Goal: Information Seeking & Learning: Learn about a topic

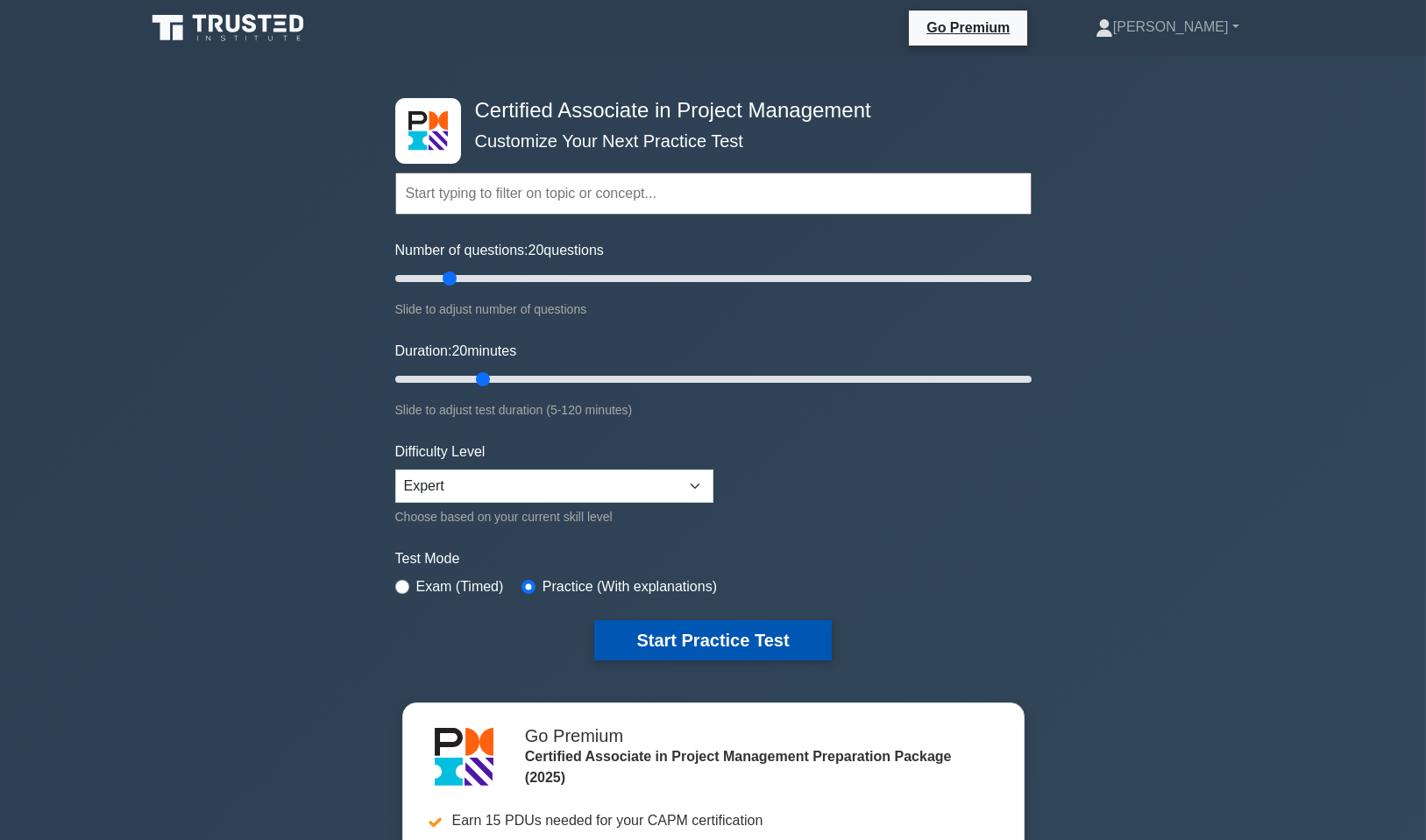
click at [766, 628] on button "Start Practice Test" at bounding box center [713, 640] width 237 height 40
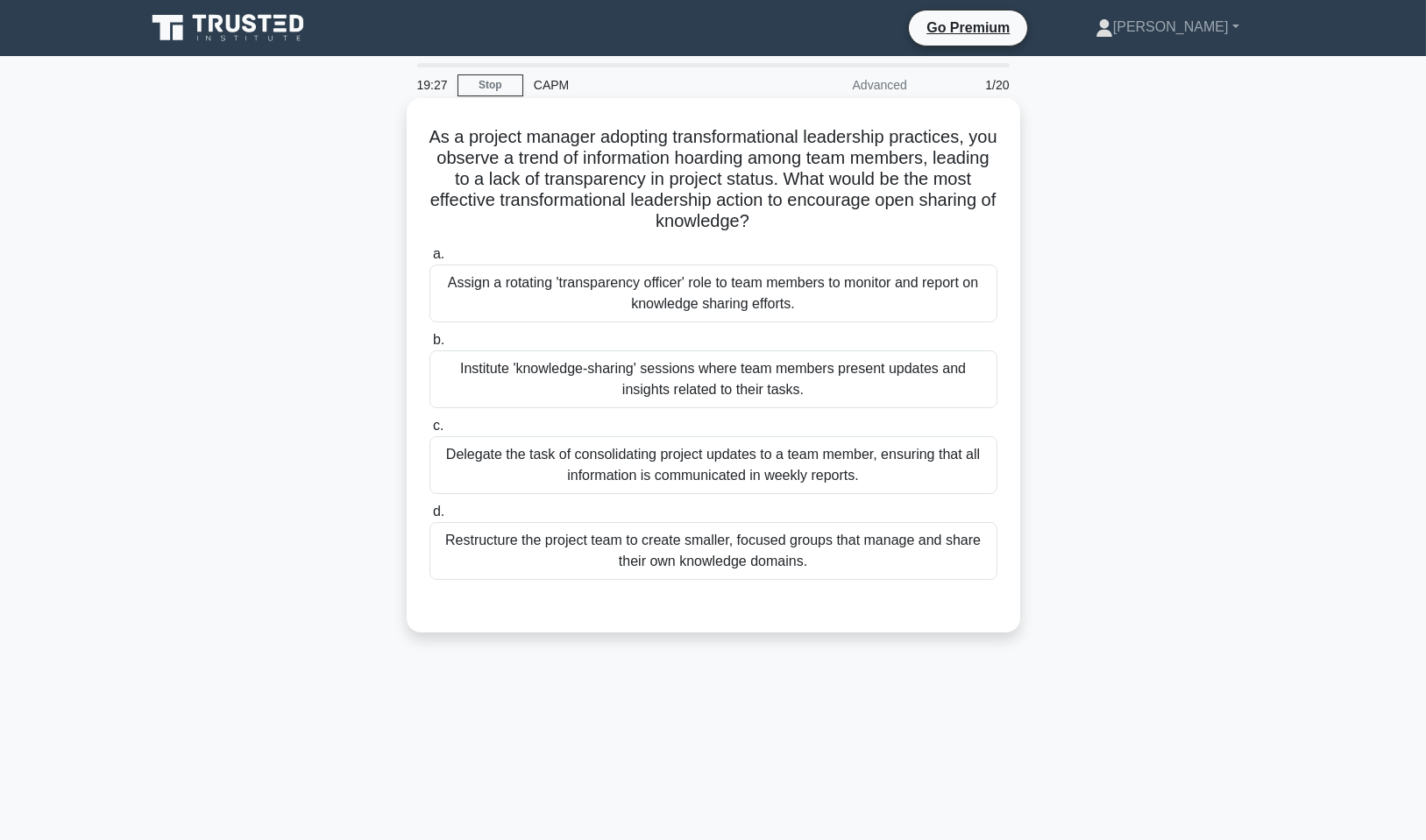
click at [671, 304] on div "Assign a rotating 'transparency officer' role to team members to monitor and re…" at bounding box center [713, 293] width 568 height 58
click at [746, 283] on div "Assign a rotating 'transparency officer' role to team members to monitor and re…" at bounding box center [713, 293] width 568 height 58
click at [429, 260] on input "a. Assign a rotating 'transparency officer' role to team members to monitor and…" at bounding box center [429, 254] width 0 height 12
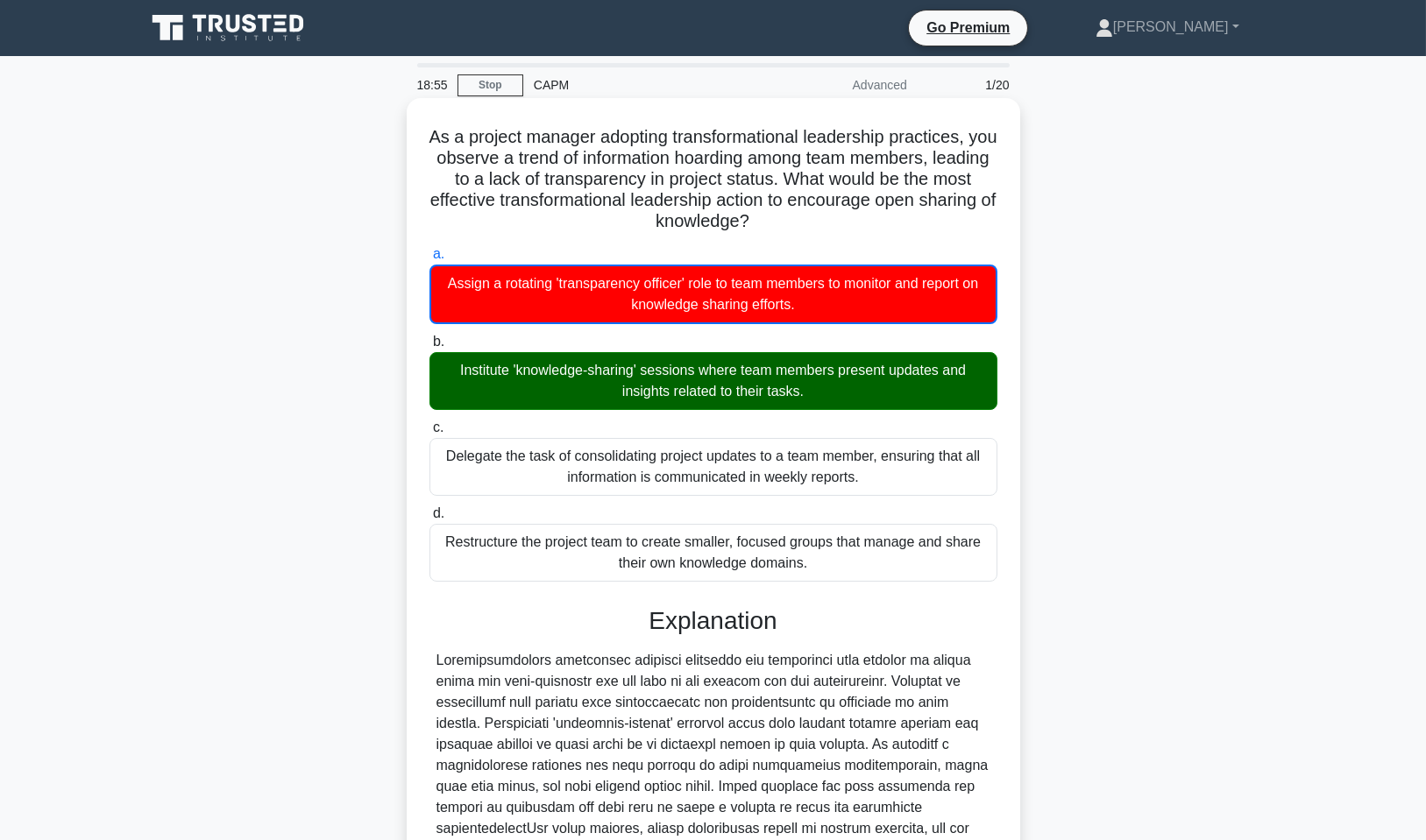
scroll to position [323, 0]
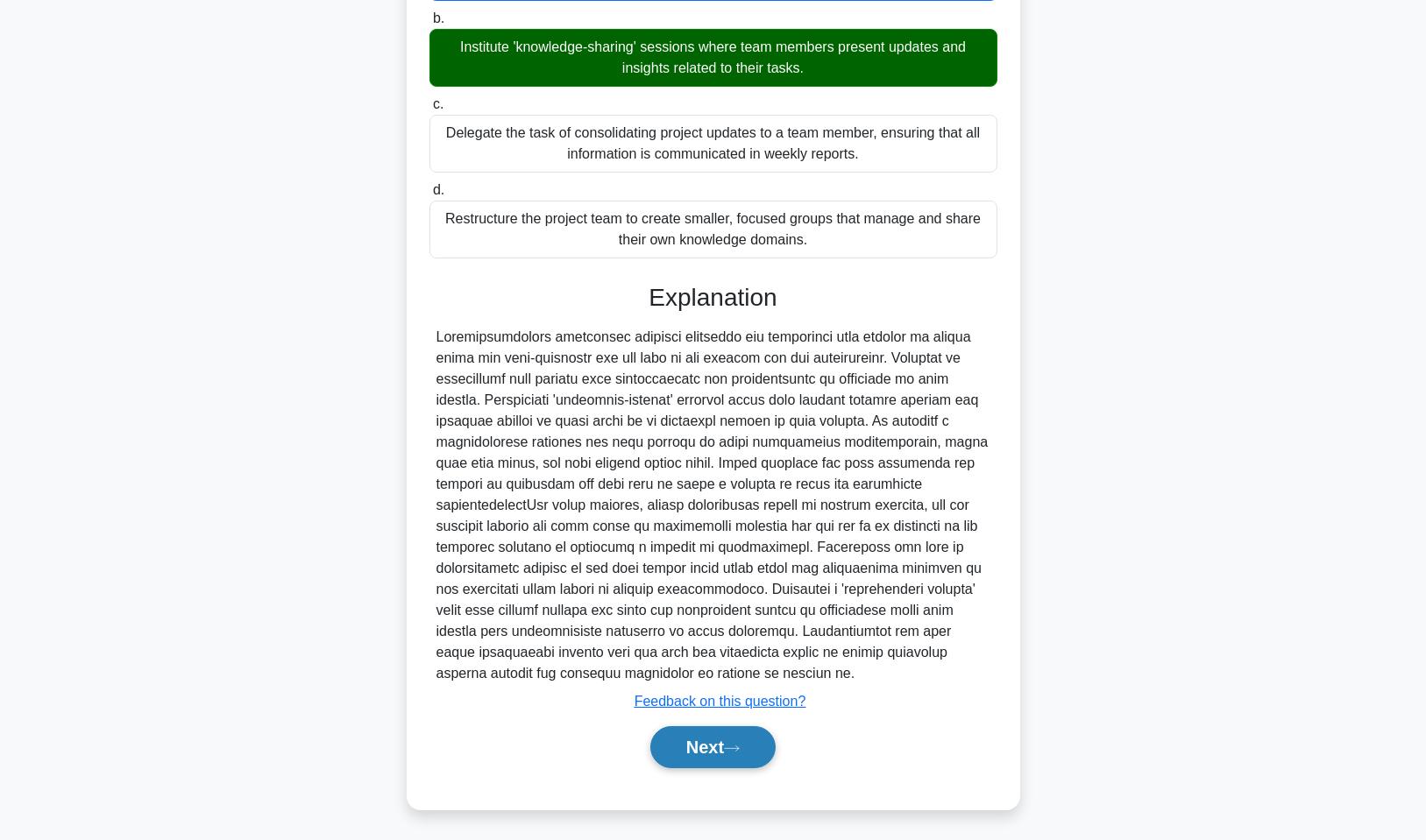
click at [737, 748] on icon at bounding box center [732, 749] width 16 height 10
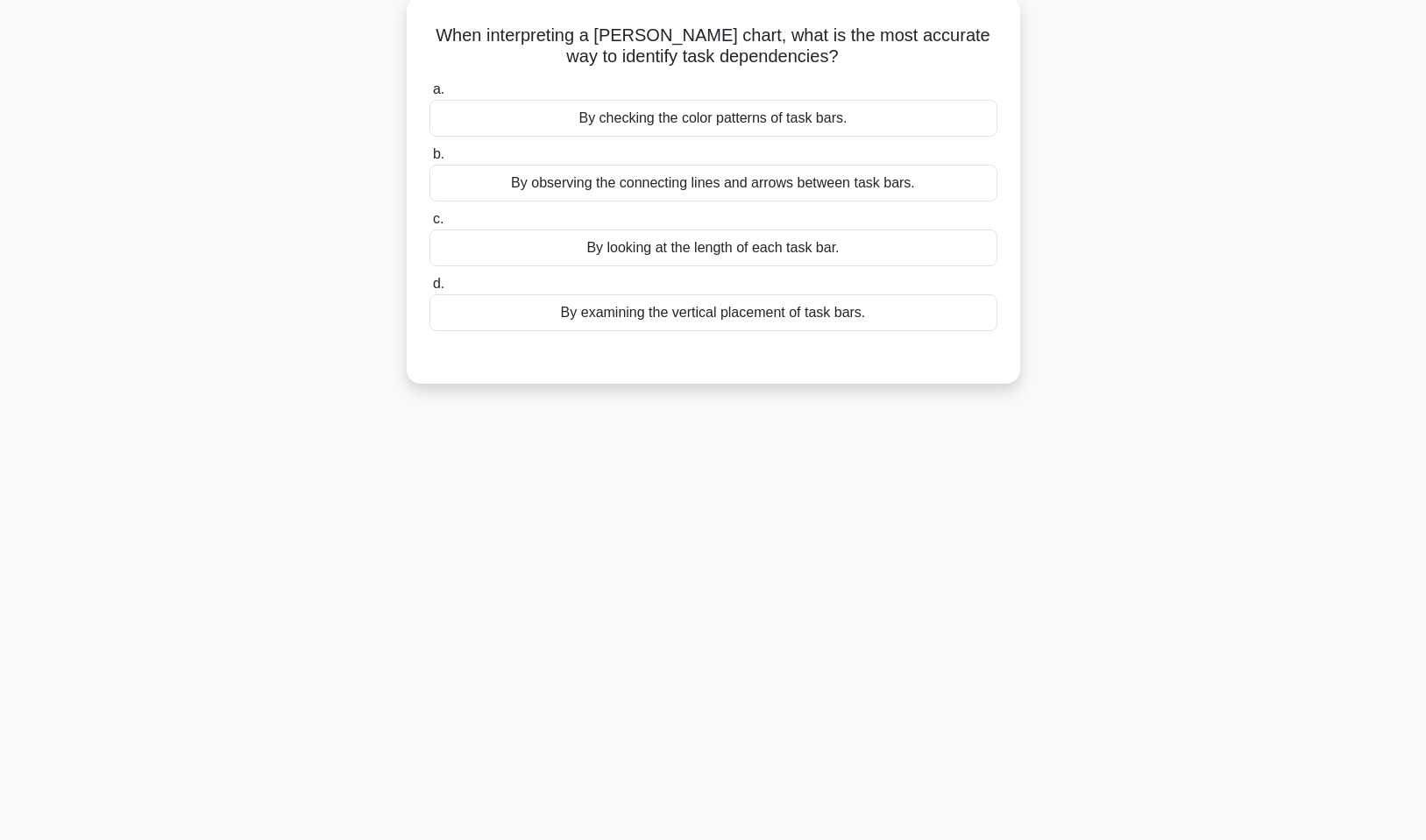
scroll to position [0, 0]
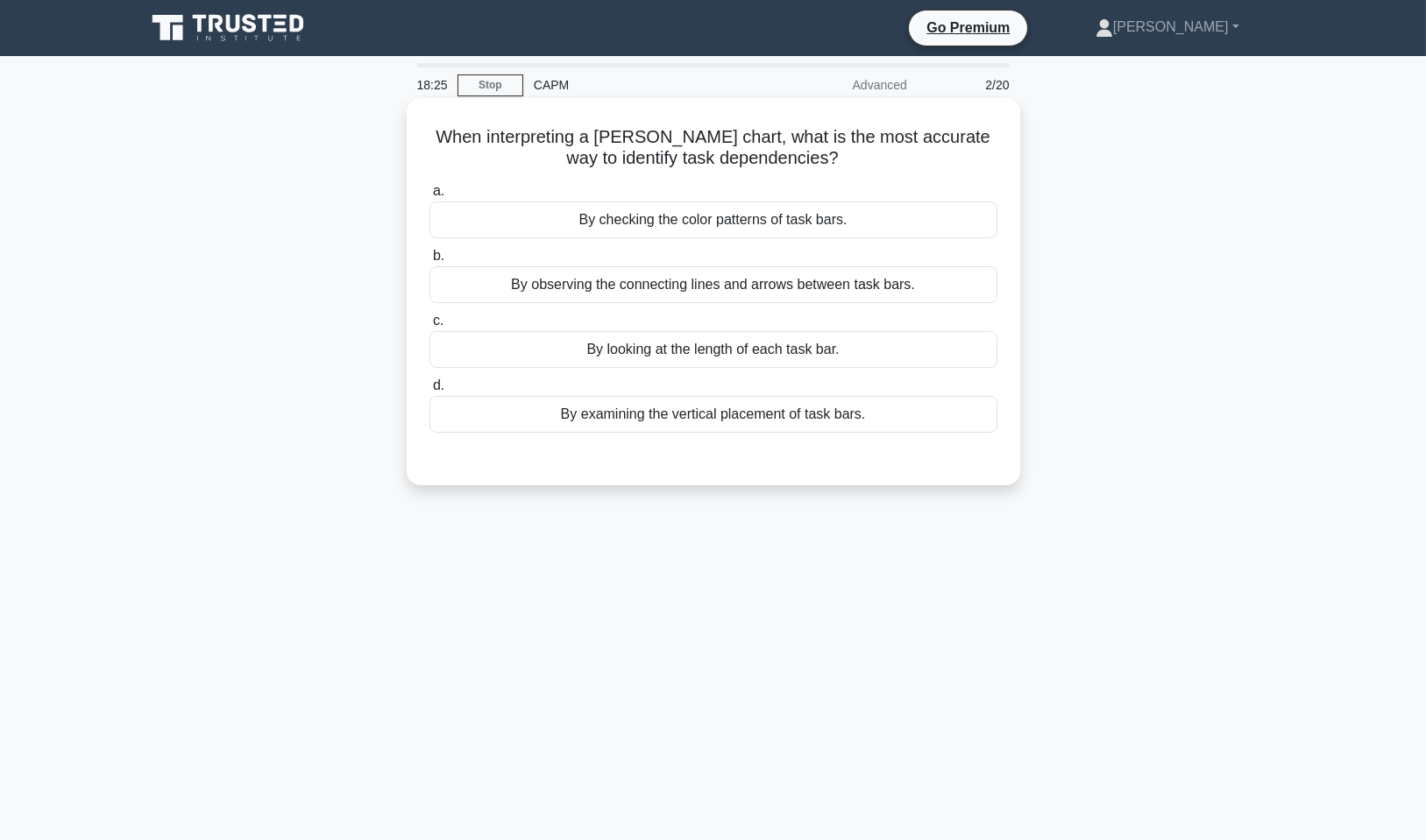
click at [741, 409] on div "By examining the vertical placement of task bars." at bounding box center [713, 414] width 568 height 36
click at [429, 392] on input "d. By examining the vertical placement of task bars." at bounding box center [429, 386] width 0 height 12
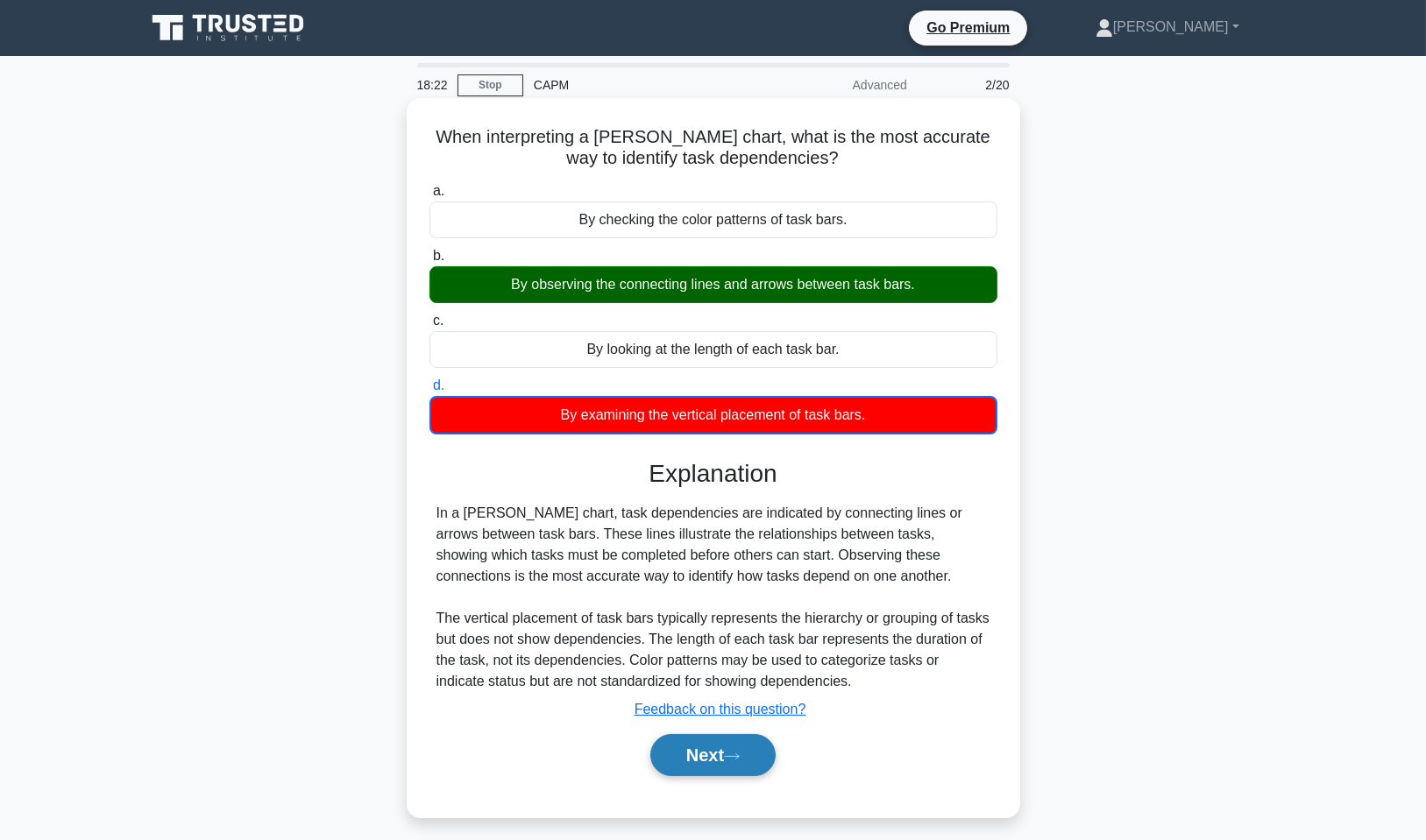
click at [751, 755] on button "Next" at bounding box center [713, 755] width 126 height 42
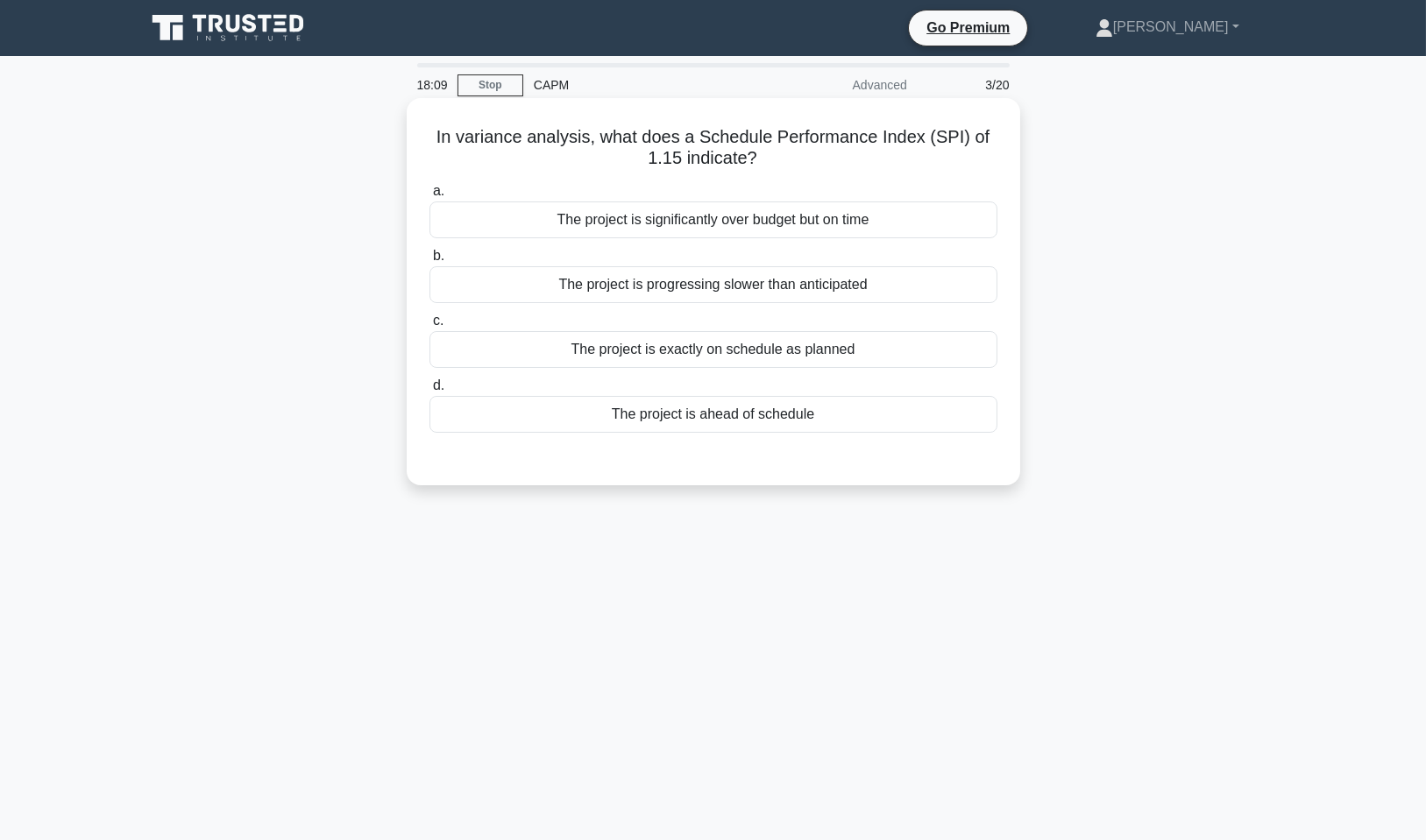
click at [754, 404] on div "The project is ahead of schedule" at bounding box center [713, 414] width 568 height 36
click at [429, 392] on input "d. The project is ahead of schedule" at bounding box center [429, 386] width 0 height 12
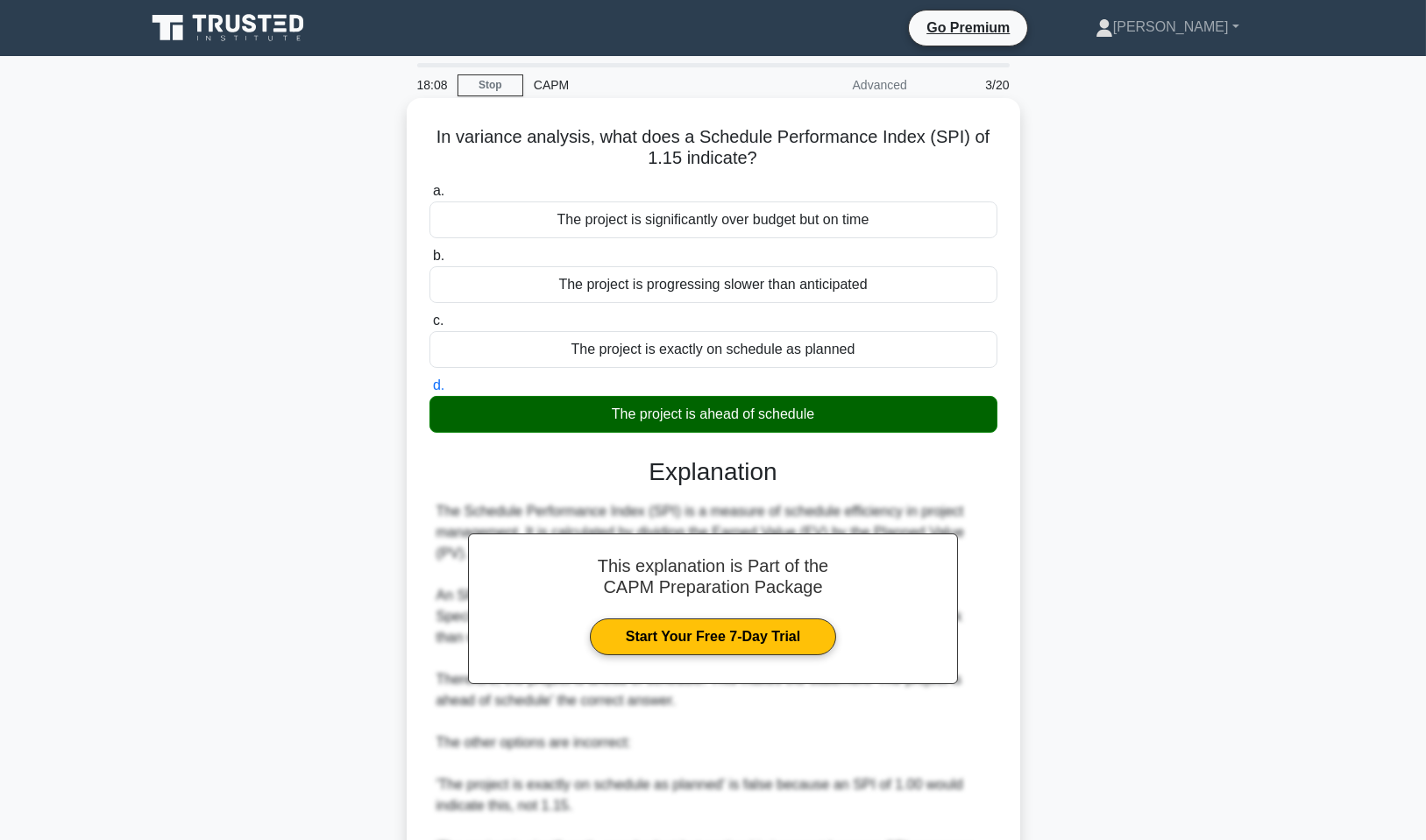
scroll to position [258, 0]
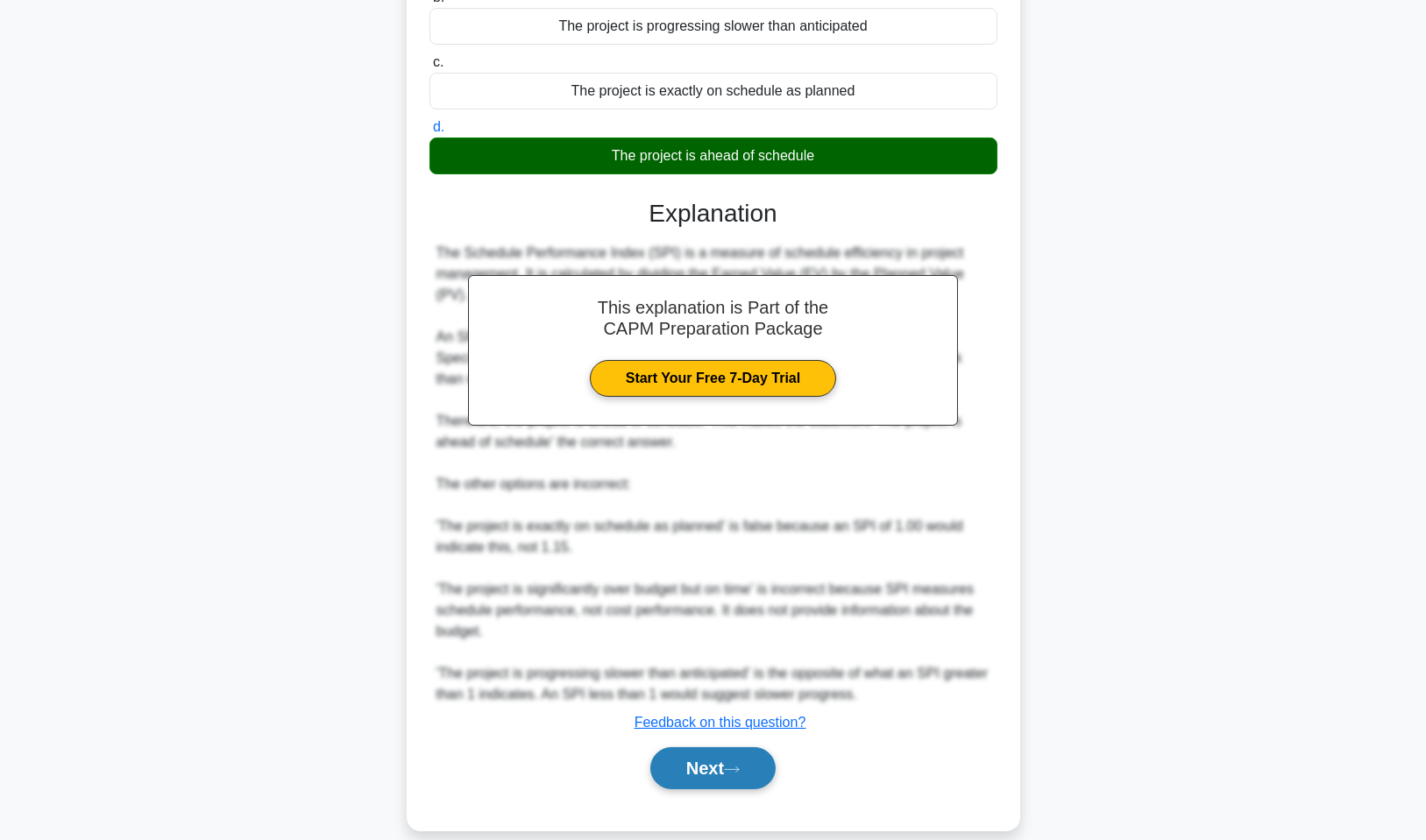
click at [762, 748] on button "Next" at bounding box center [713, 768] width 126 height 42
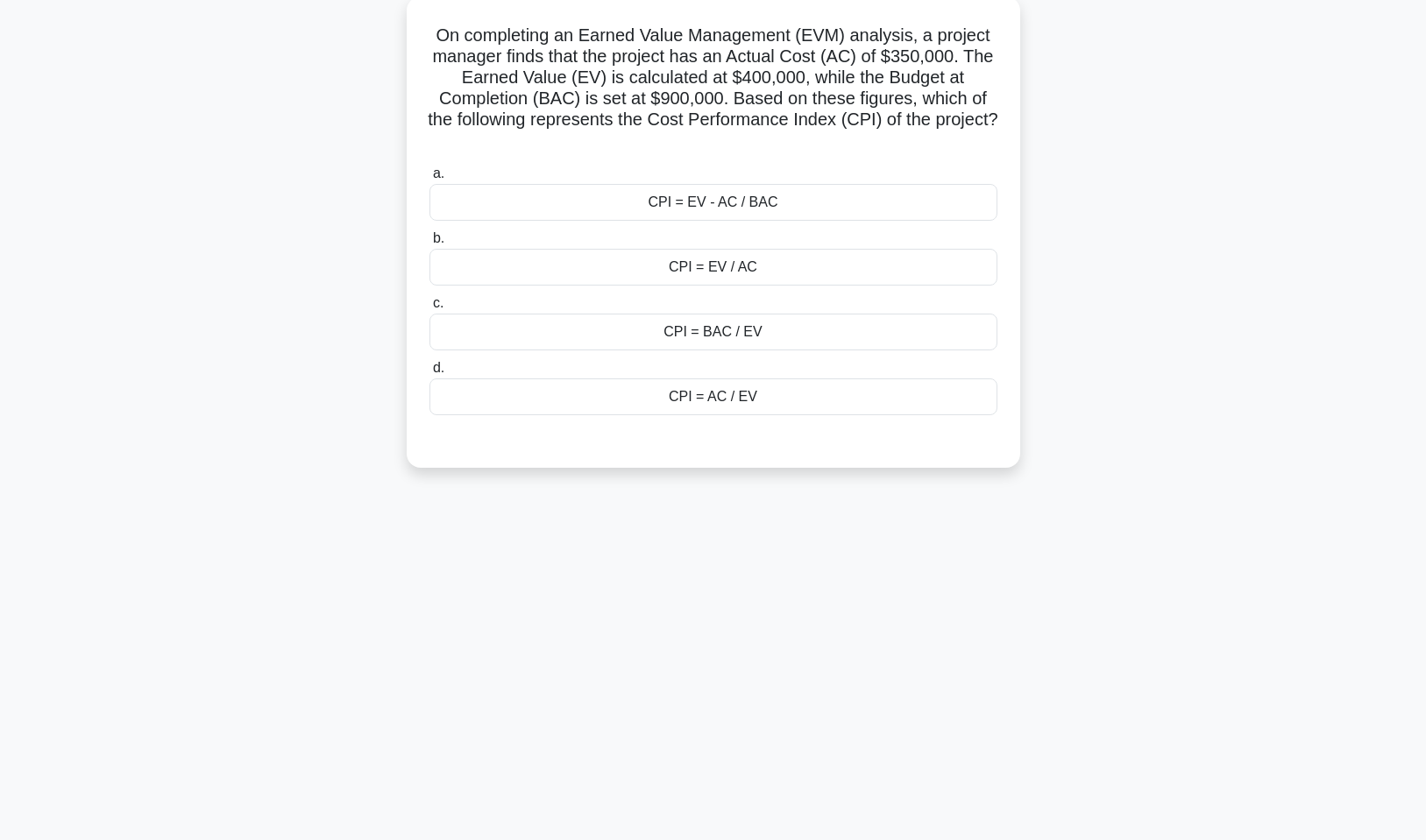
scroll to position [0, 0]
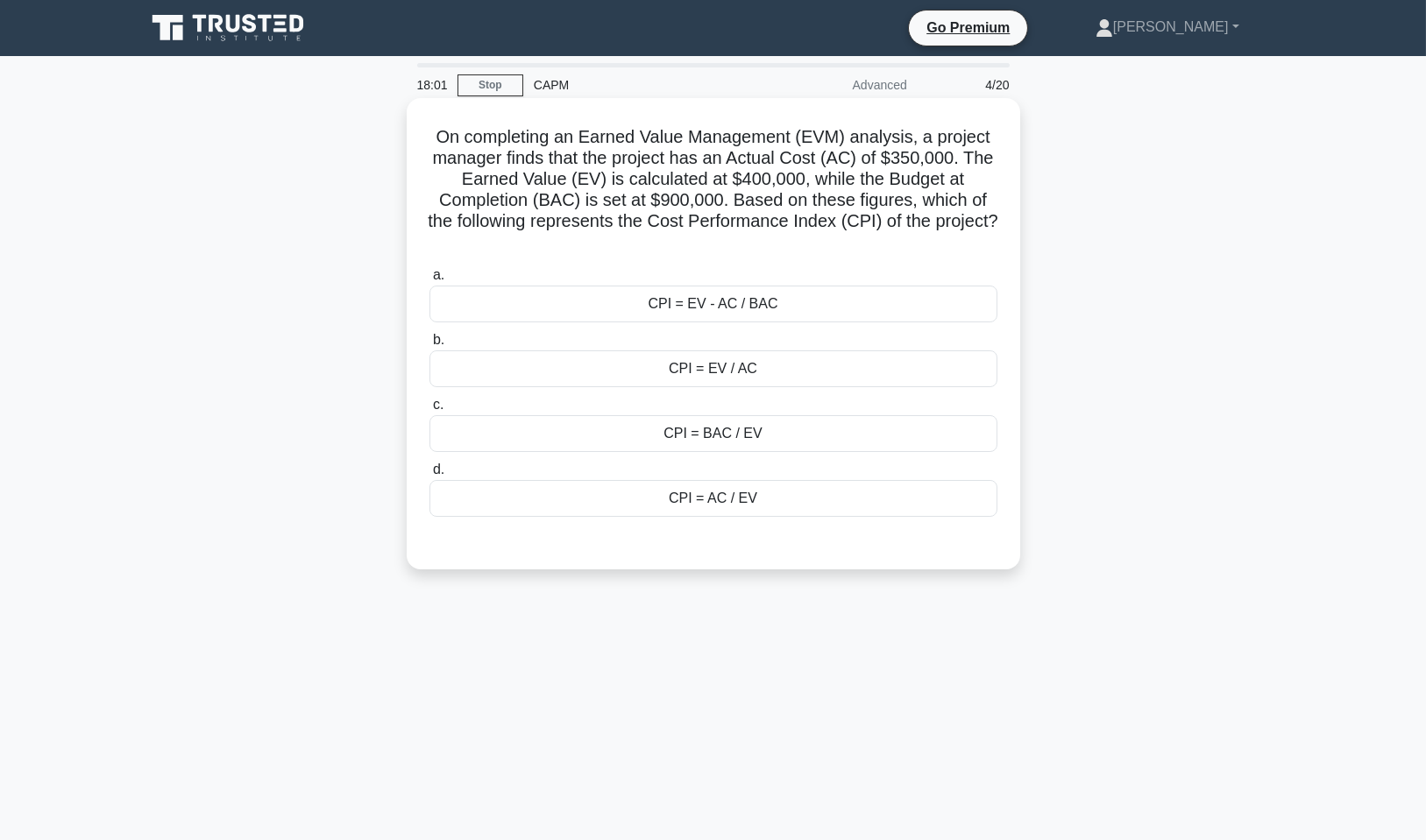
click at [782, 497] on div "CPI = AC / EV" at bounding box center [713, 498] width 568 height 36
click at [429, 476] on input "d. CPI = AC / EV" at bounding box center [429, 471] width 0 height 12
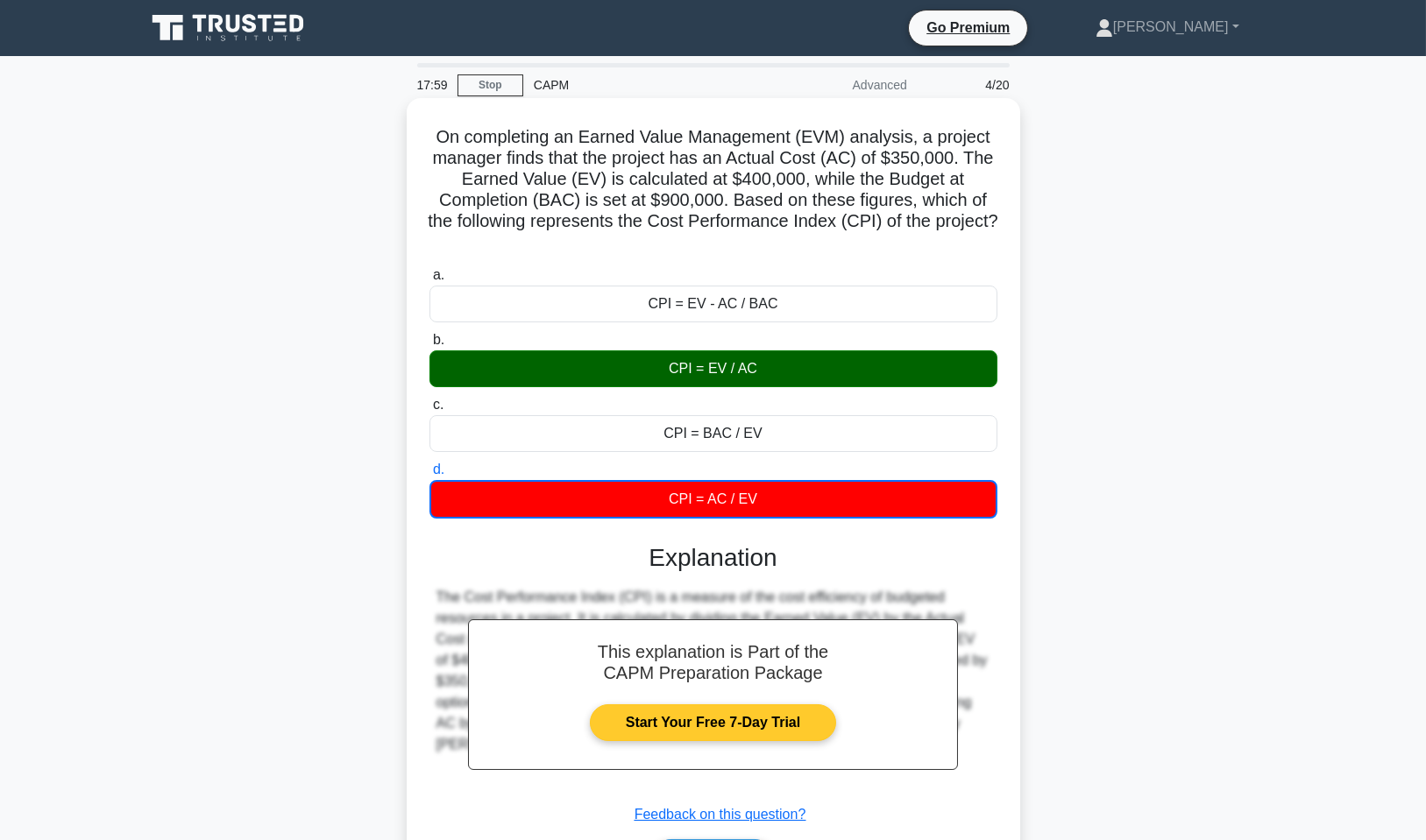
scroll to position [112, 0]
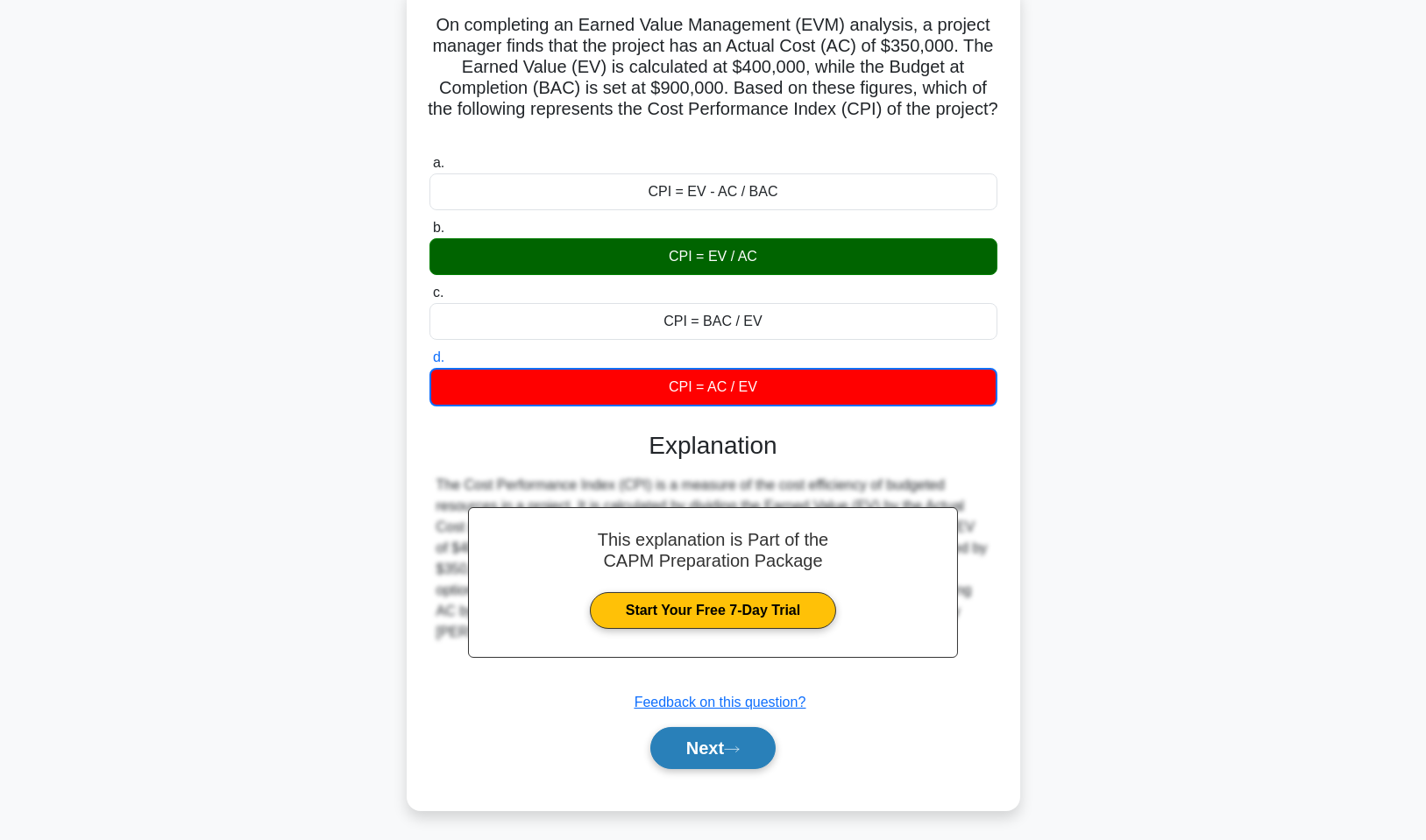
click at [750, 755] on button "Next" at bounding box center [713, 748] width 126 height 42
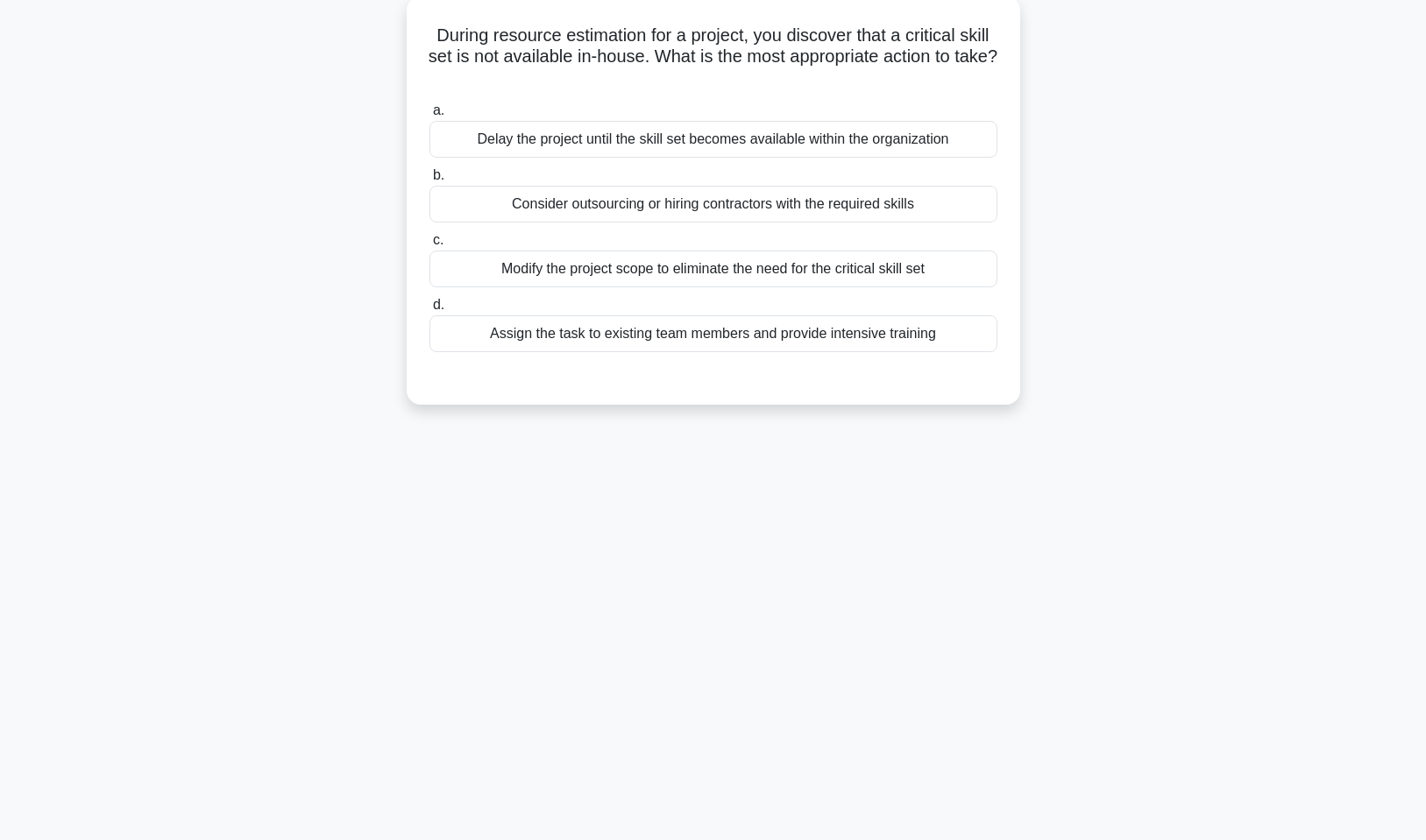
scroll to position [0, 0]
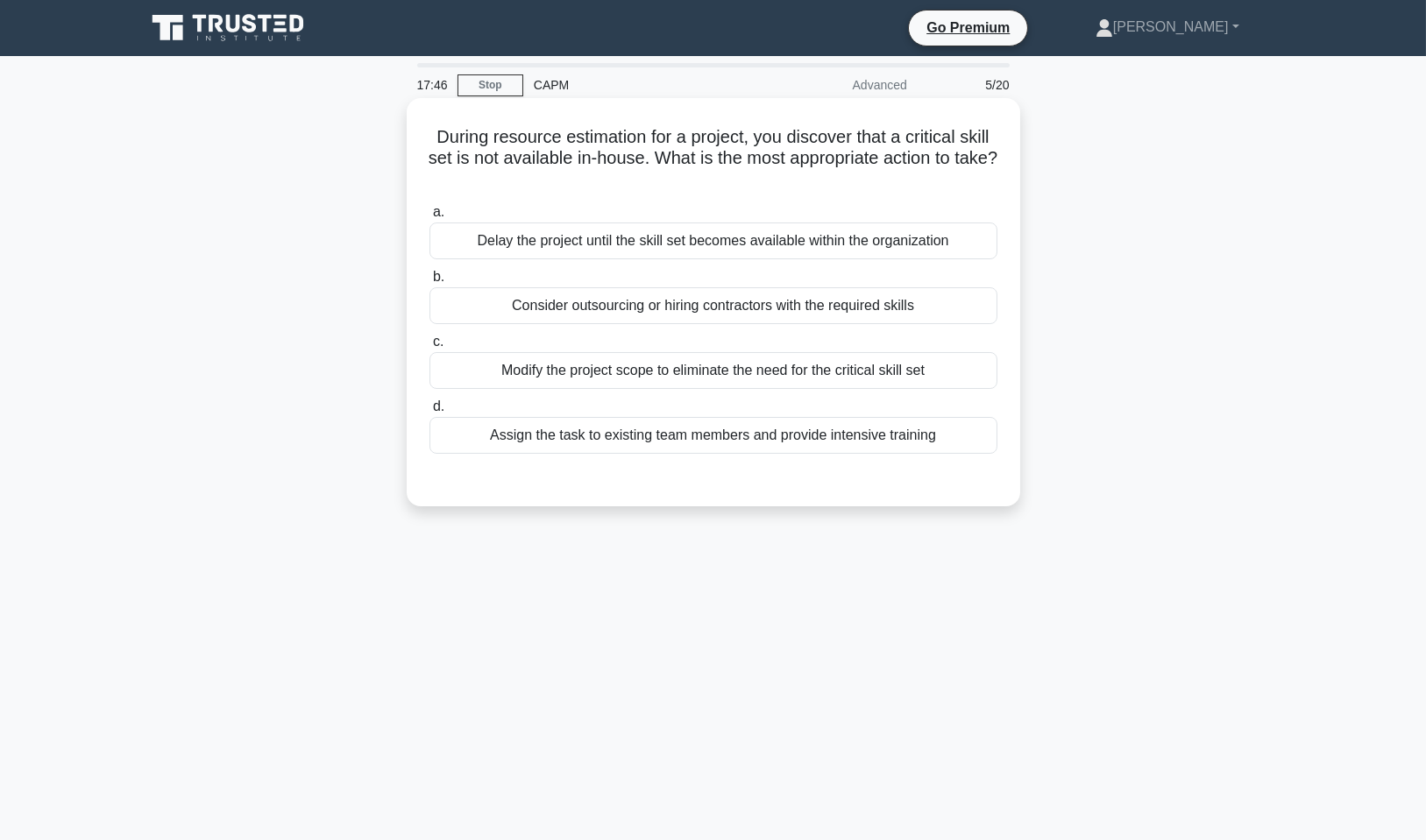
click at [686, 304] on div "Consider outsourcing or hiring contractors with the required skills" at bounding box center [713, 306] width 568 height 36
click at [429, 283] on input "b. Consider outsourcing or hiring contractors with the required skills" at bounding box center [429, 277] width 0 height 12
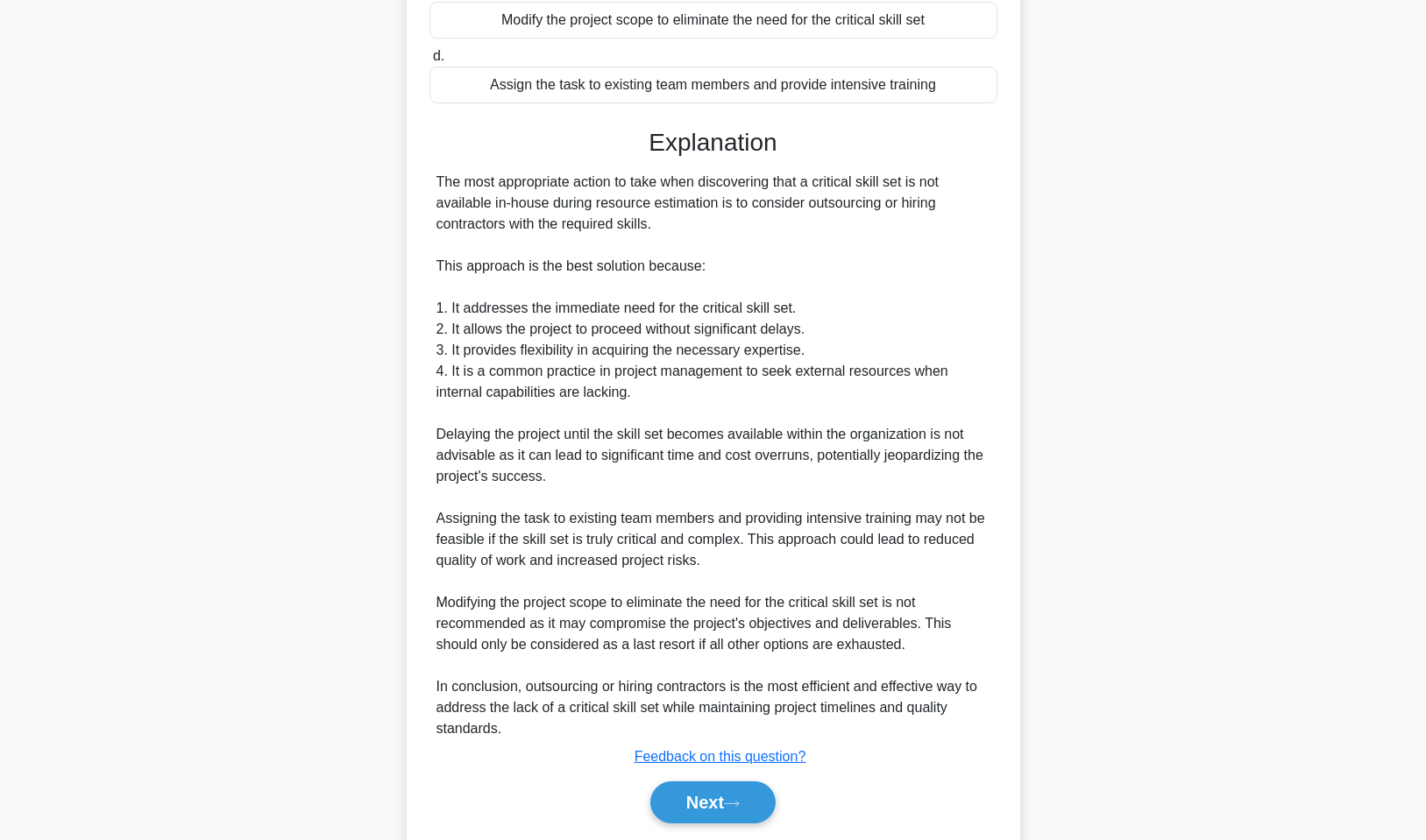
scroll to position [406, 0]
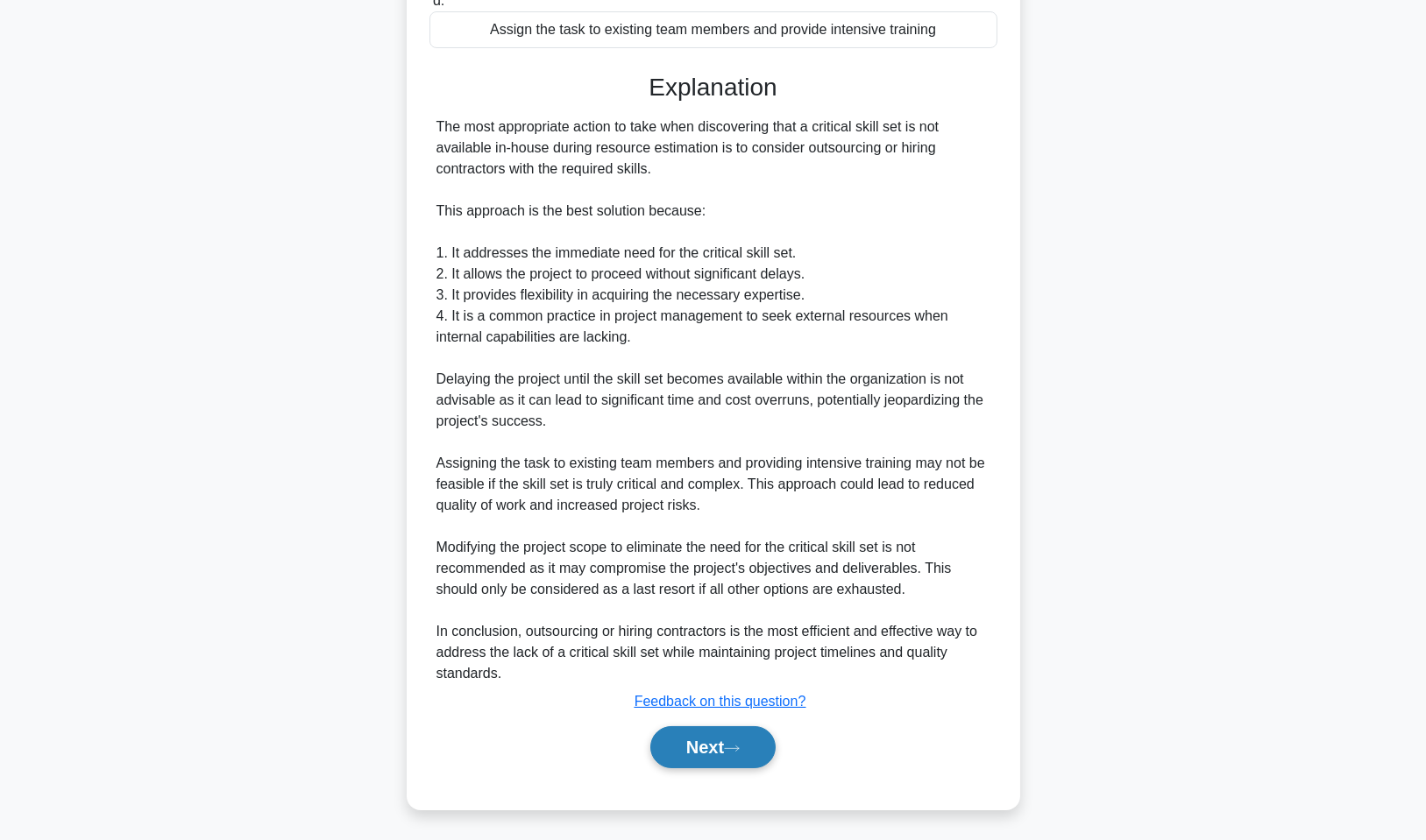
click at [735, 746] on icon at bounding box center [732, 749] width 16 height 10
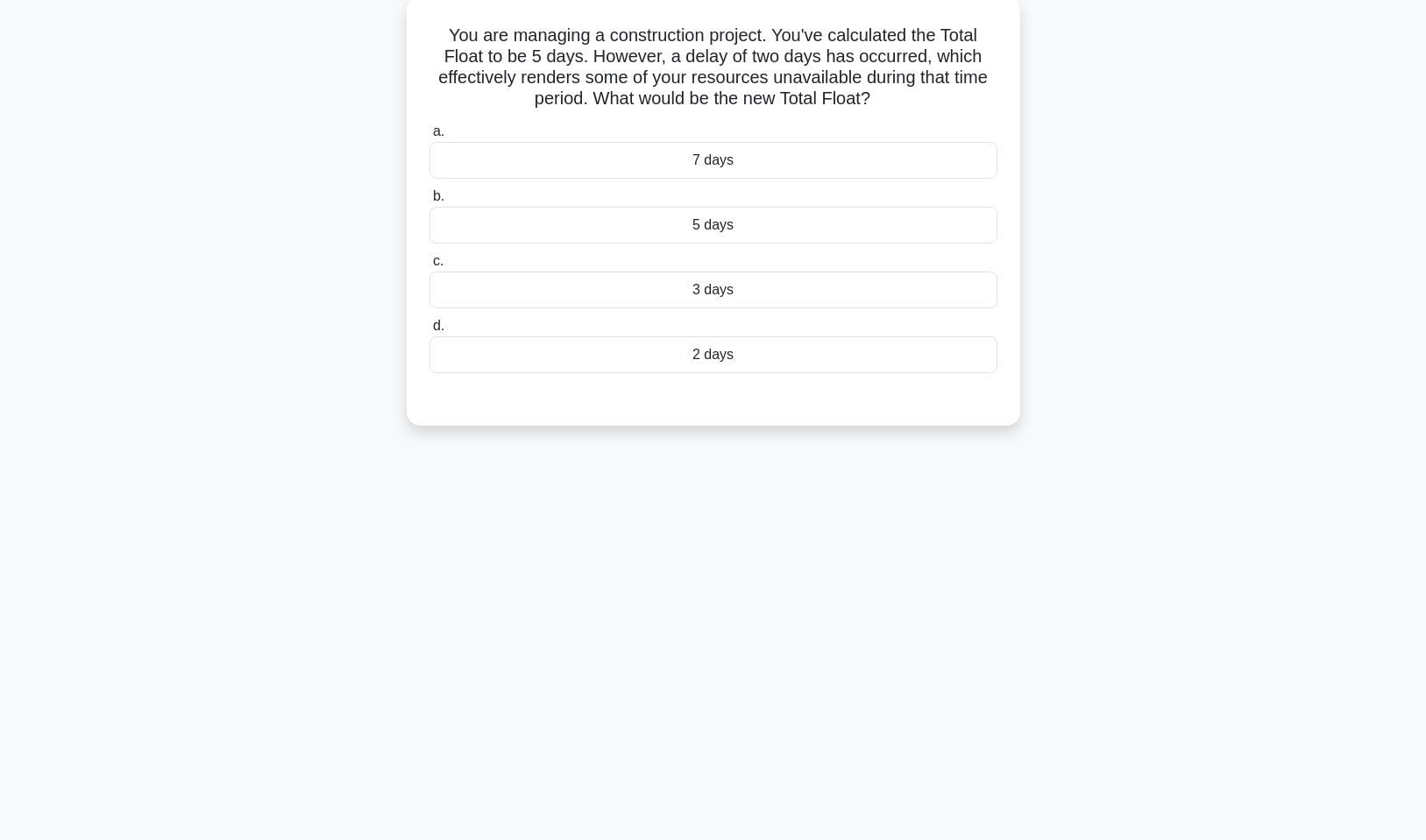
scroll to position [0, 0]
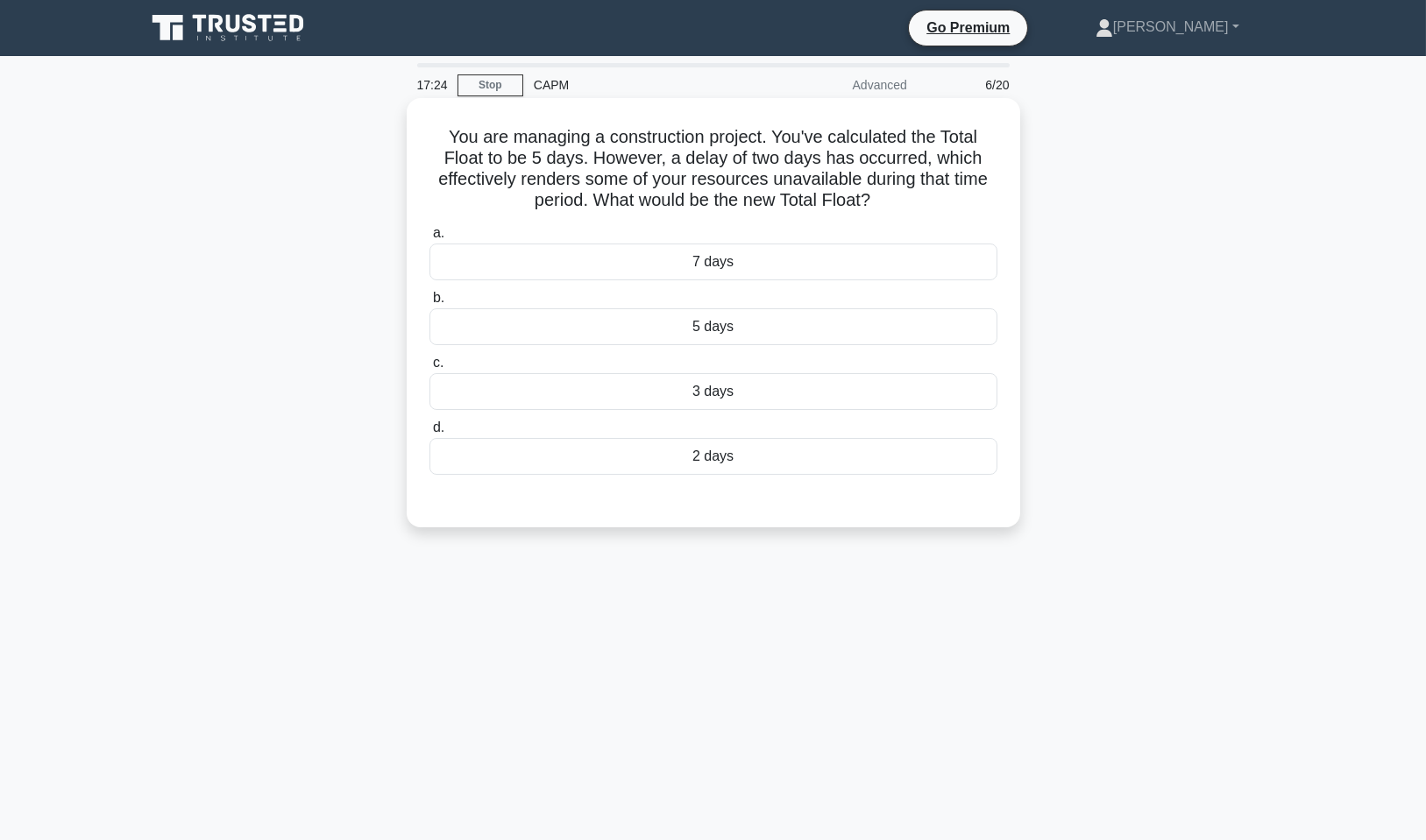
click at [738, 398] on div "3 days" at bounding box center [713, 391] width 568 height 36
click at [429, 368] on input "c. 3 days" at bounding box center [429, 364] width 0 height 12
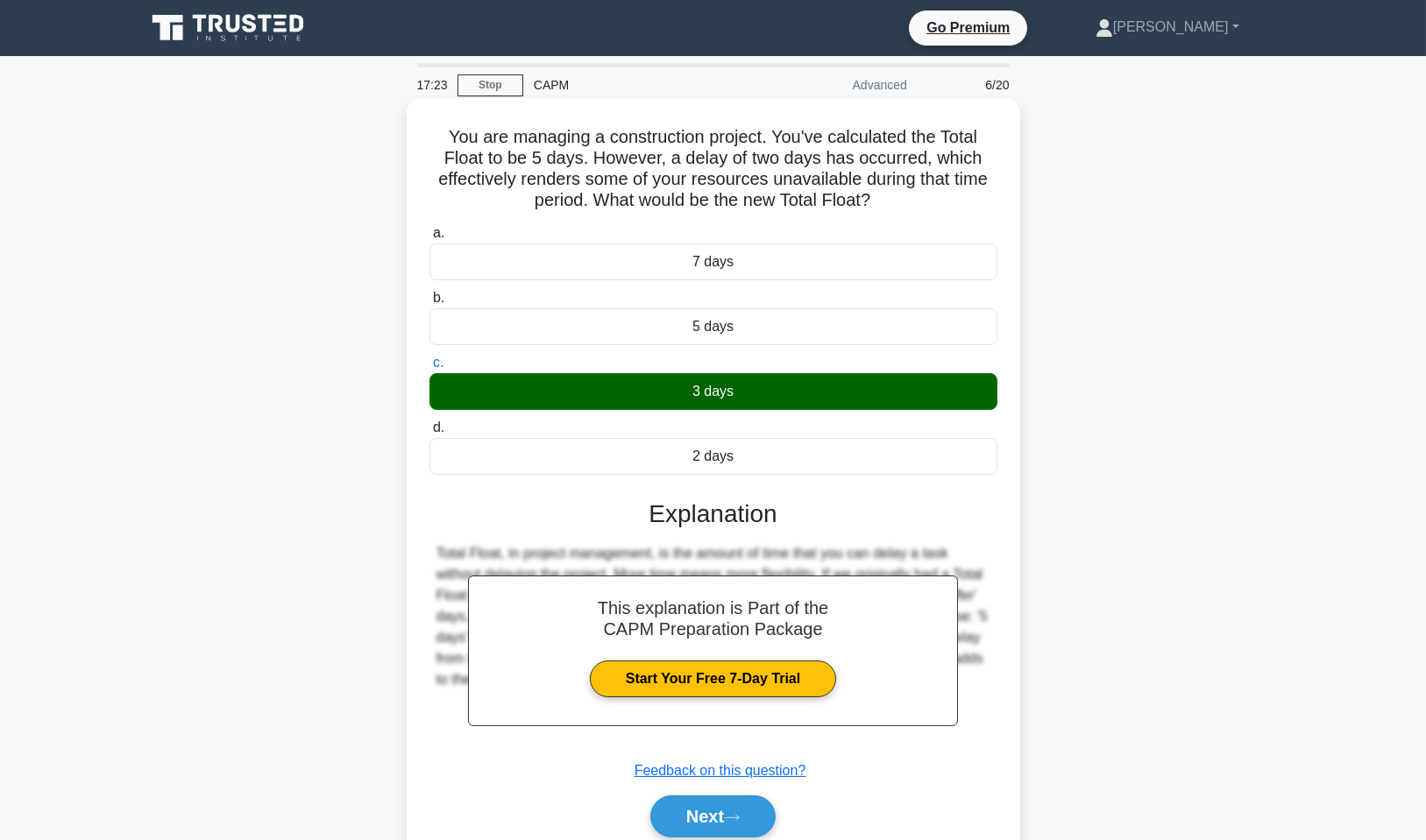
scroll to position [106, 0]
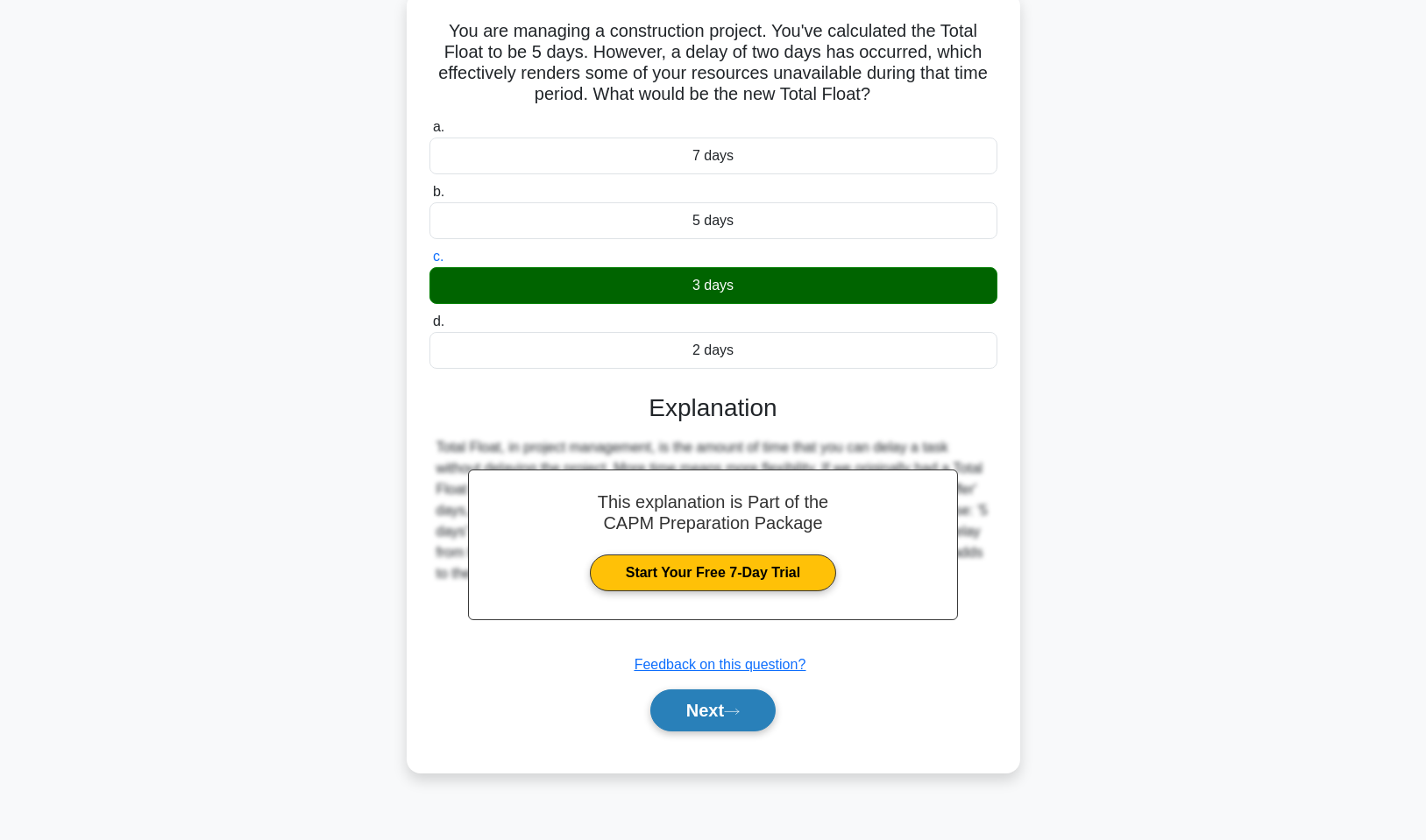
click at [740, 707] on icon at bounding box center [732, 712] width 16 height 10
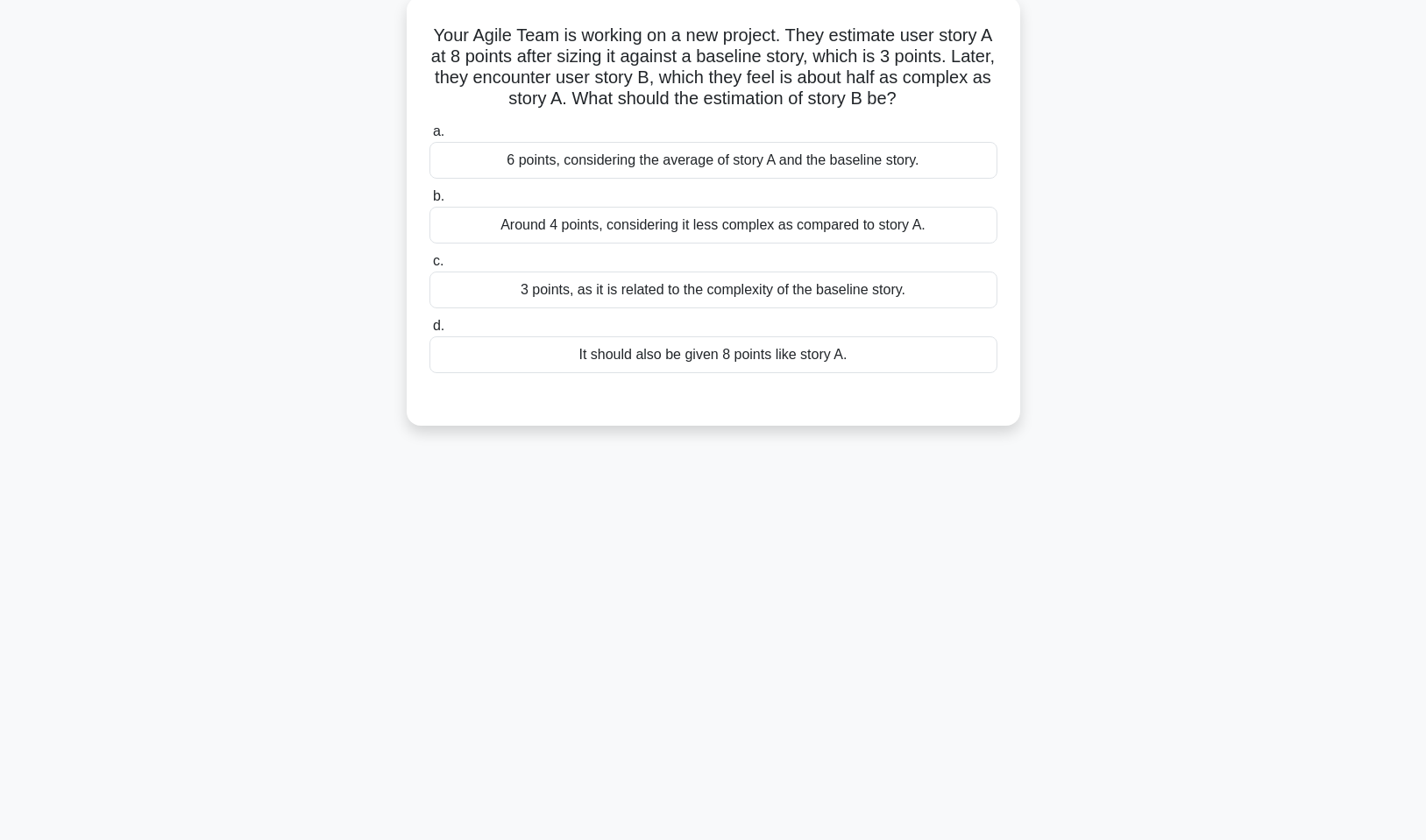
scroll to position [0, 0]
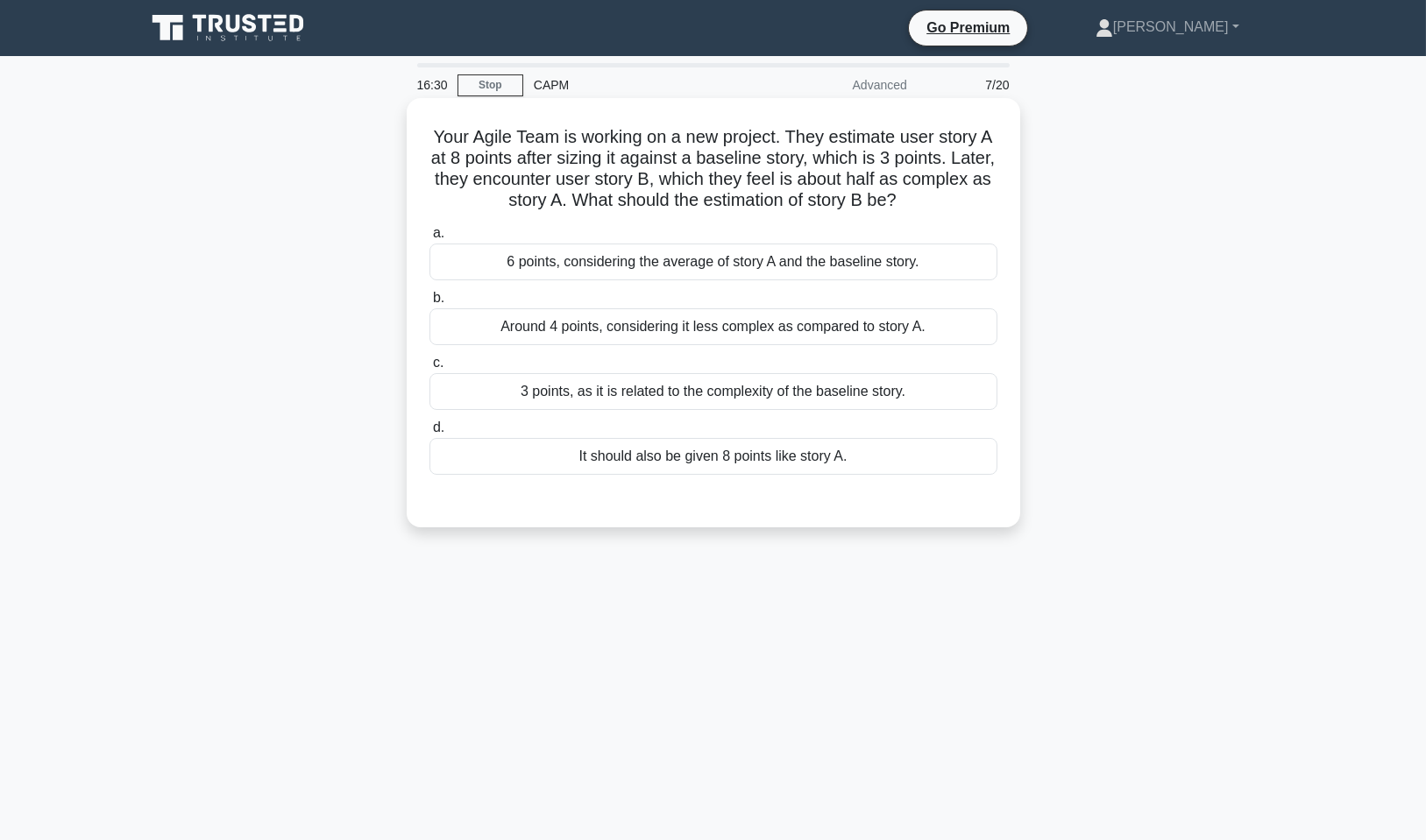
click at [723, 385] on div "3 points, as it is related to the complexity of the baseline story." at bounding box center [713, 391] width 568 height 36
click at [429, 368] on input "c. 3 points, as it is related to the complexity of the baseline story." at bounding box center [429, 364] width 0 height 12
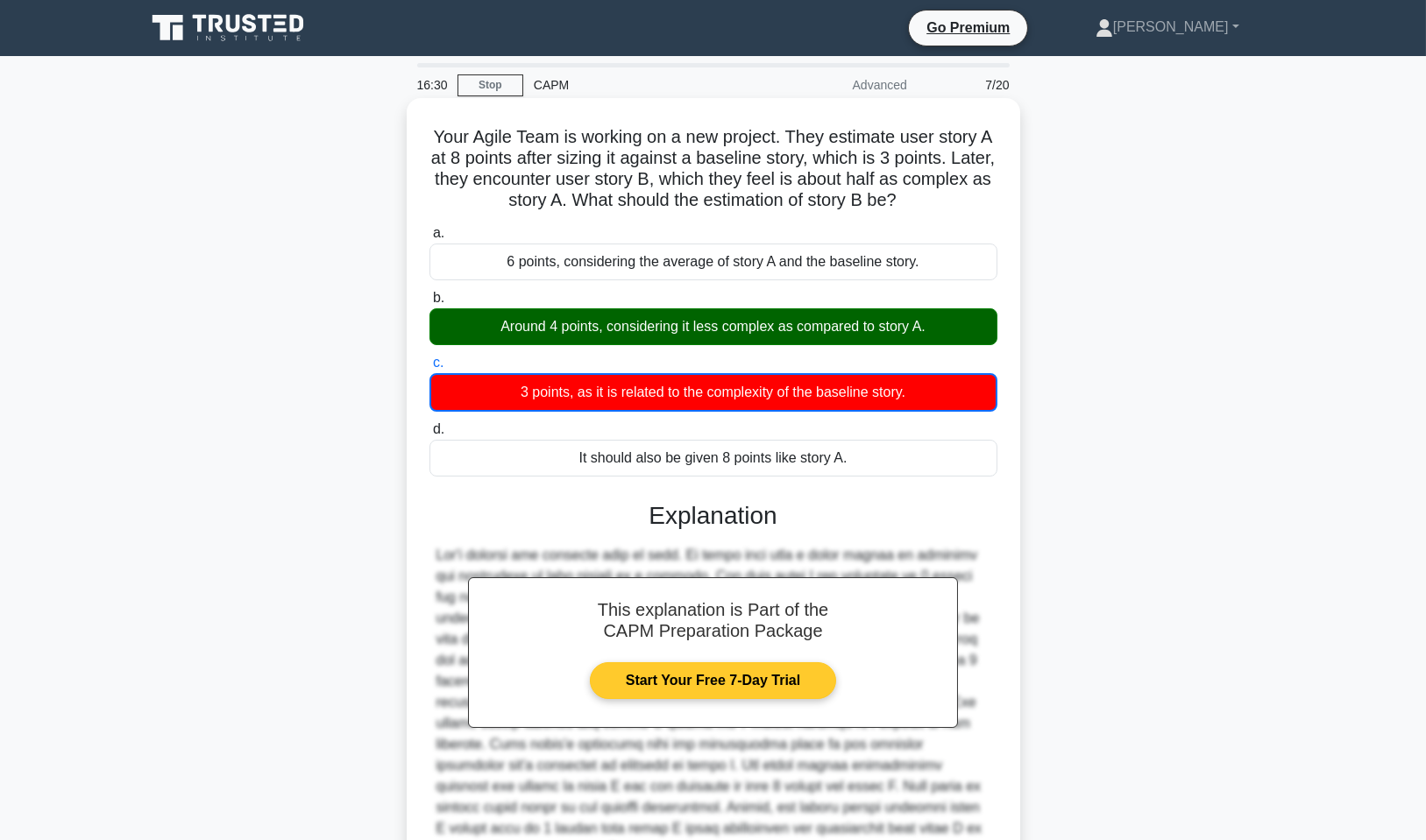
scroll to position [154, 0]
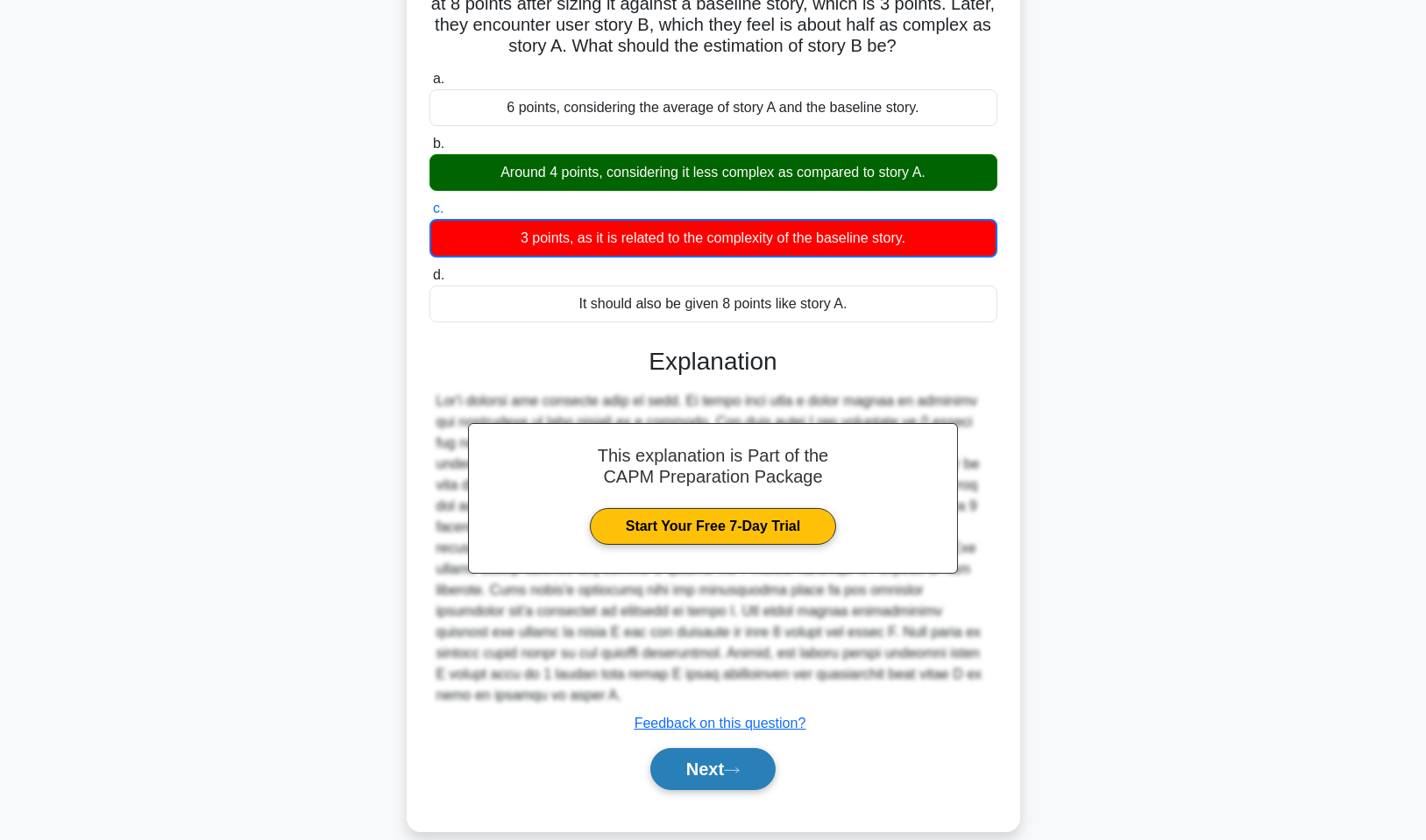
click at [736, 749] on button "Next" at bounding box center [713, 769] width 126 height 42
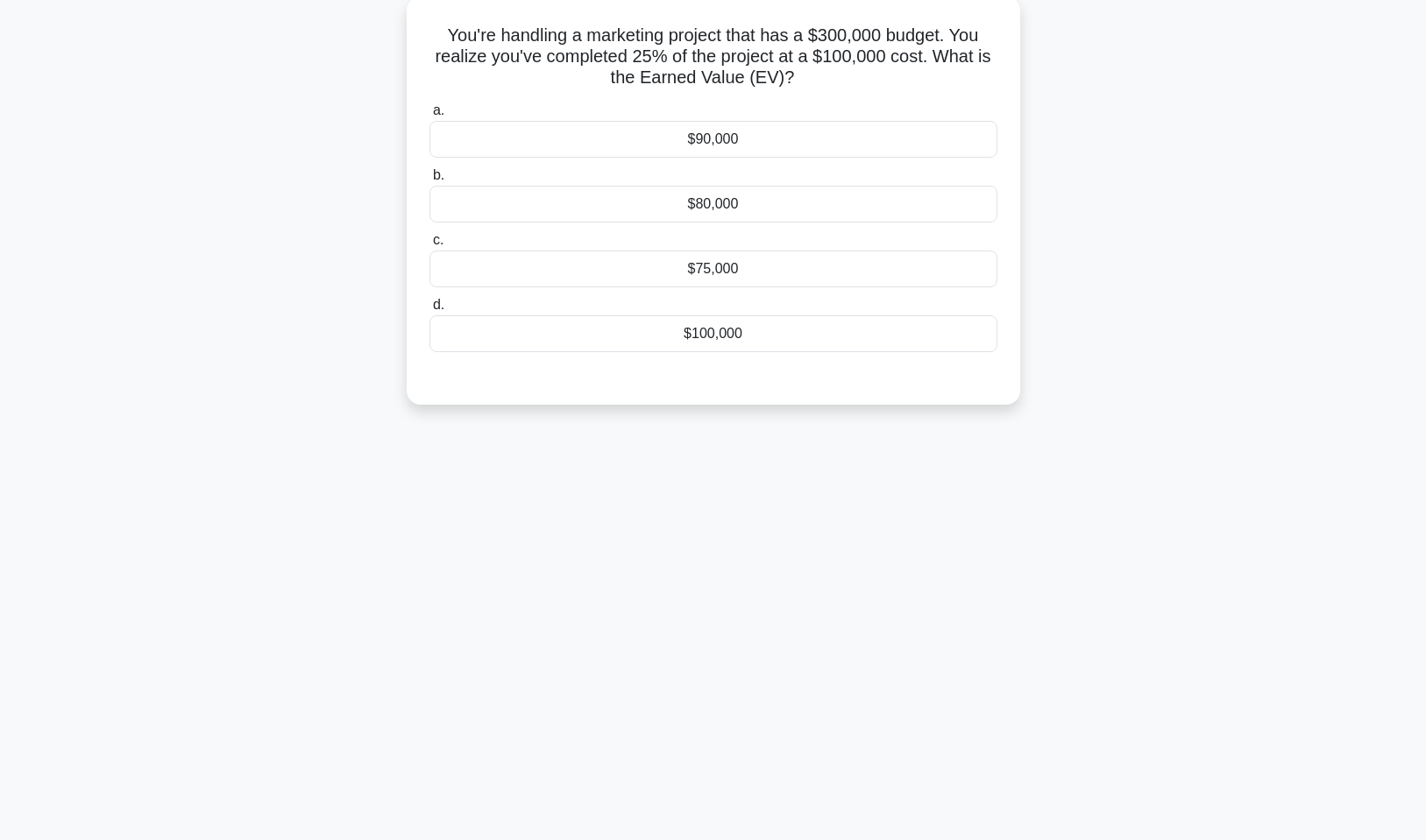
scroll to position [0, 0]
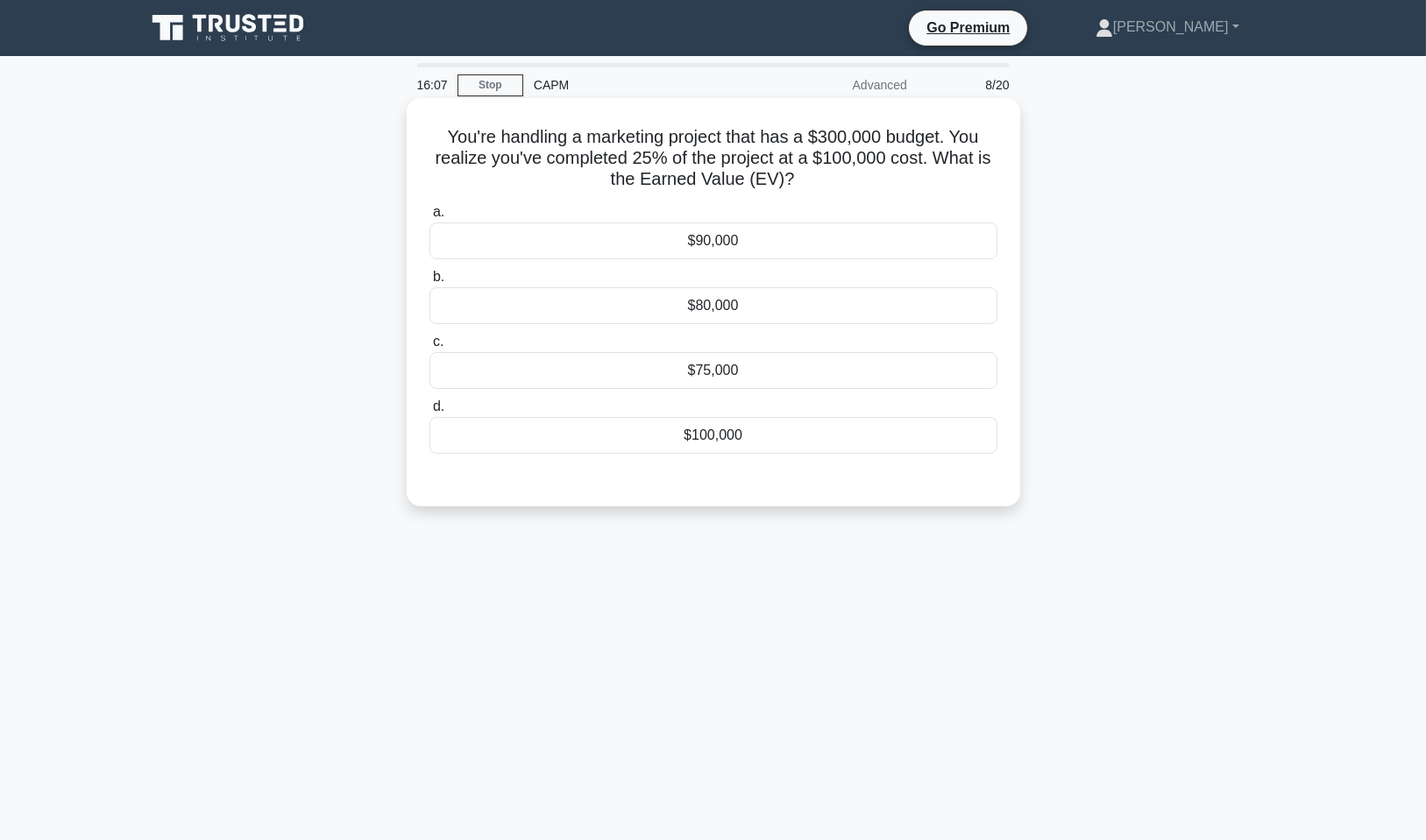
click at [744, 439] on div "$100,000" at bounding box center [713, 435] width 568 height 36
click at [429, 413] on input "d. $100,000" at bounding box center [429, 407] width 0 height 12
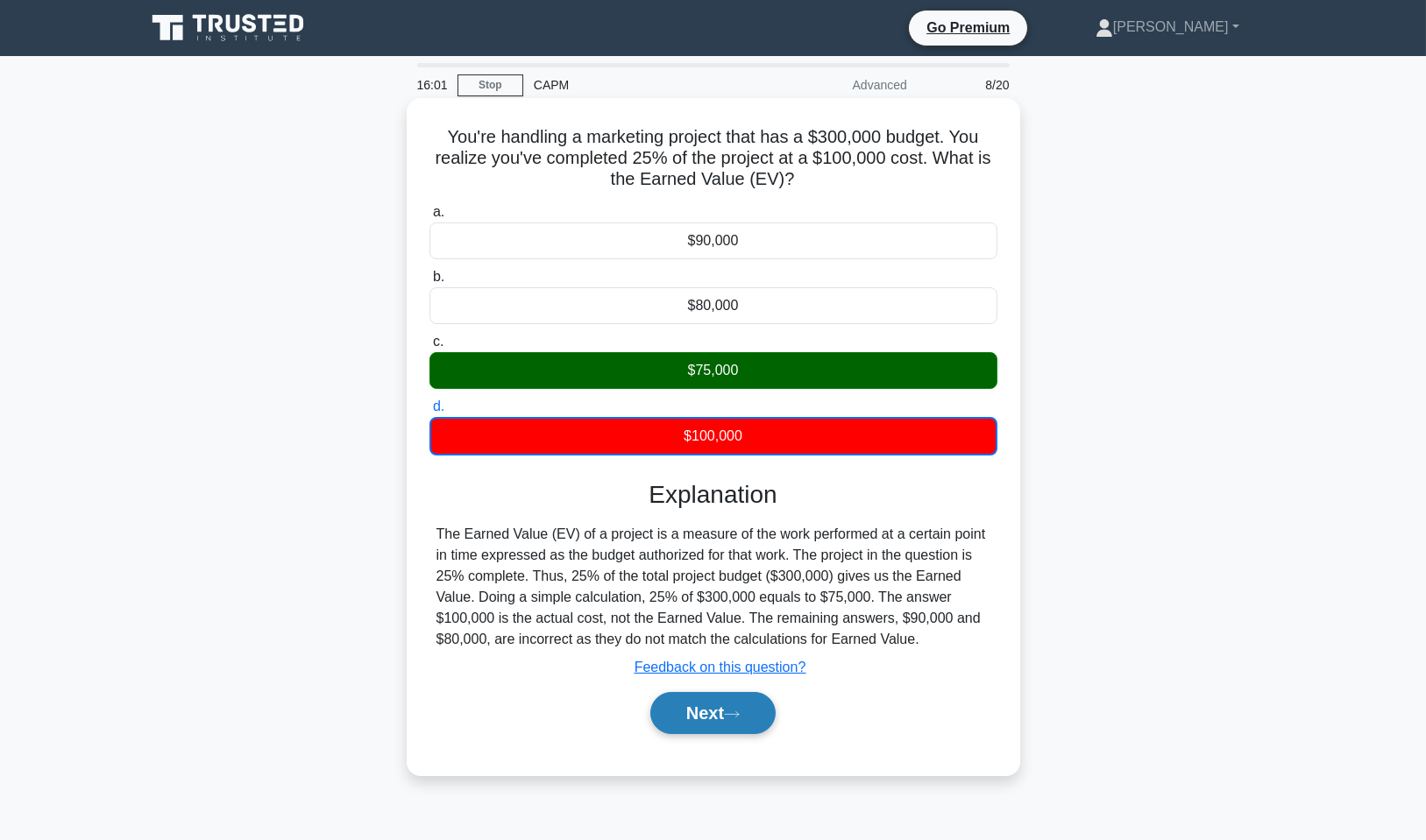
click at [713, 711] on button "Next" at bounding box center [713, 713] width 126 height 42
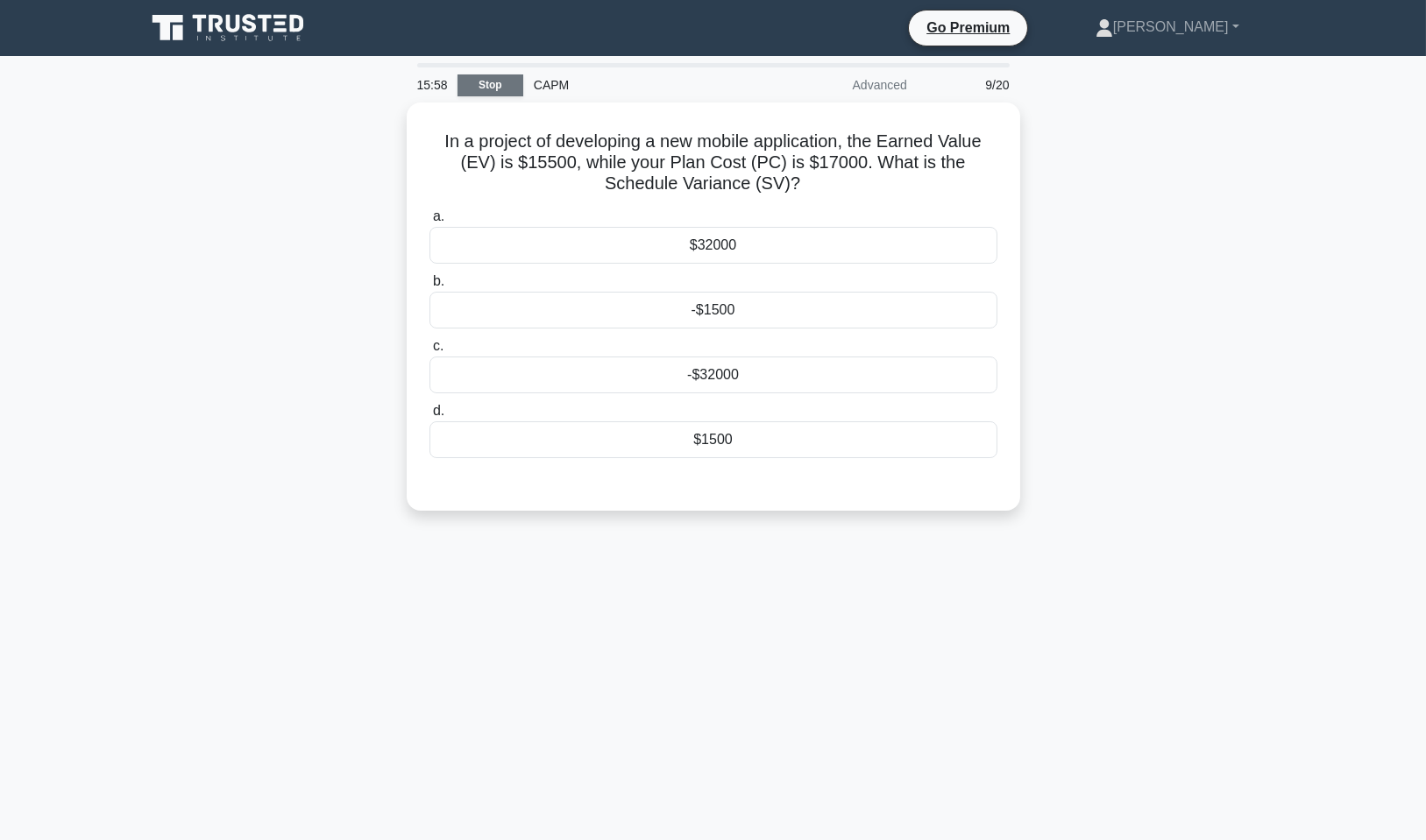
click at [484, 83] on link "Stop" at bounding box center [490, 85] width 66 height 22
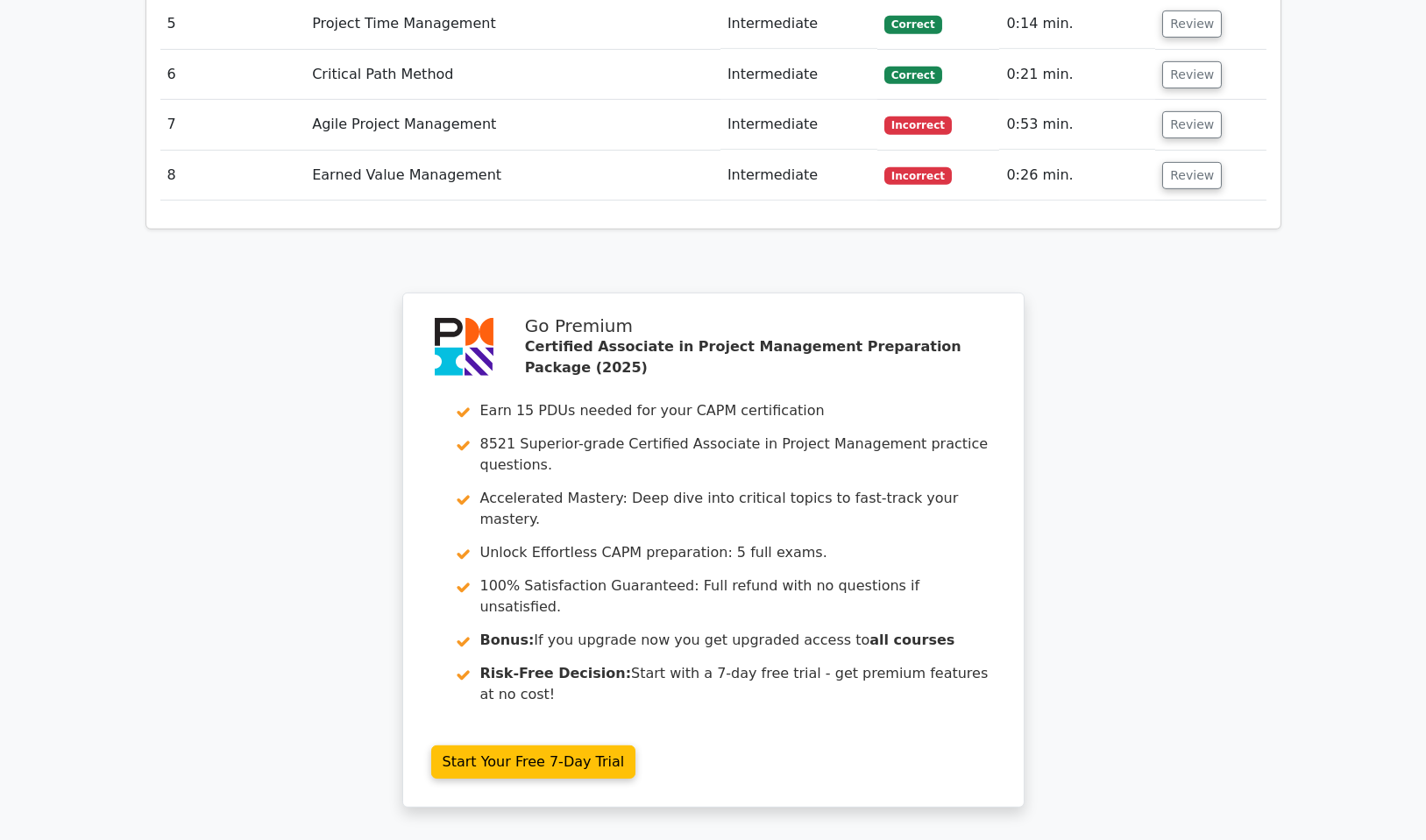
scroll to position [2896, 0]
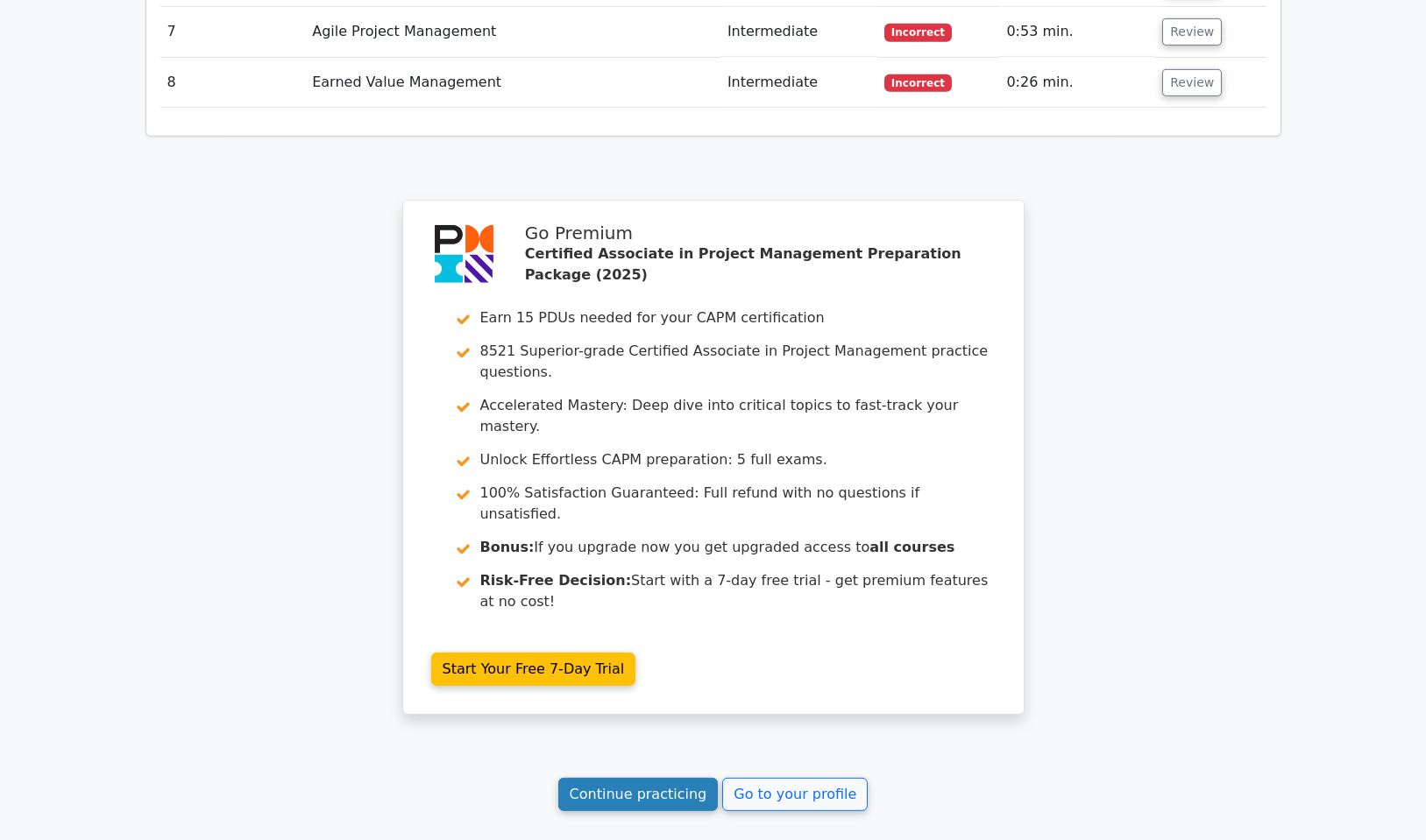
click at [622, 778] on link "Continue practicing" at bounding box center [638, 795] width 160 height 33
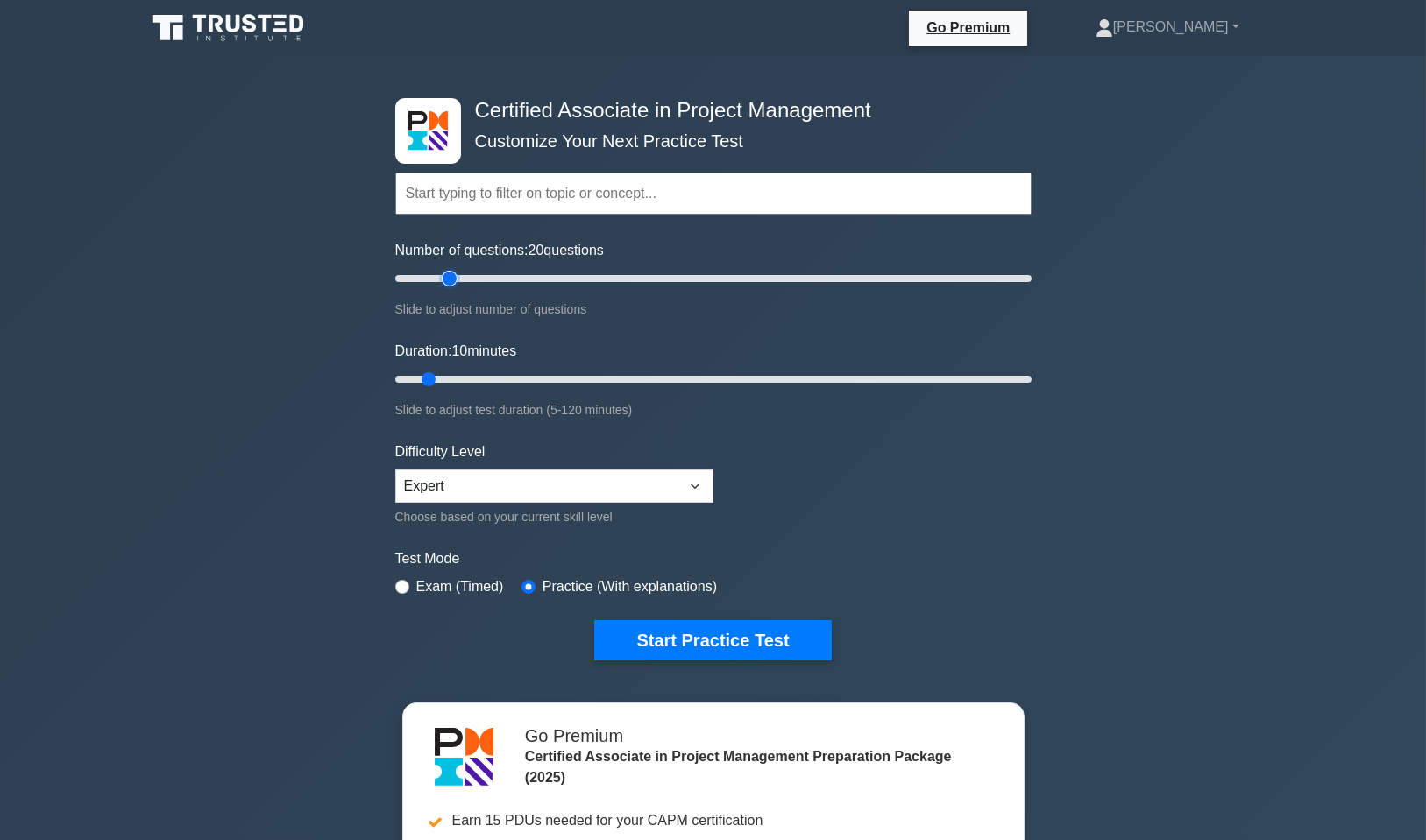
type input "20"
click at [453, 275] on input "Number of questions: 20 questions" at bounding box center [713, 278] width 636 height 21
click at [465, 376] on input "Duration: 10 minutes" at bounding box center [713, 378] width 636 height 21
type input "20"
click at [474, 375] on input "Duration: 20 minutes" at bounding box center [713, 378] width 636 height 21
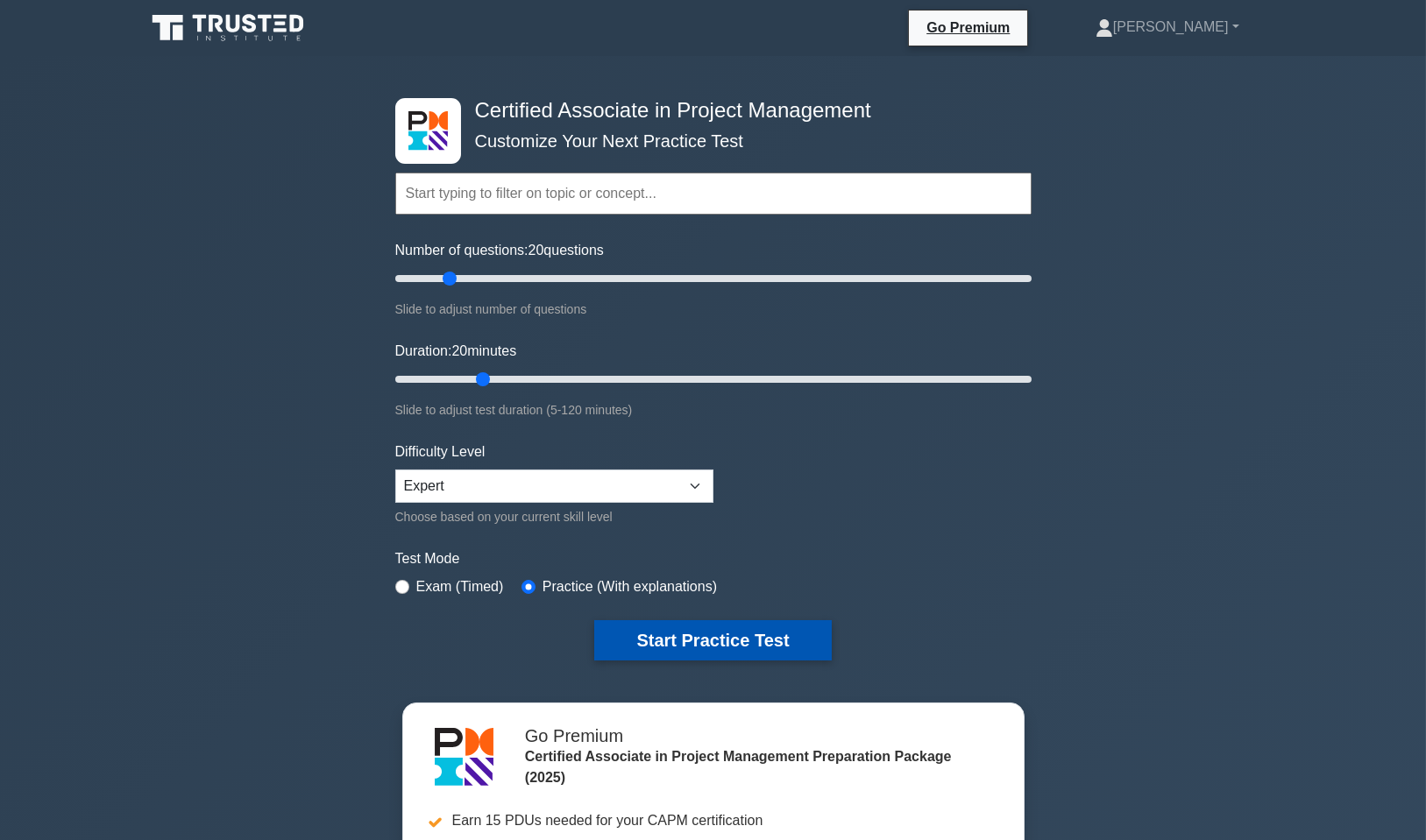
click at [782, 633] on button "Start Practice Test" at bounding box center [713, 640] width 237 height 40
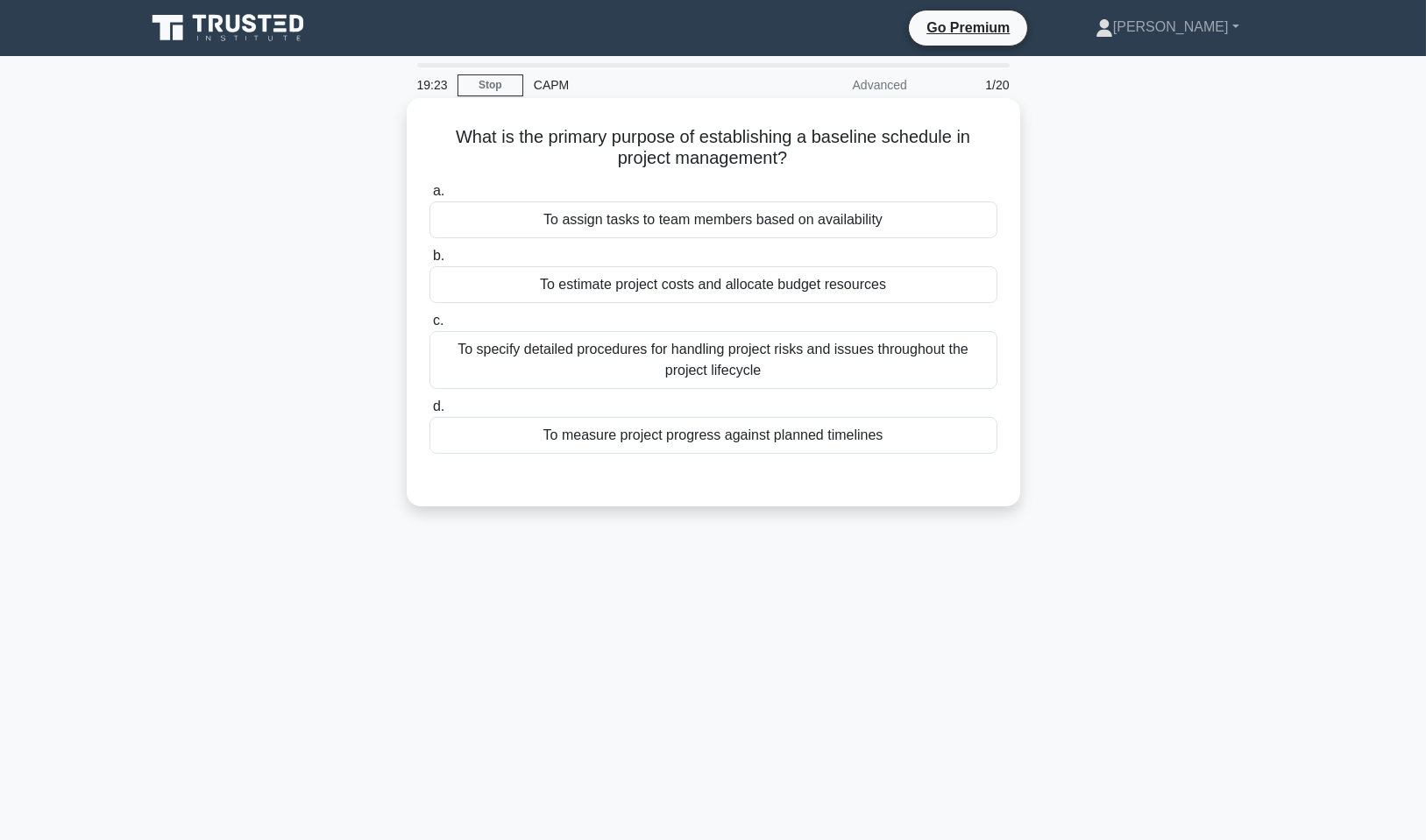
click at [693, 436] on div "To measure project progress against planned timelines" at bounding box center [713, 435] width 568 height 36
click at [429, 413] on input "d. To measure project progress against planned timelines" at bounding box center [429, 407] width 0 height 12
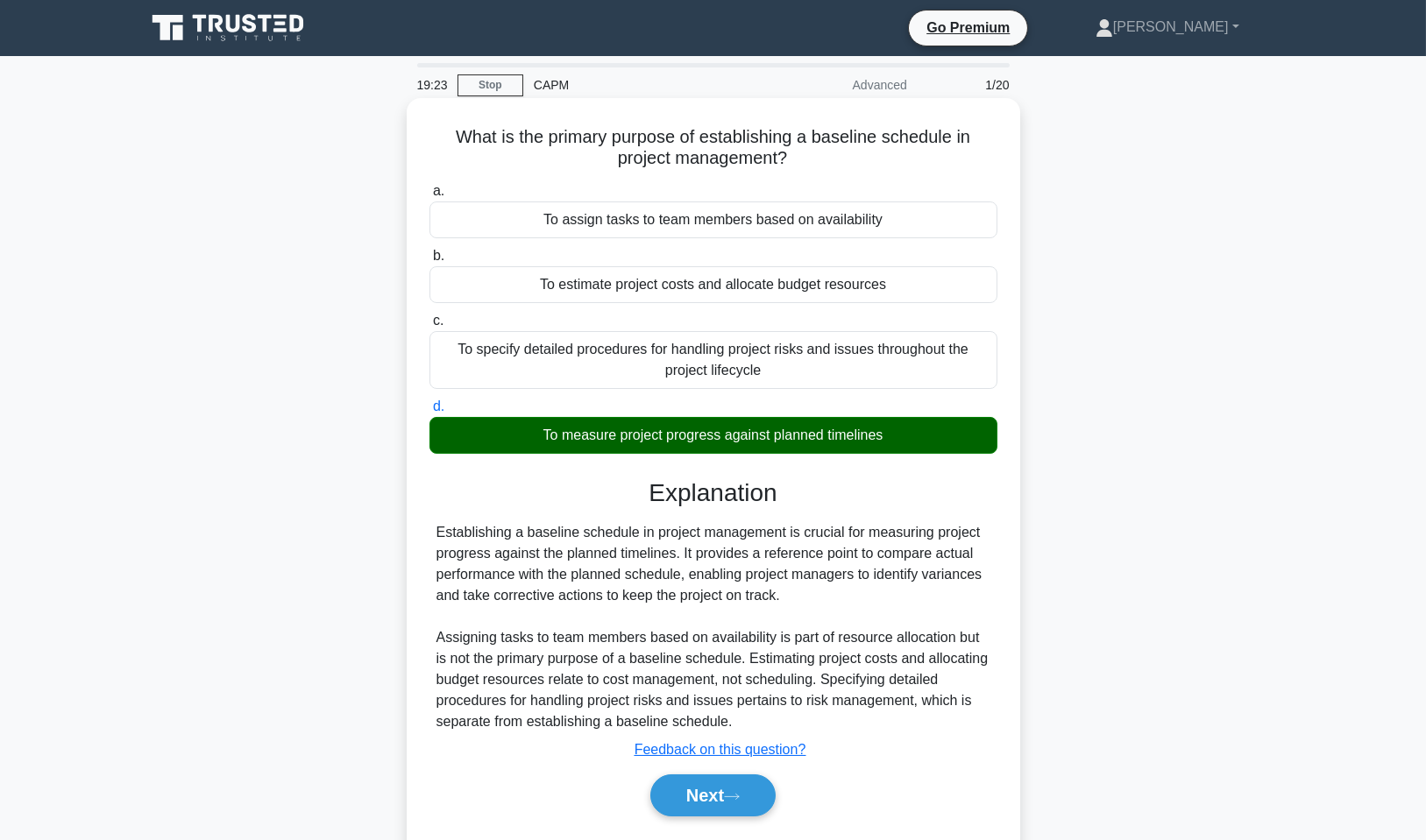
scroll to position [106, 0]
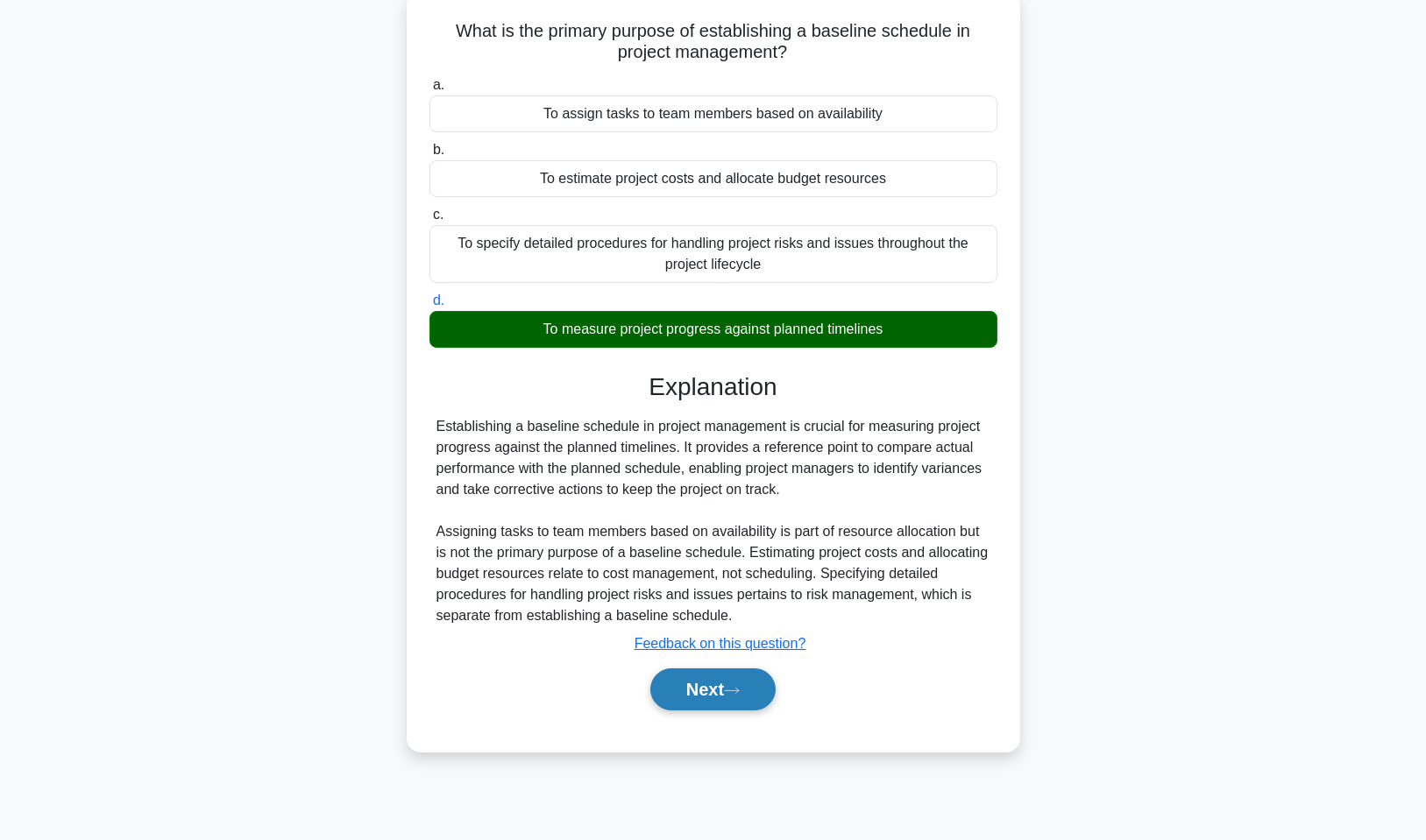
click at [740, 693] on icon at bounding box center [732, 691] width 16 height 10
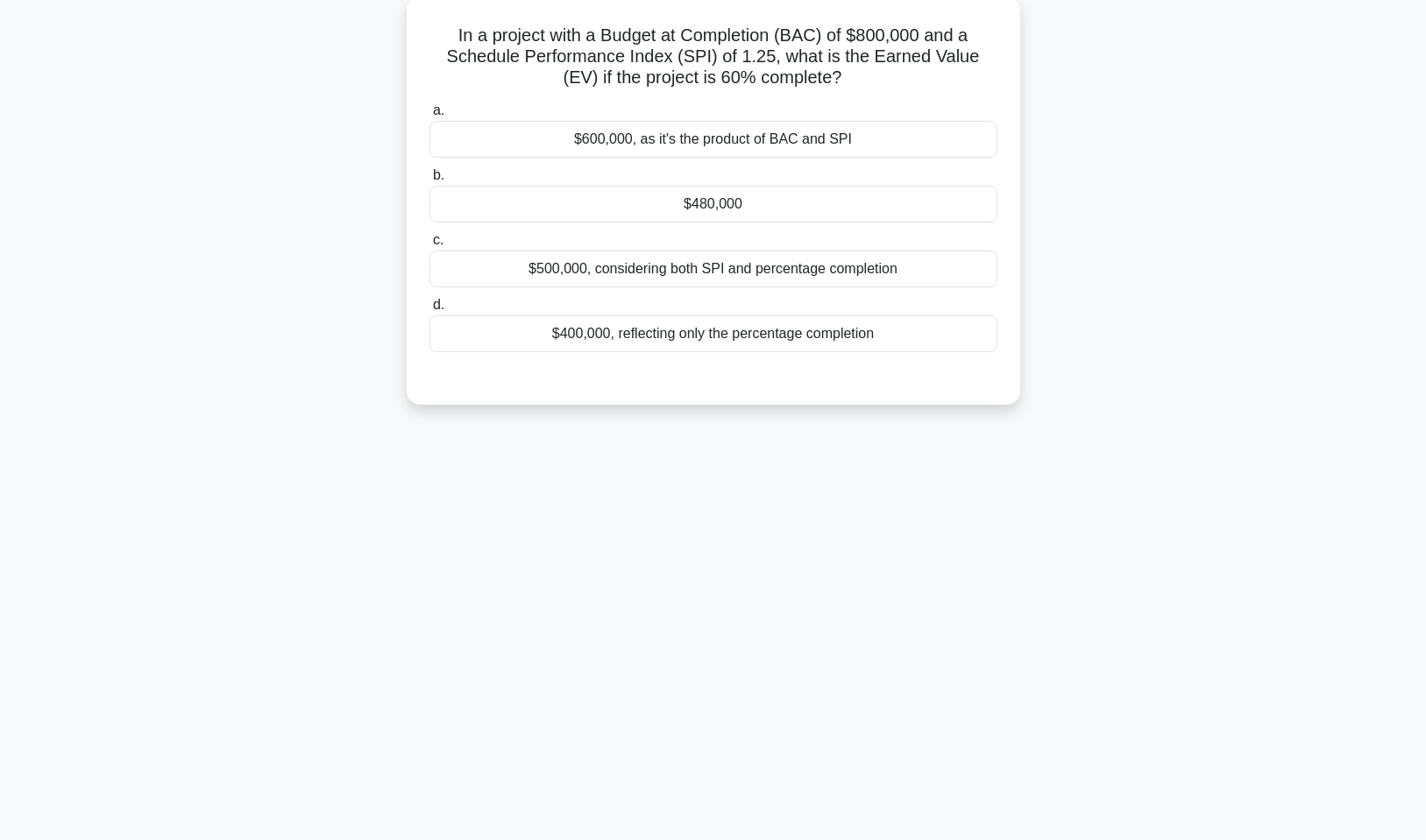
scroll to position [0, 0]
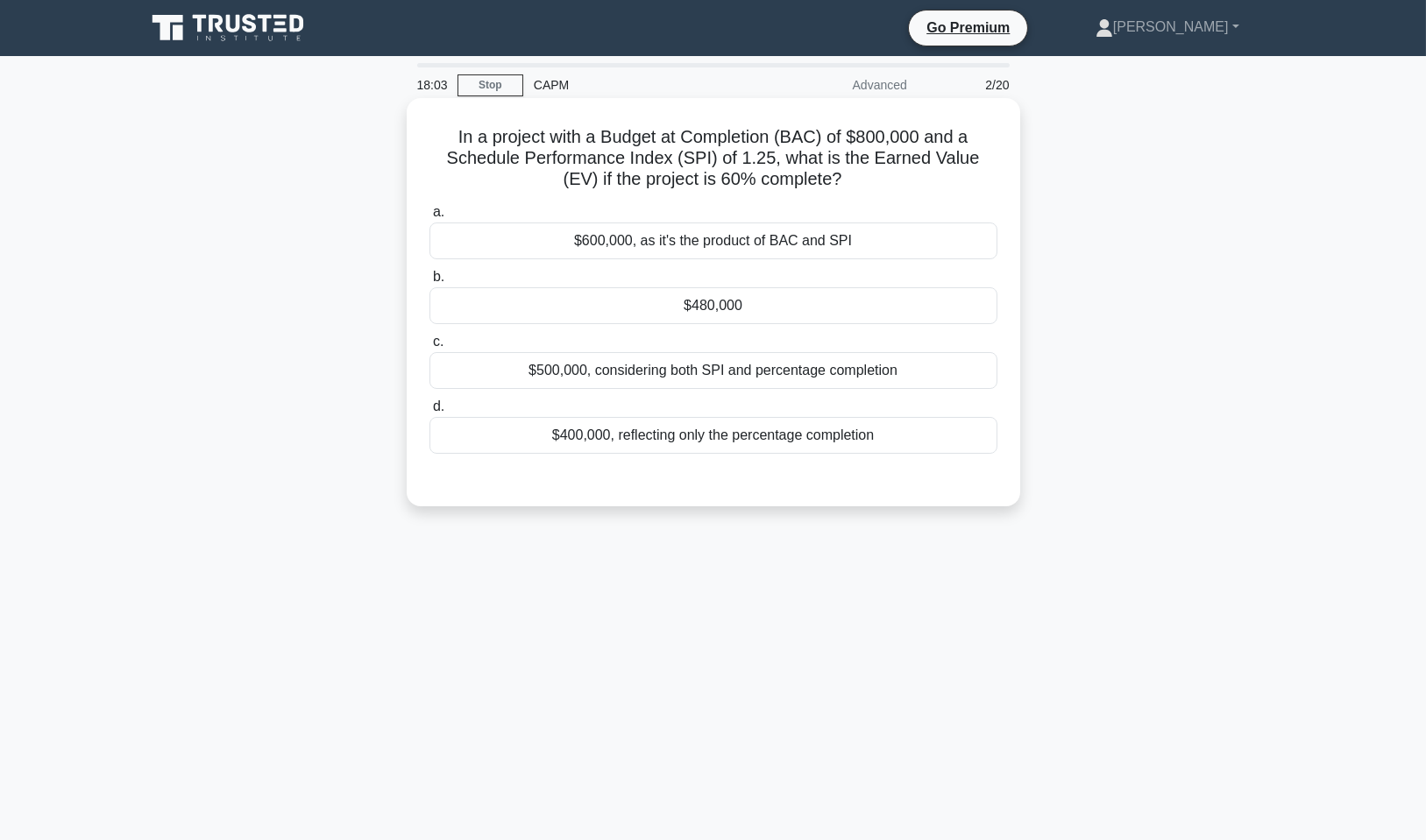
click at [758, 293] on div "$480,000" at bounding box center [713, 306] width 568 height 36
click at [429, 283] on input "b. $480,000" at bounding box center [429, 277] width 0 height 12
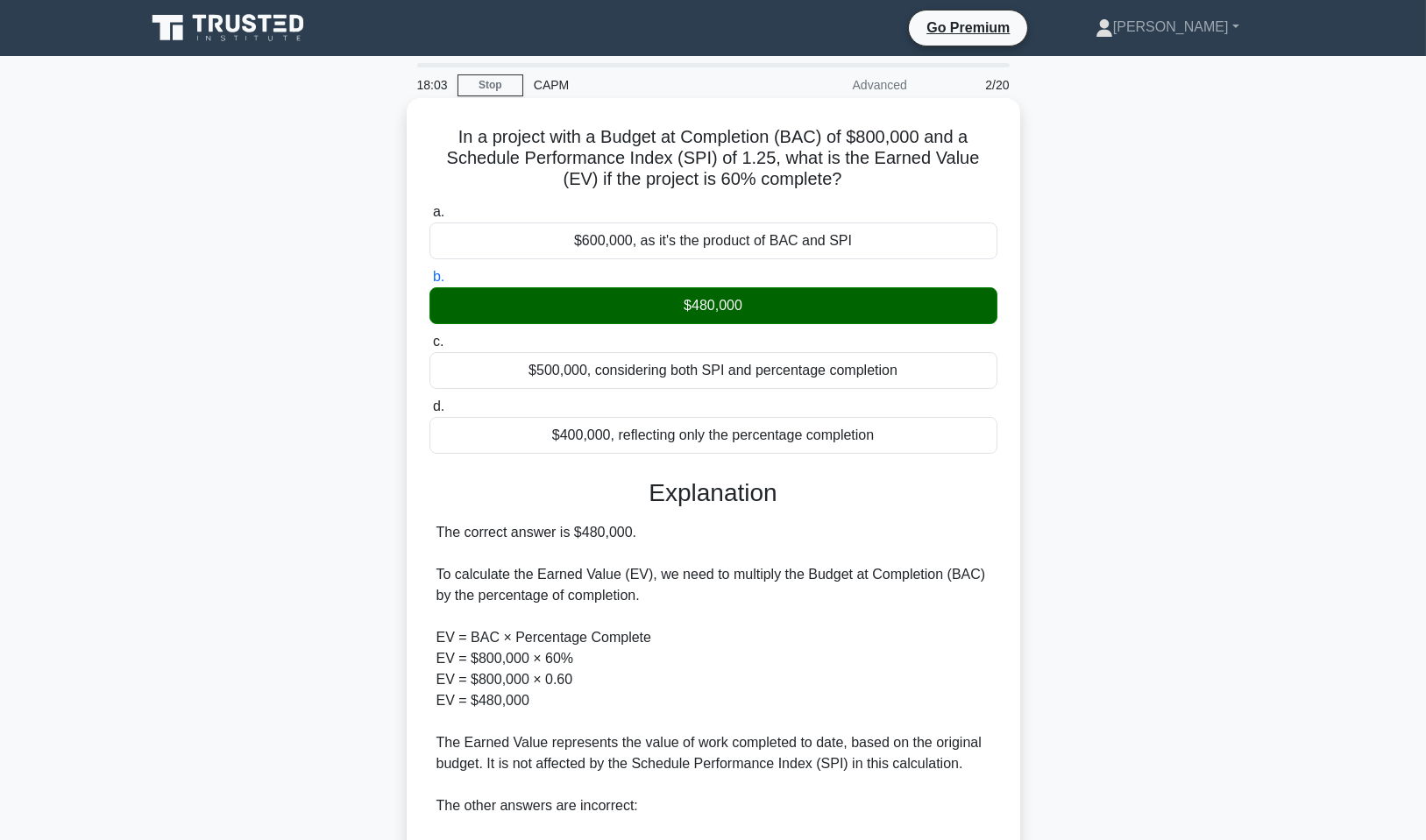
scroll to position [301, 0]
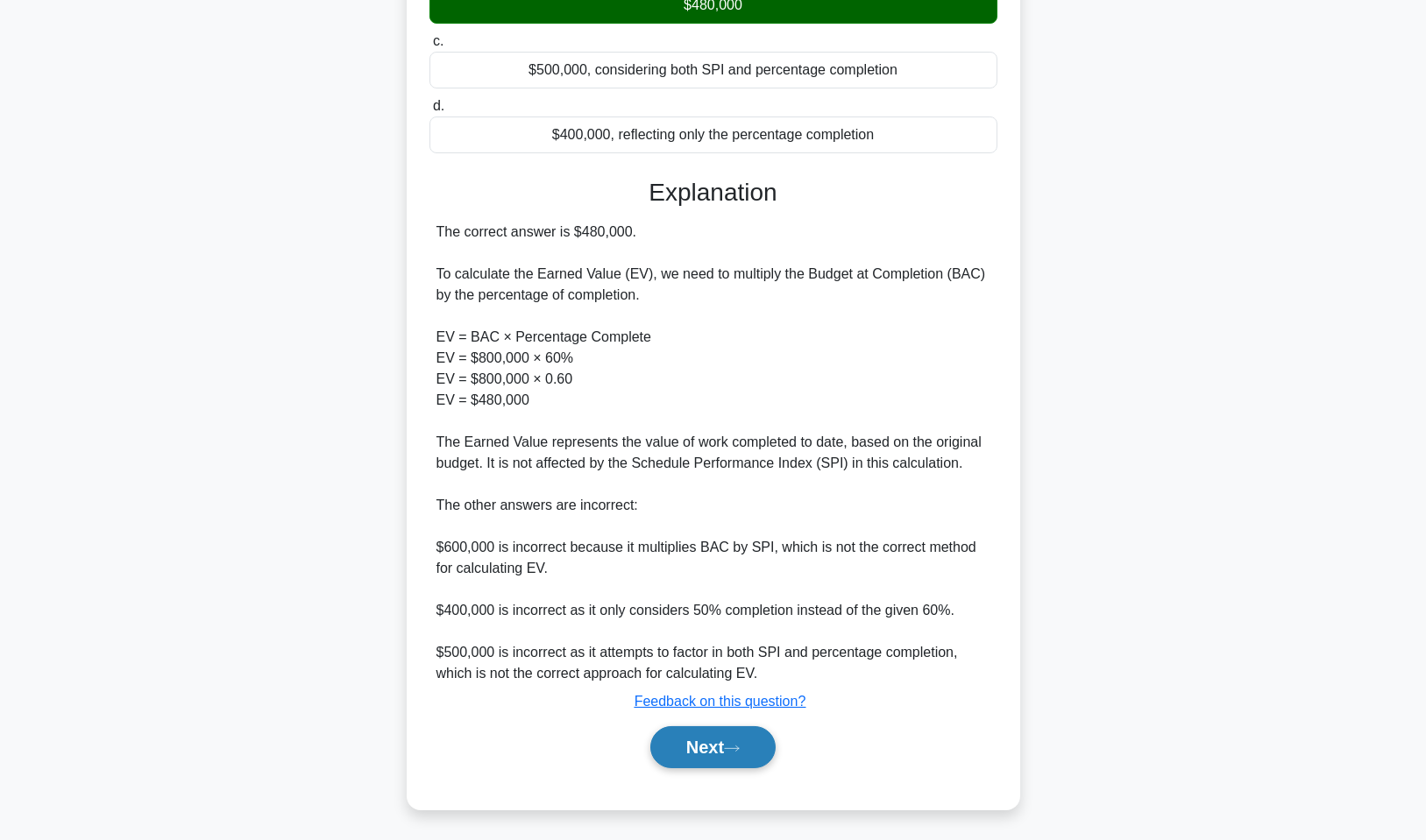
click at [736, 740] on button "Next" at bounding box center [713, 747] width 126 height 42
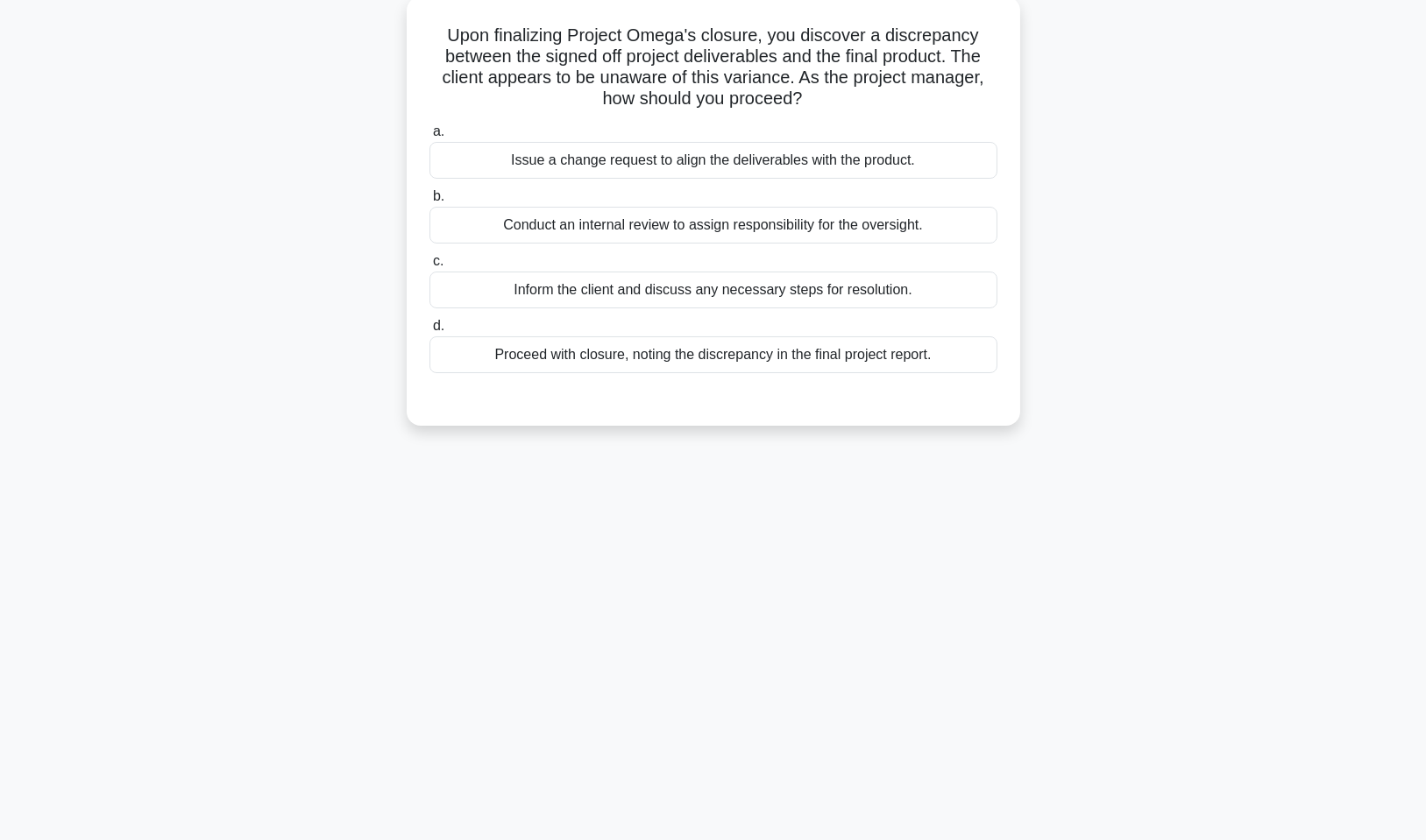
scroll to position [0, 0]
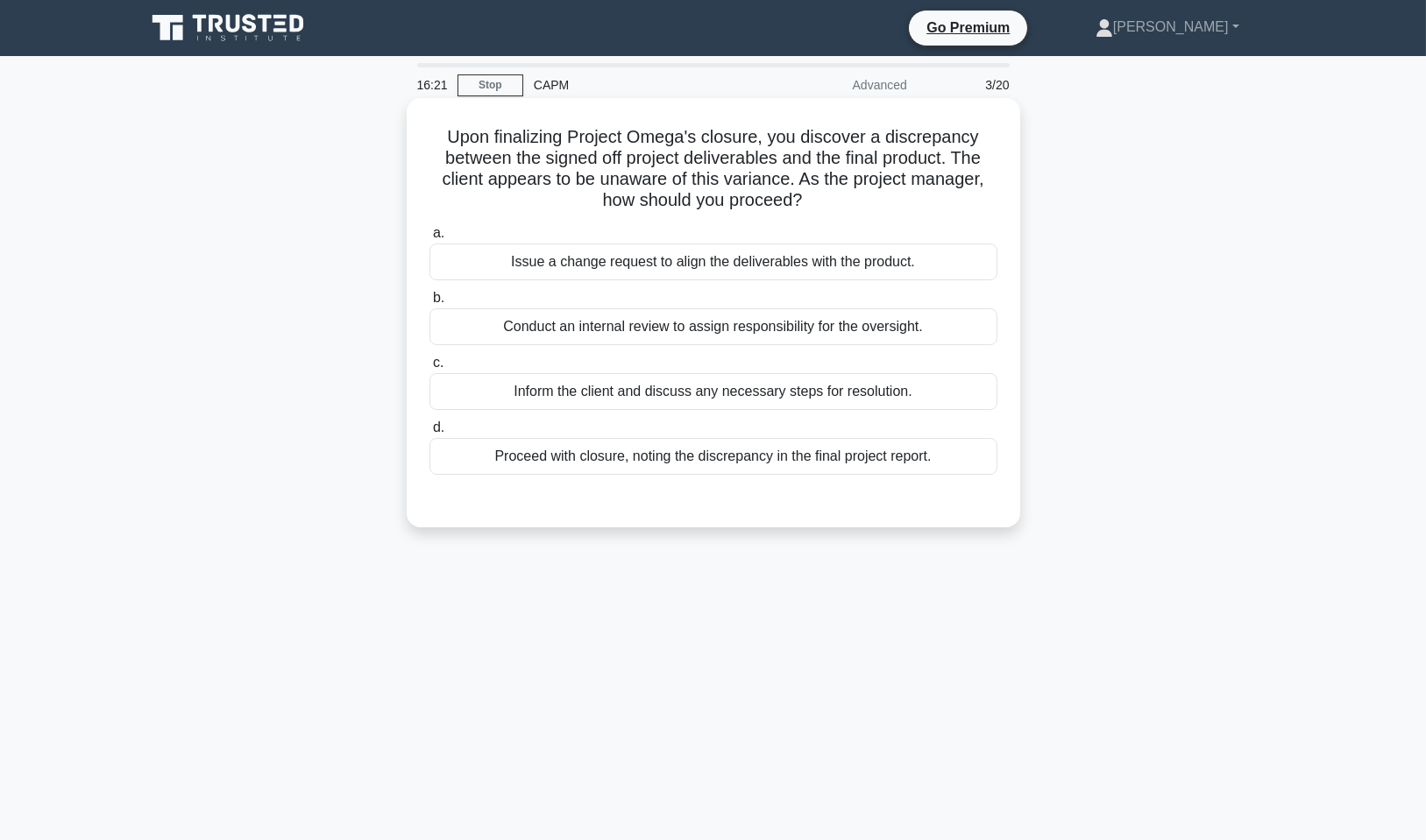
click at [805, 383] on div "Inform the client and discuss any necessary steps for resolution." at bounding box center [713, 391] width 568 height 36
click at [429, 368] on input "c. Inform the client and discuss any necessary steps for resolution." at bounding box center [429, 364] width 0 height 12
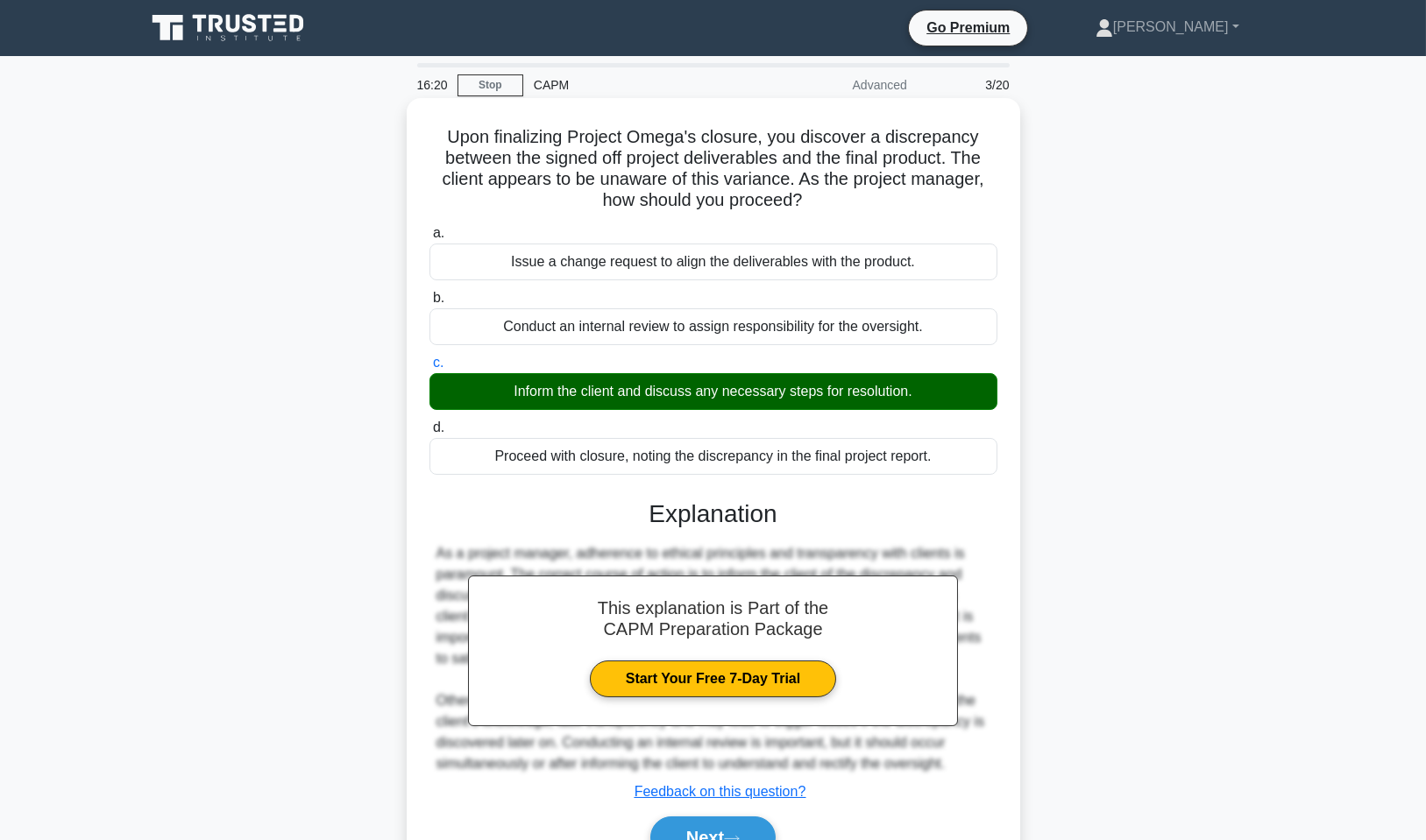
scroll to position [106, 0]
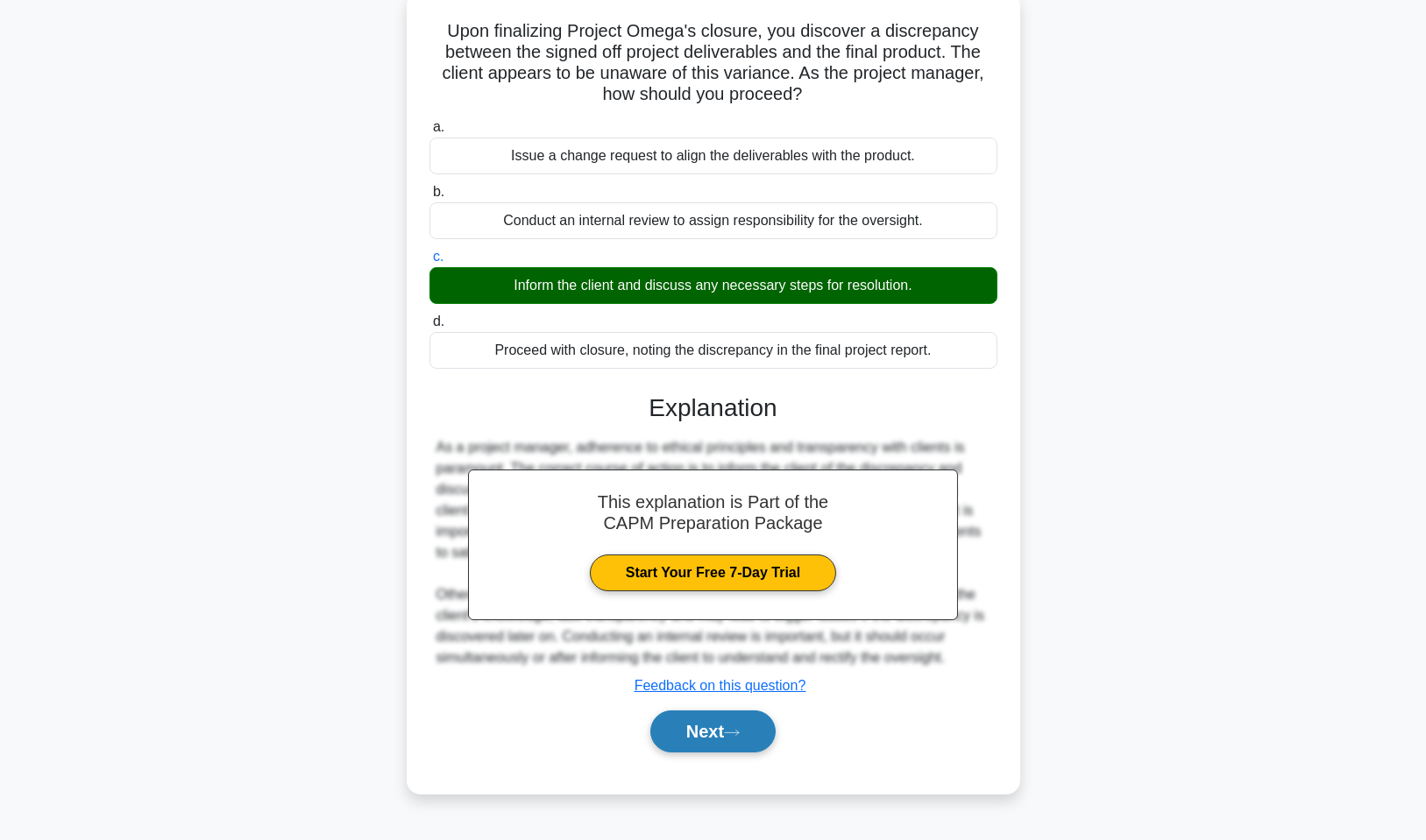
click at [740, 724] on button "Next" at bounding box center [713, 731] width 126 height 42
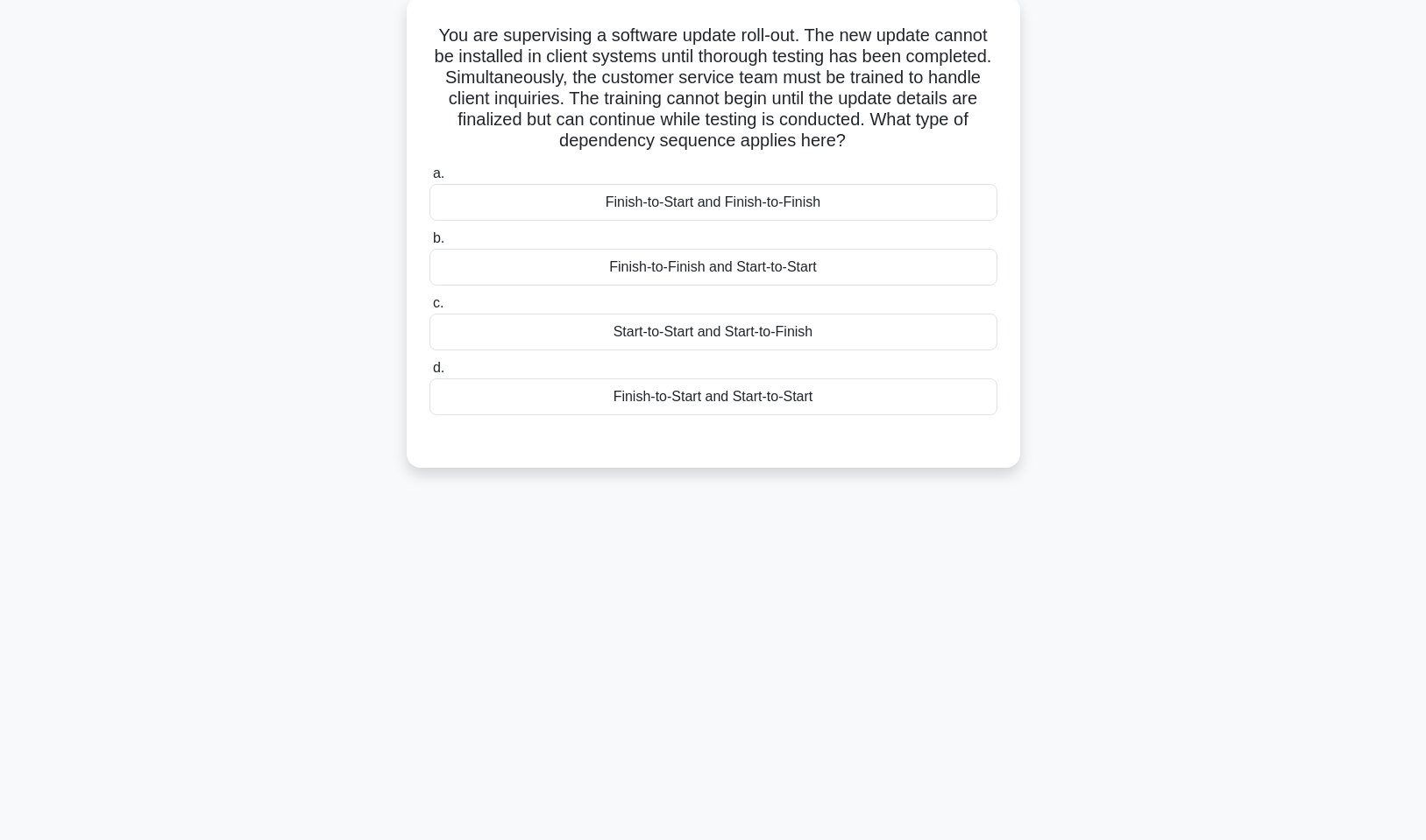
scroll to position [0, 0]
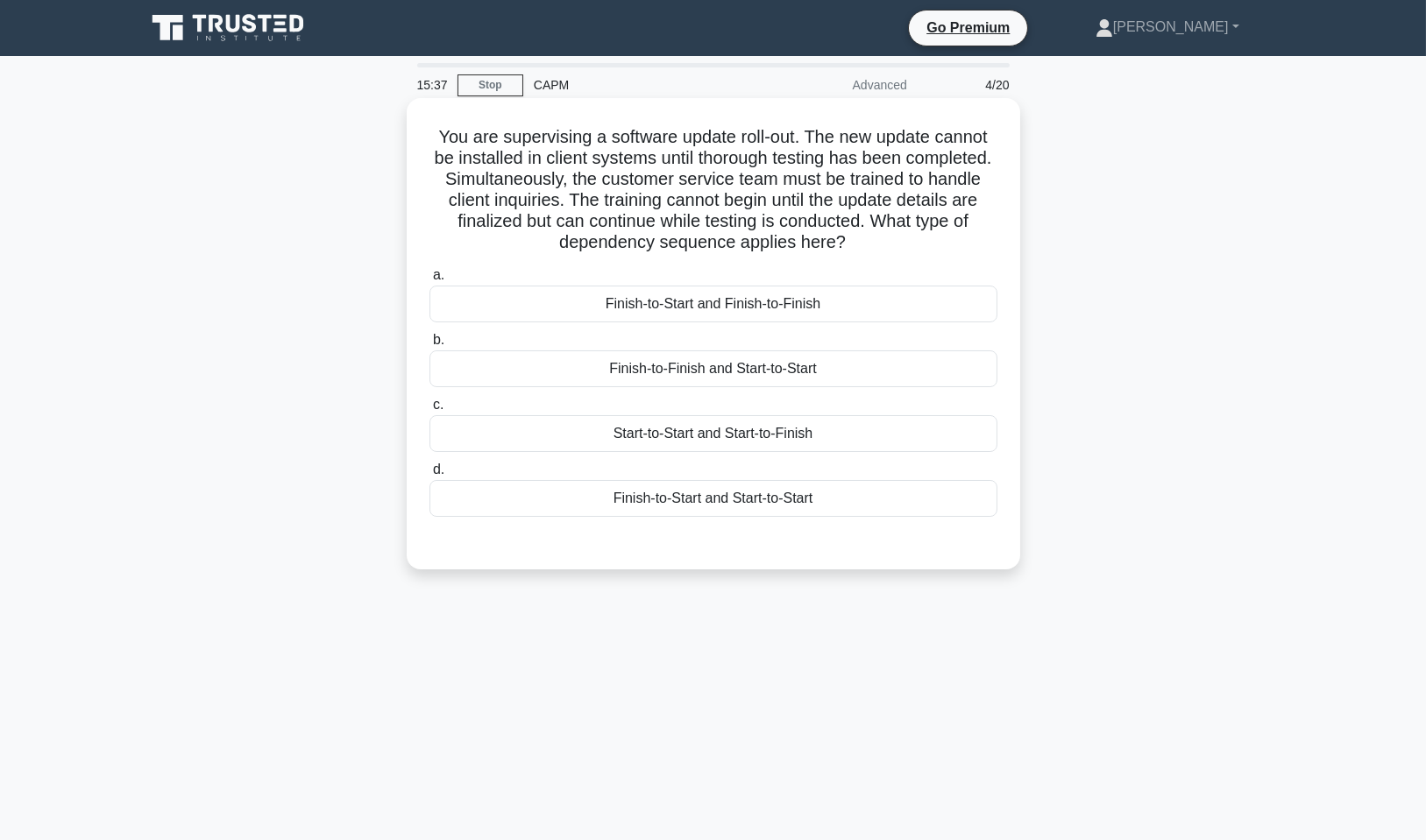
click at [734, 499] on div "Finish-to-Start and Start-to-Start" at bounding box center [713, 498] width 568 height 36
click at [429, 476] on input "d. Finish-to-Start and Start-to-Start" at bounding box center [429, 471] width 0 height 12
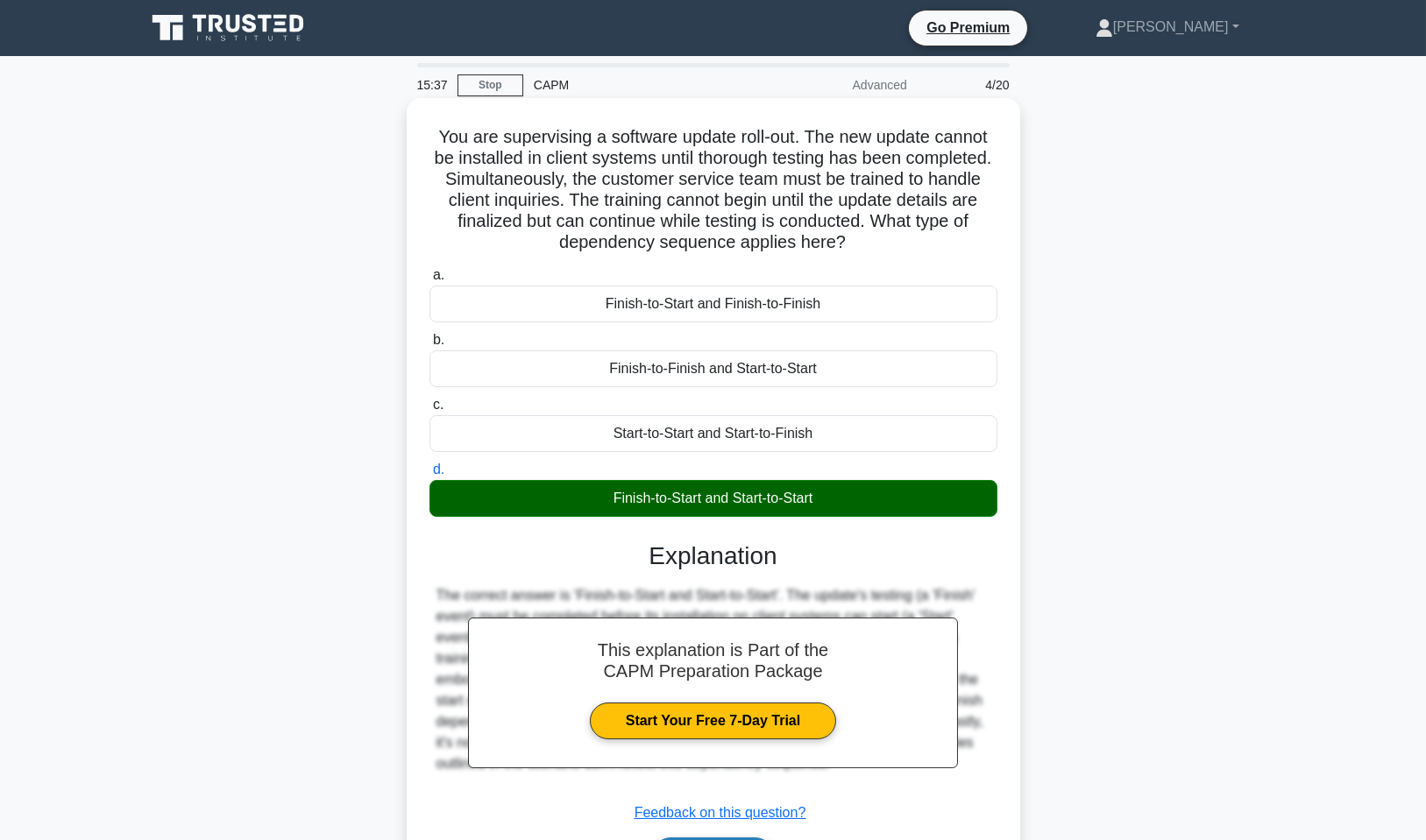
scroll to position [111, 0]
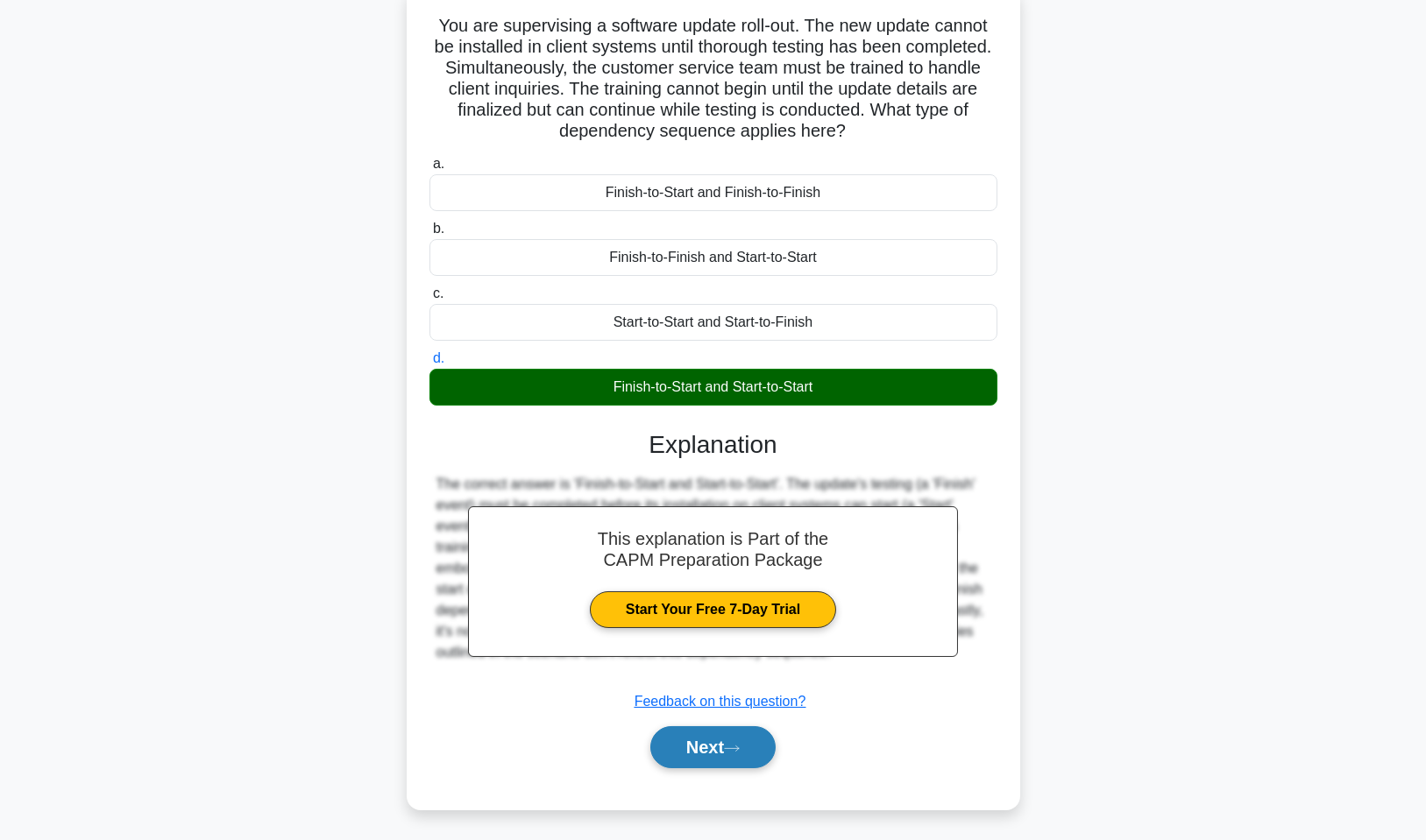
click at [717, 746] on button "Next" at bounding box center [713, 747] width 126 height 42
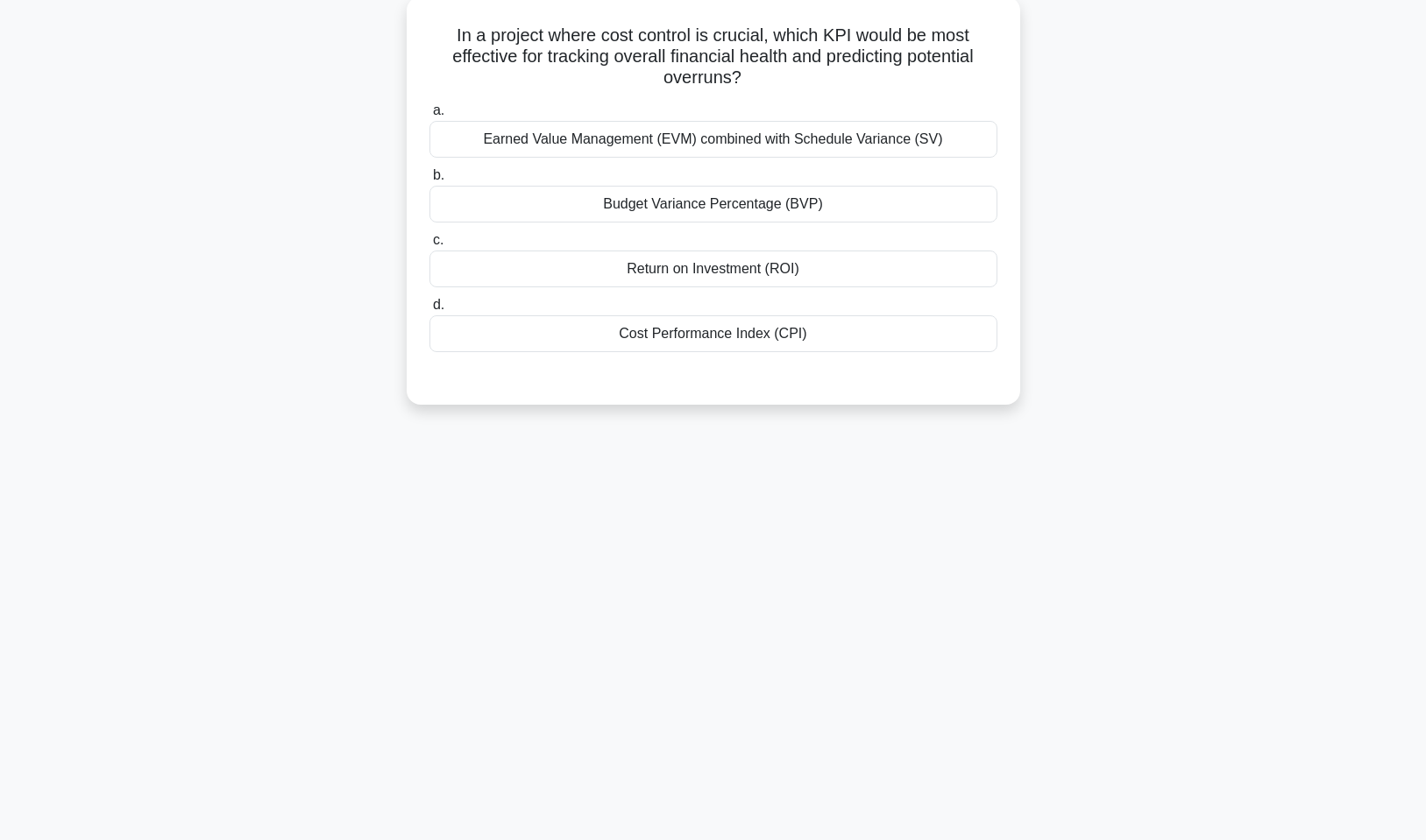
scroll to position [0, 0]
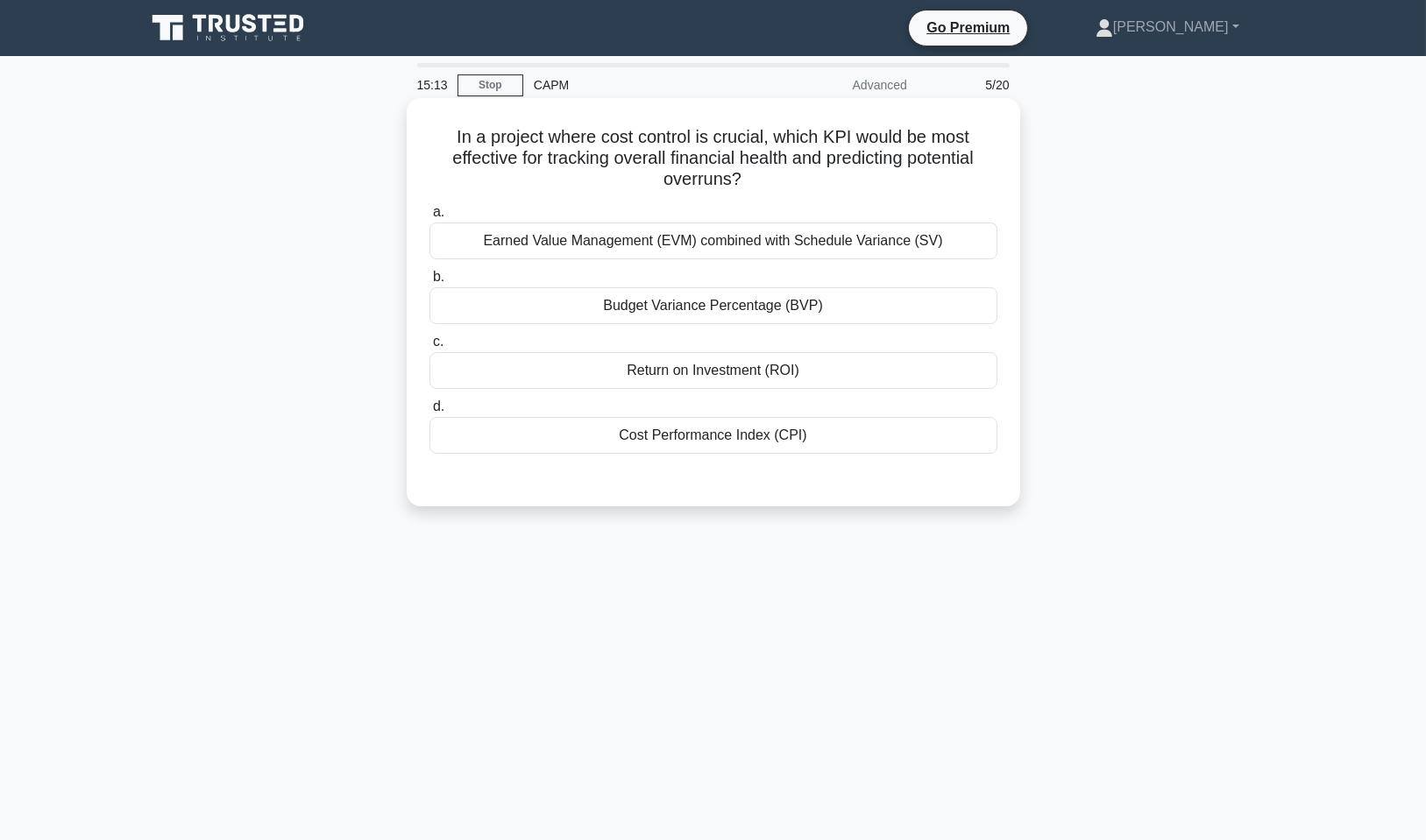
click at [744, 240] on div "Earned Value Management (EVM) combined with Schedule Variance (SV)" at bounding box center [713, 241] width 568 height 36
click at [429, 218] on input "a. Earned Value Management (EVM) combined with Schedule Variance (SV)" at bounding box center [429, 212] width 0 height 12
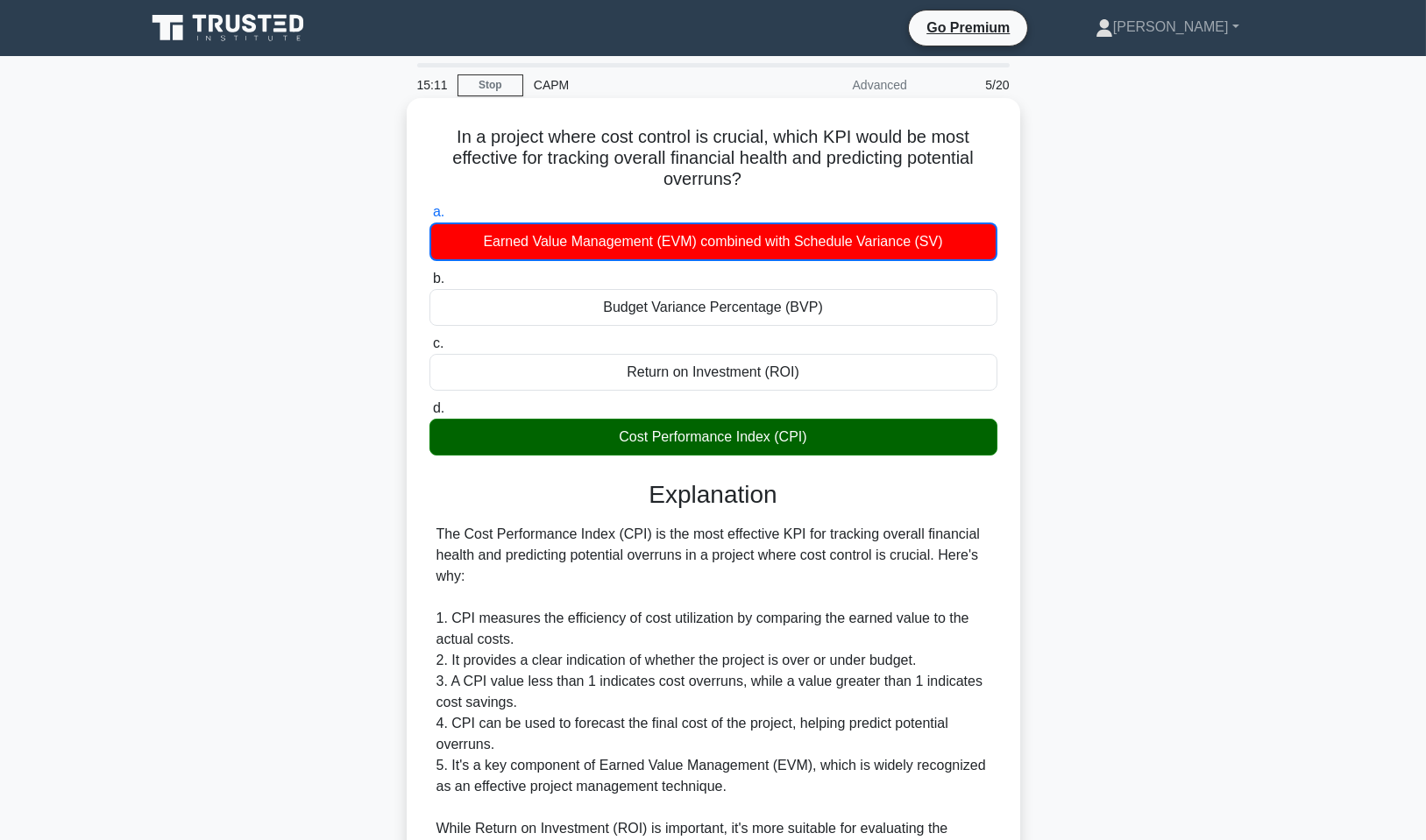
scroll to position [323, 0]
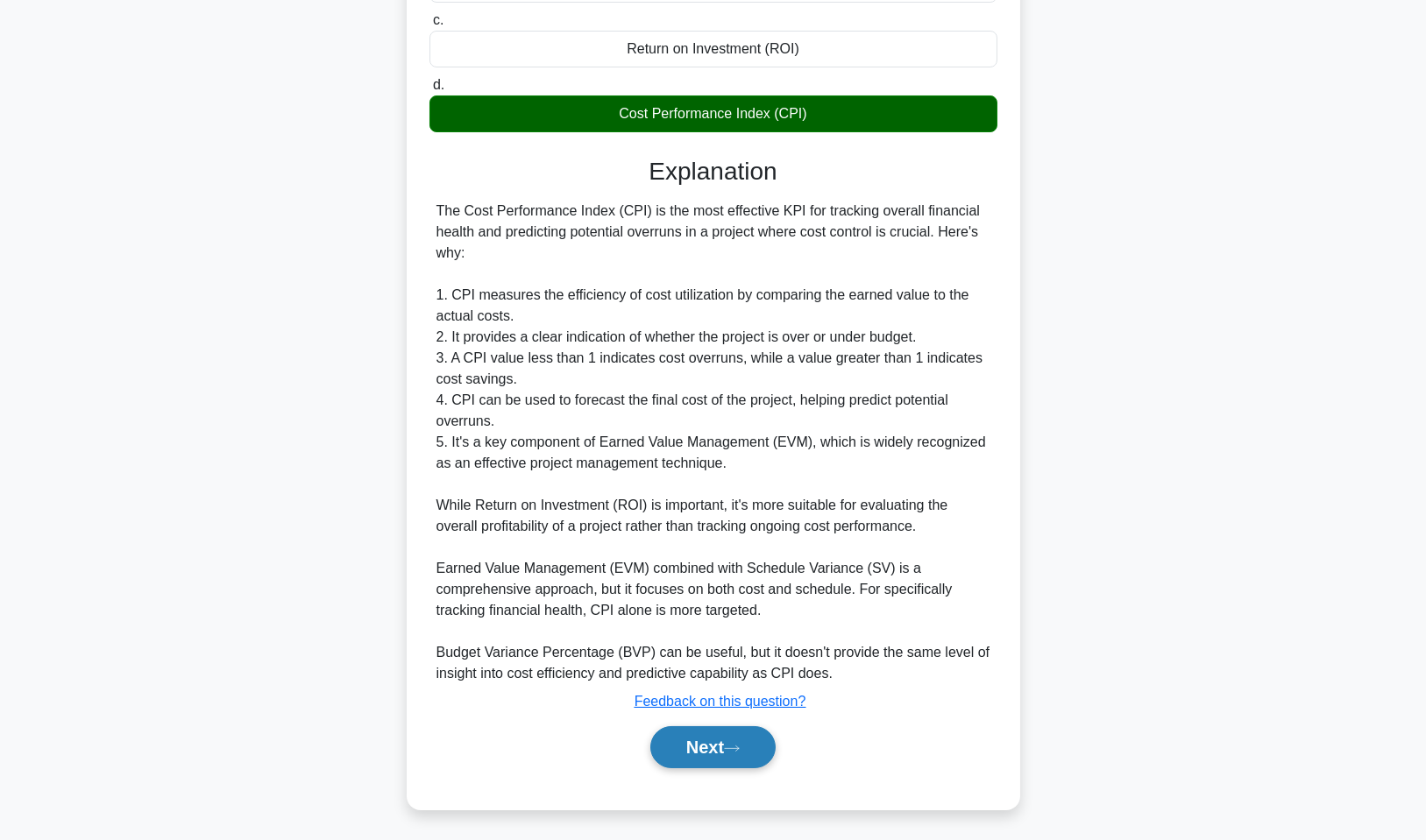
click at [740, 748] on icon at bounding box center [732, 749] width 16 height 10
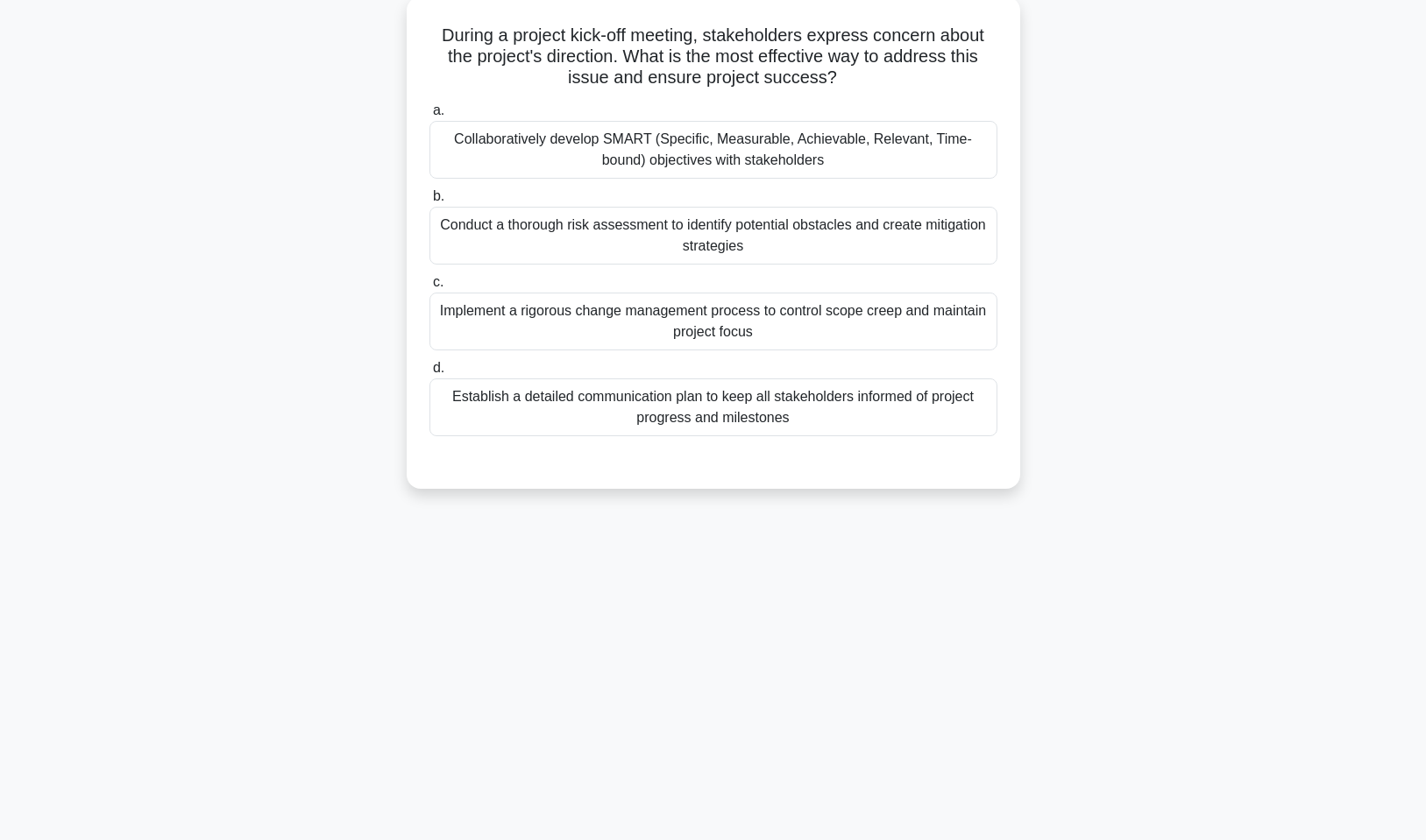
scroll to position [0, 0]
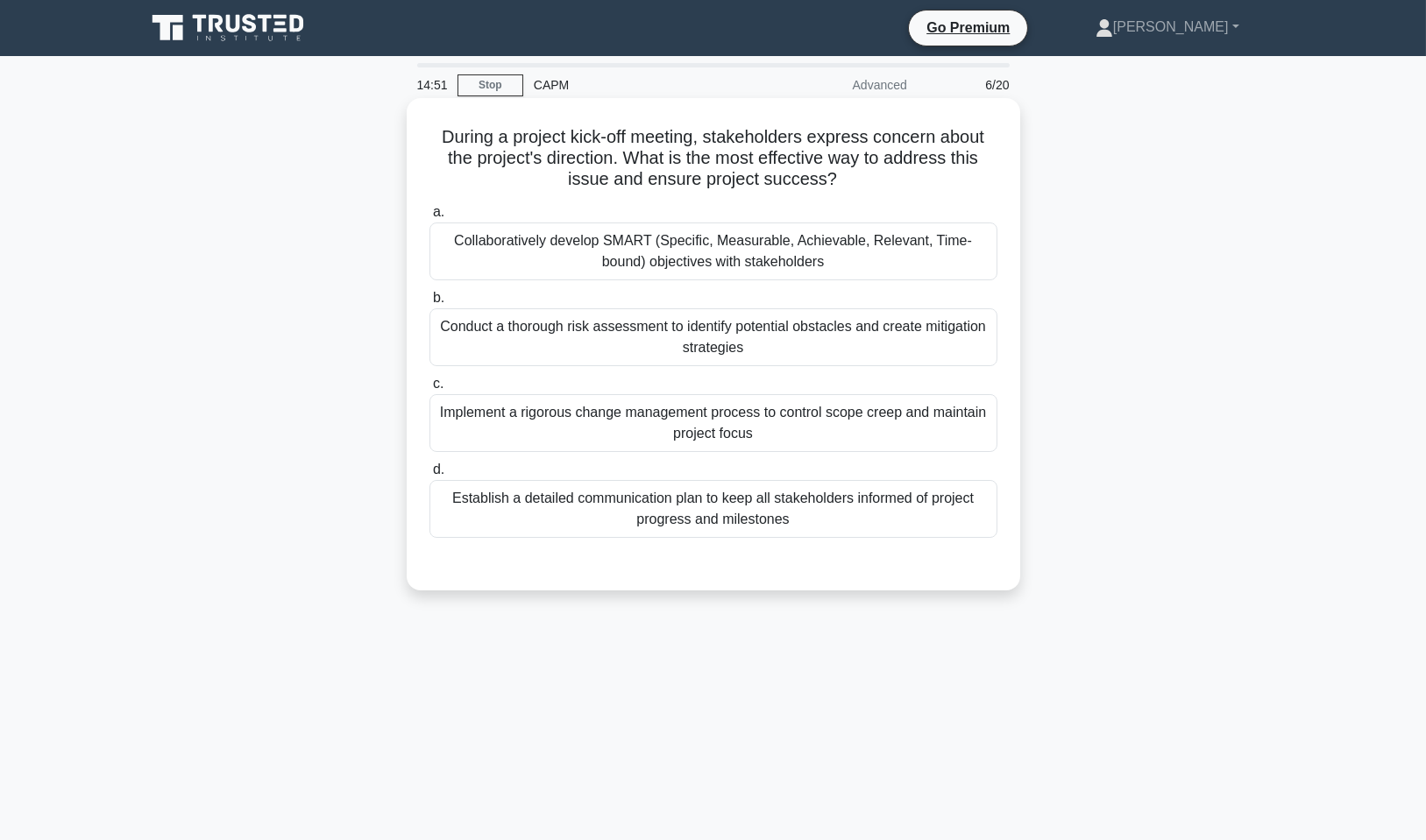
click at [826, 251] on div "Collaboratively develop SMART (Specific, Measurable, Achievable, Relevant, Time…" at bounding box center [713, 252] width 568 height 58
click at [429, 218] on input "a. Collaboratively develop SMART (Specific, Measurable, Achievable, Relevant, T…" at bounding box center [429, 212] width 0 height 12
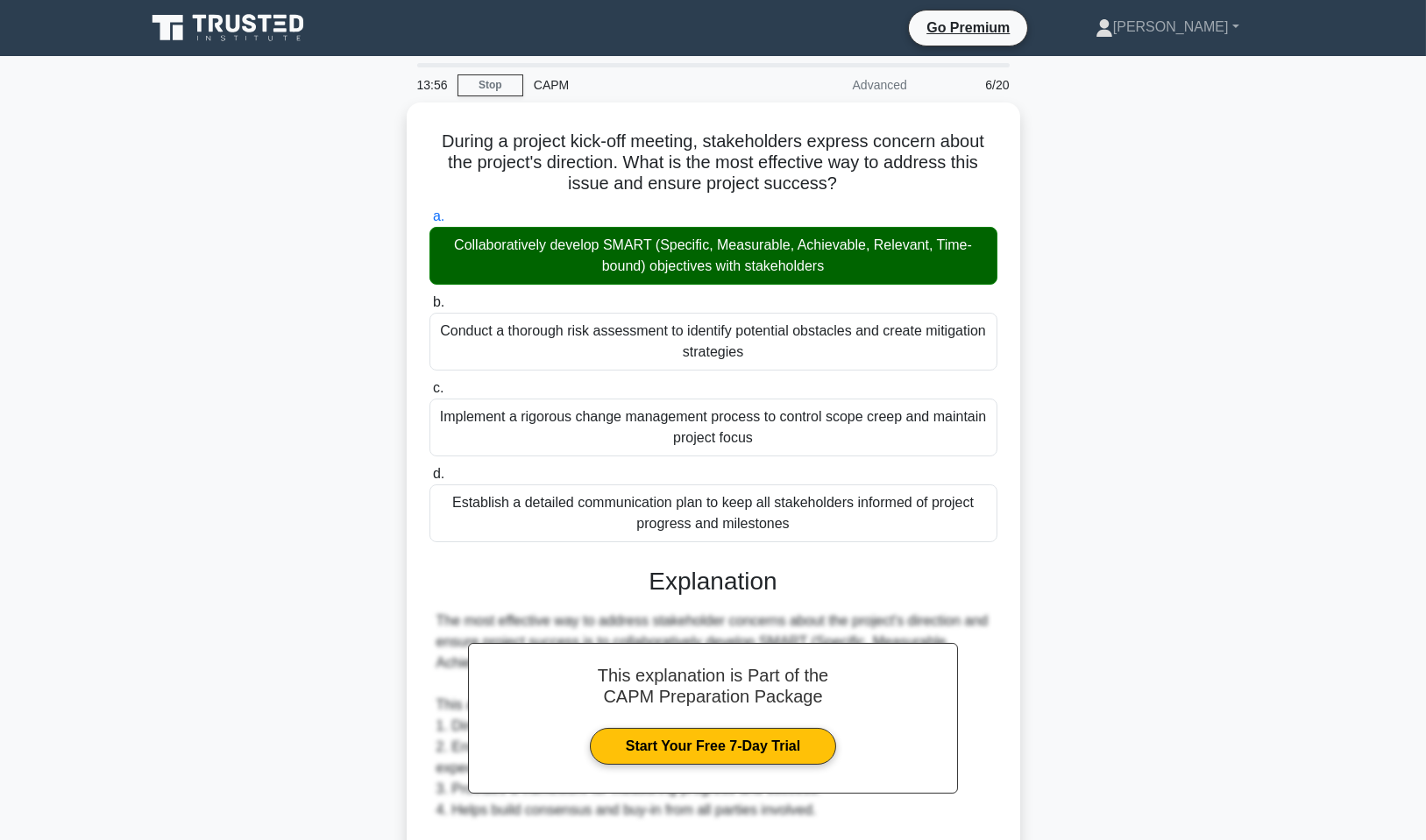
click at [1091, 446] on div "During a project kick-off meeting, stakeholders express concern about the proje…" at bounding box center [713, 702] width 1157 height 1202
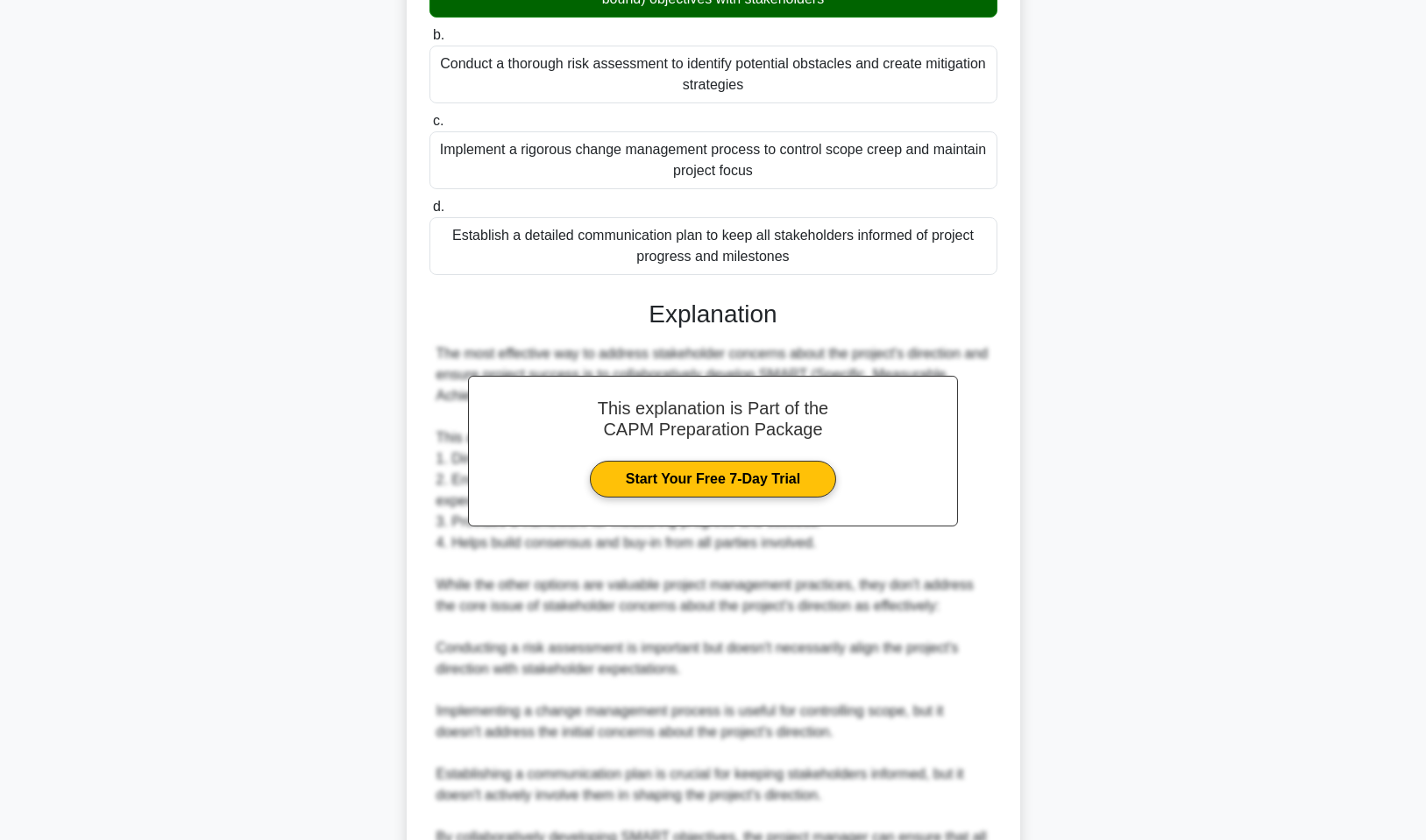
scroll to position [437, 0]
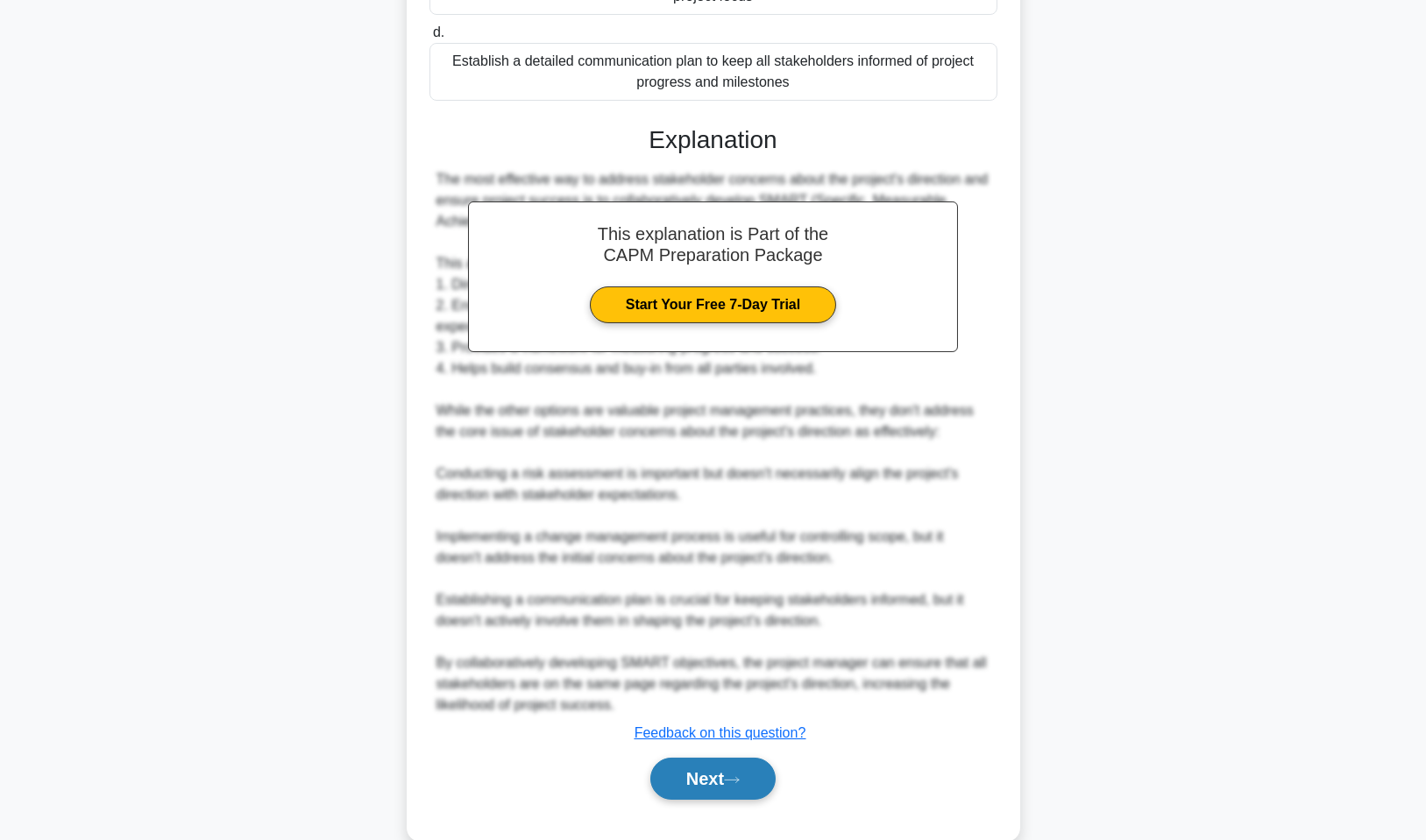
click at [756, 771] on button "Next" at bounding box center [713, 778] width 126 height 42
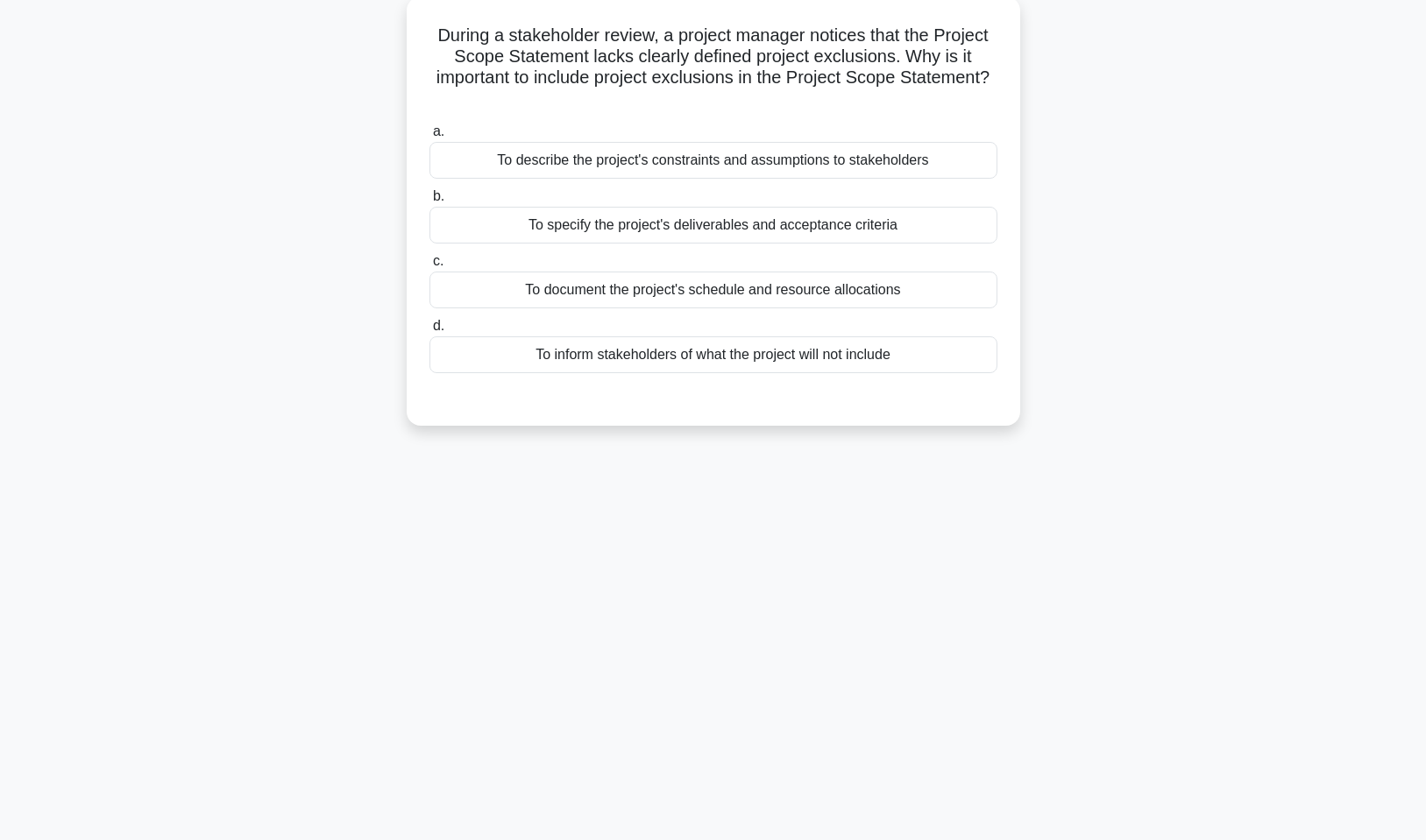
scroll to position [0, 0]
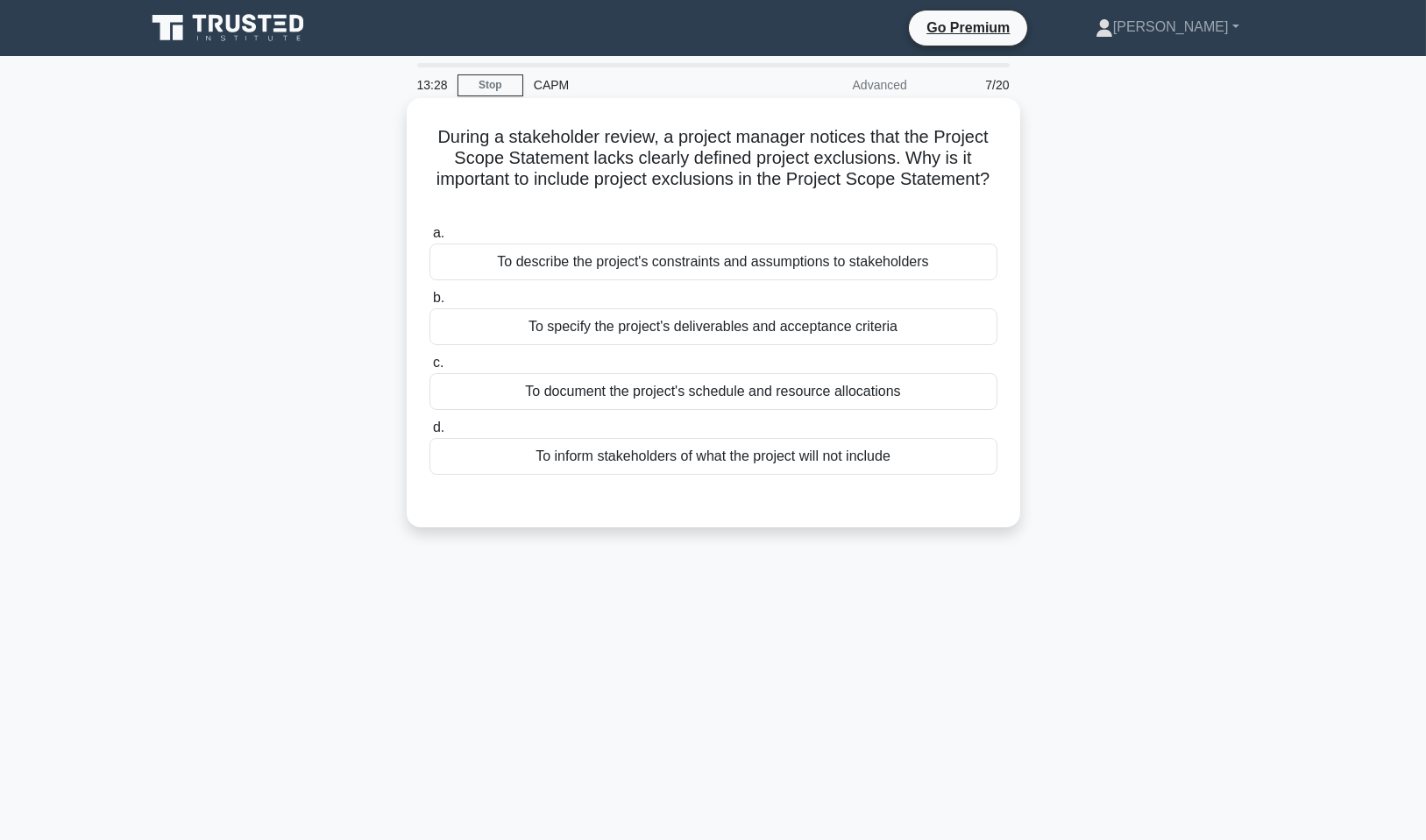
click at [694, 271] on div "To describe the project's constraints and assumptions to stakeholders" at bounding box center [713, 261] width 568 height 36
click at [429, 239] on input "a. To describe the project's constraints and assumptions to stakeholders" at bounding box center [429, 234] width 0 height 12
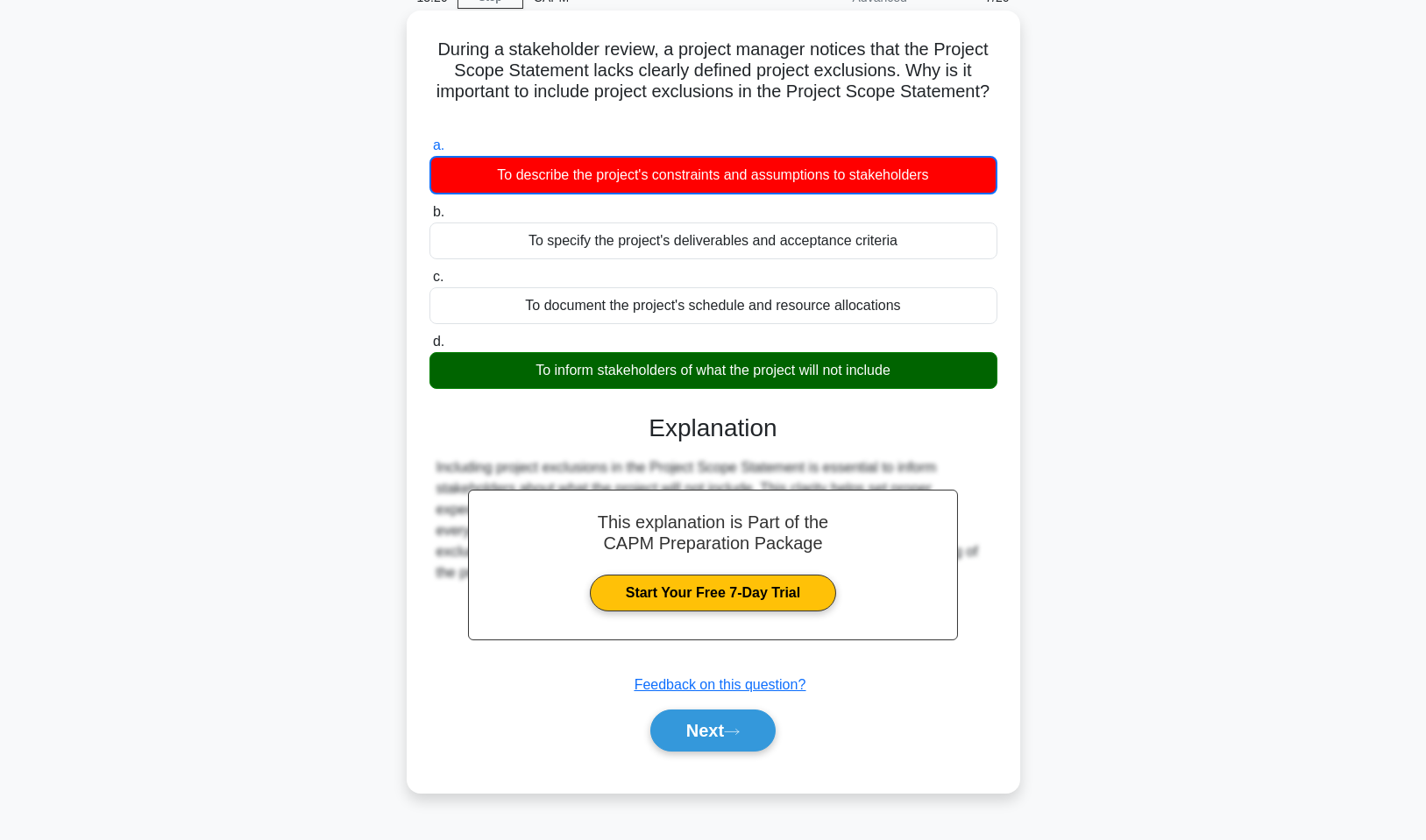
scroll to position [106, 0]
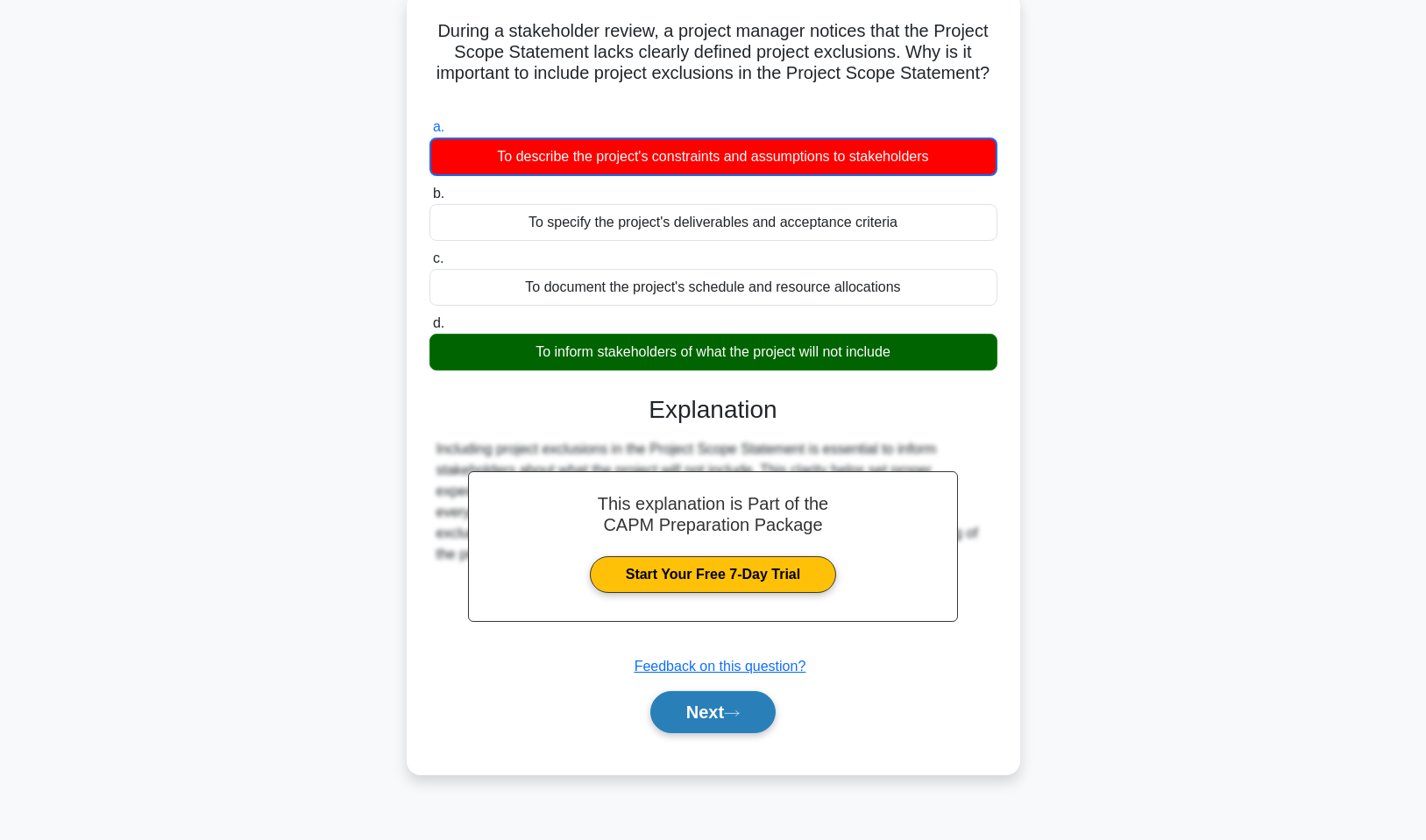
click at [757, 715] on button "Next" at bounding box center [713, 712] width 126 height 42
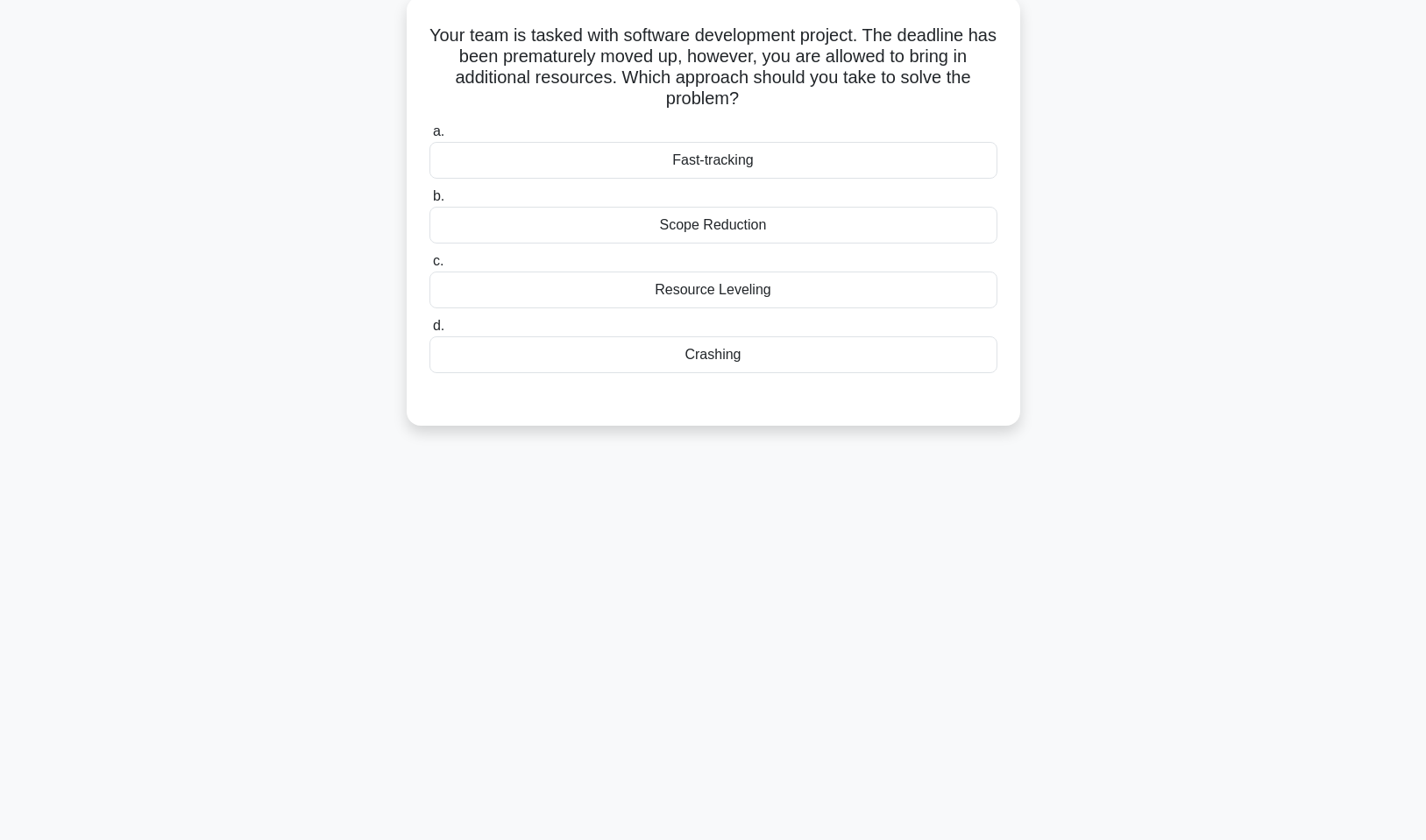
scroll to position [0, 0]
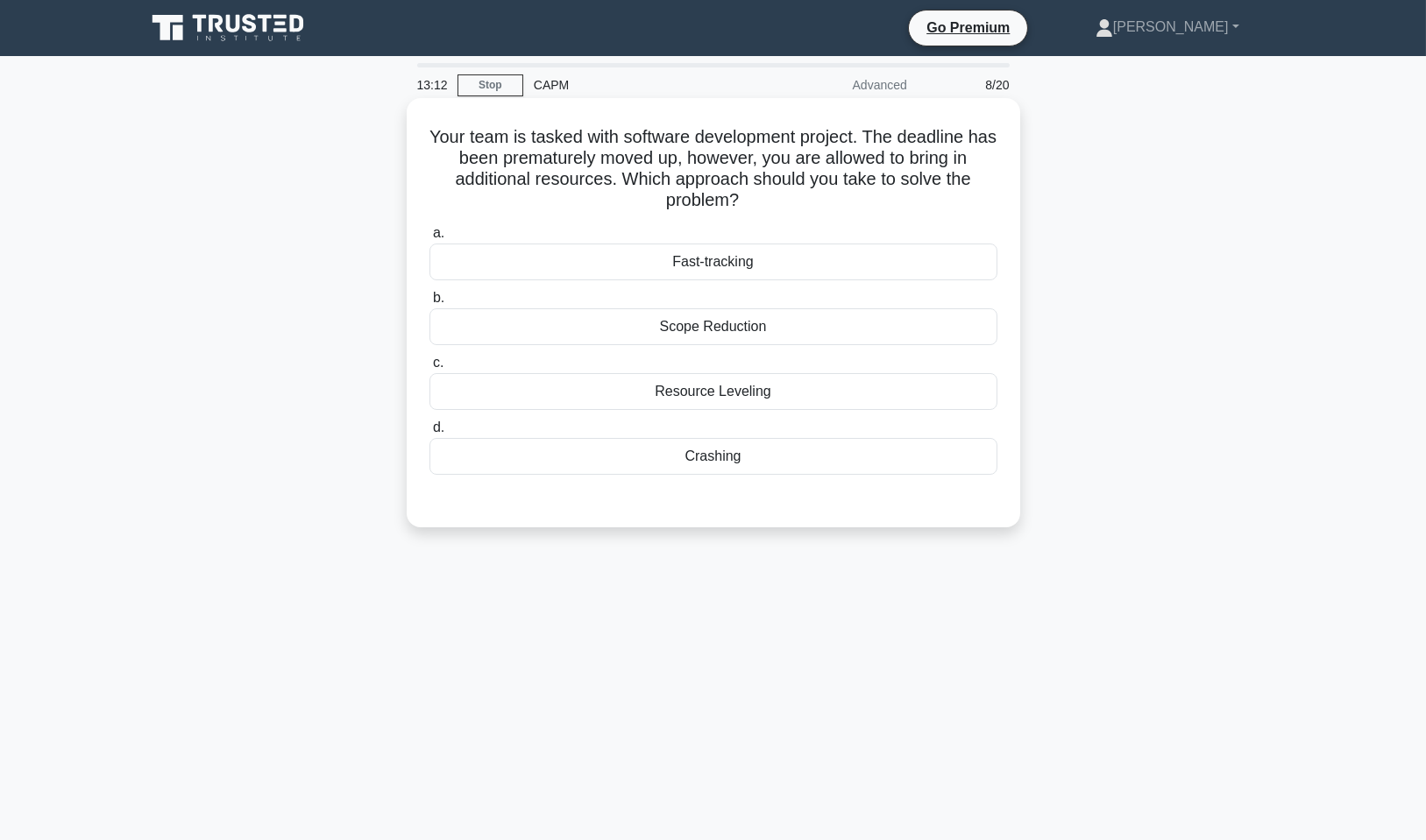
click at [801, 461] on div "Crashing" at bounding box center [713, 456] width 568 height 36
click at [429, 433] on input "d. Crashing" at bounding box center [429, 428] width 0 height 12
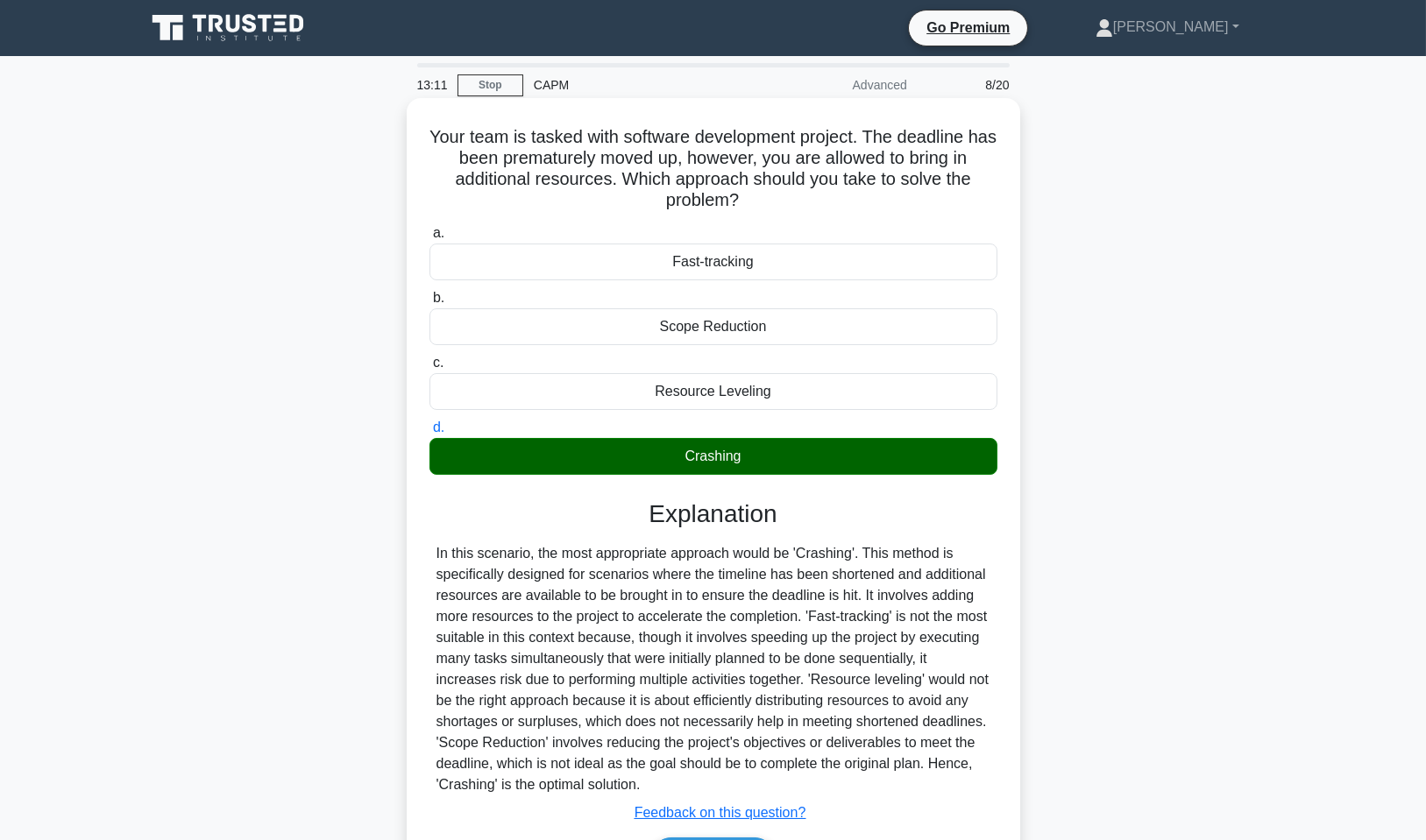
scroll to position [111, 0]
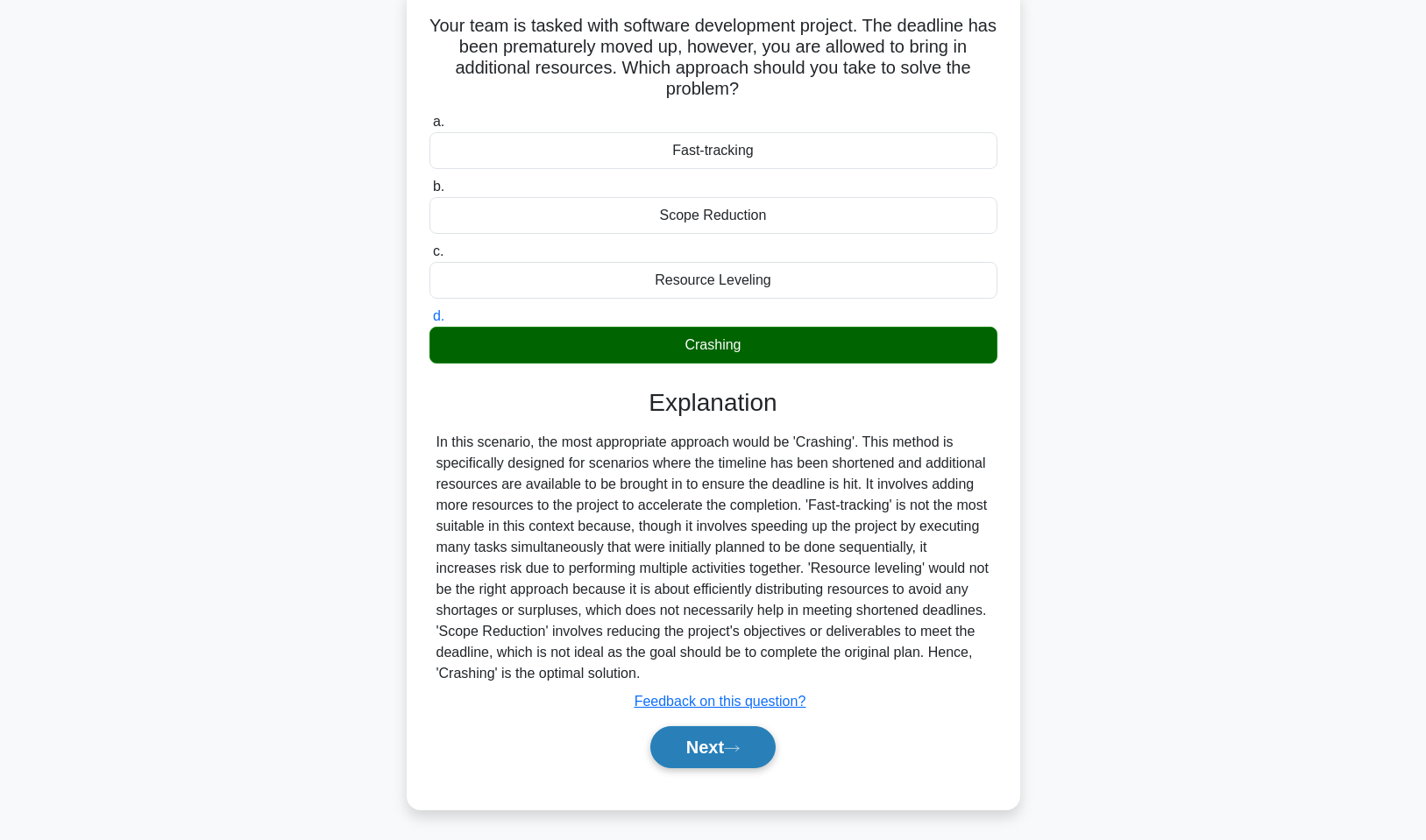
click at [756, 737] on button "Next" at bounding box center [713, 747] width 126 height 42
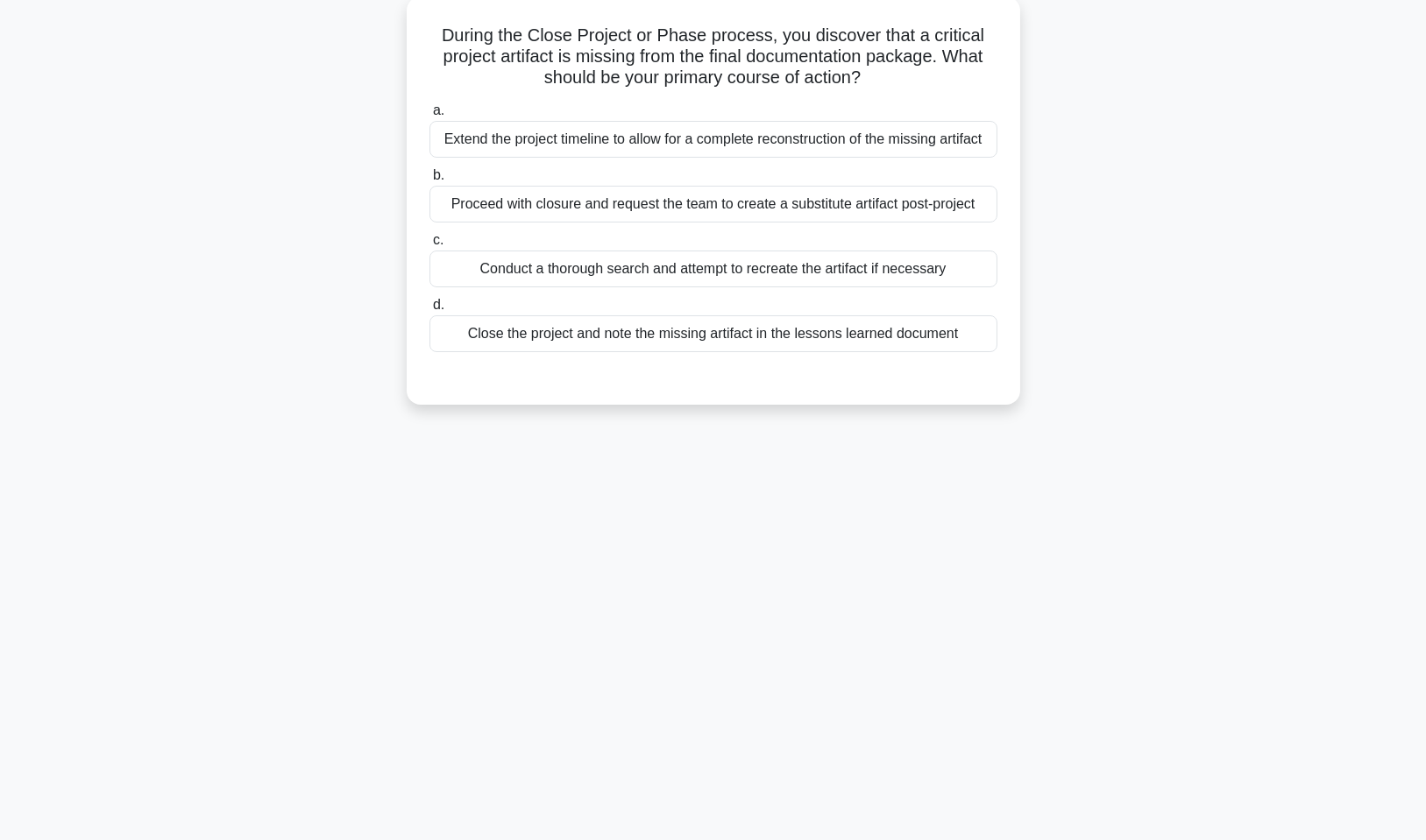
scroll to position [0, 0]
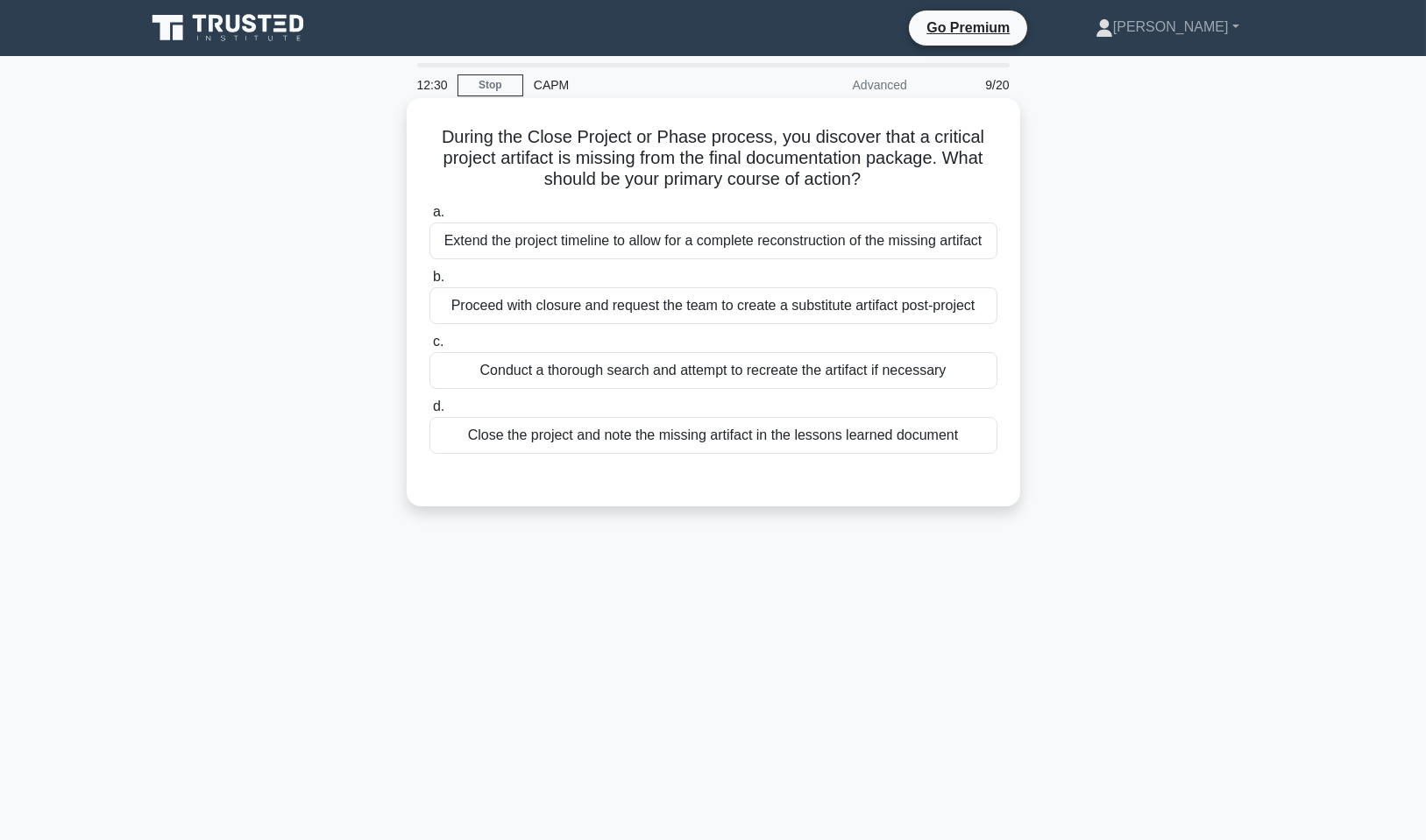
click at [699, 364] on div "Conduct a thorough search and attempt to recreate the artifact if necessary" at bounding box center [713, 370] width 568 height 36
click at [429, 348] on input "c. Conduct a thorough search and attempt to recreate the artifact if necessary" at bounding box center [429, 342] width 0 height 12
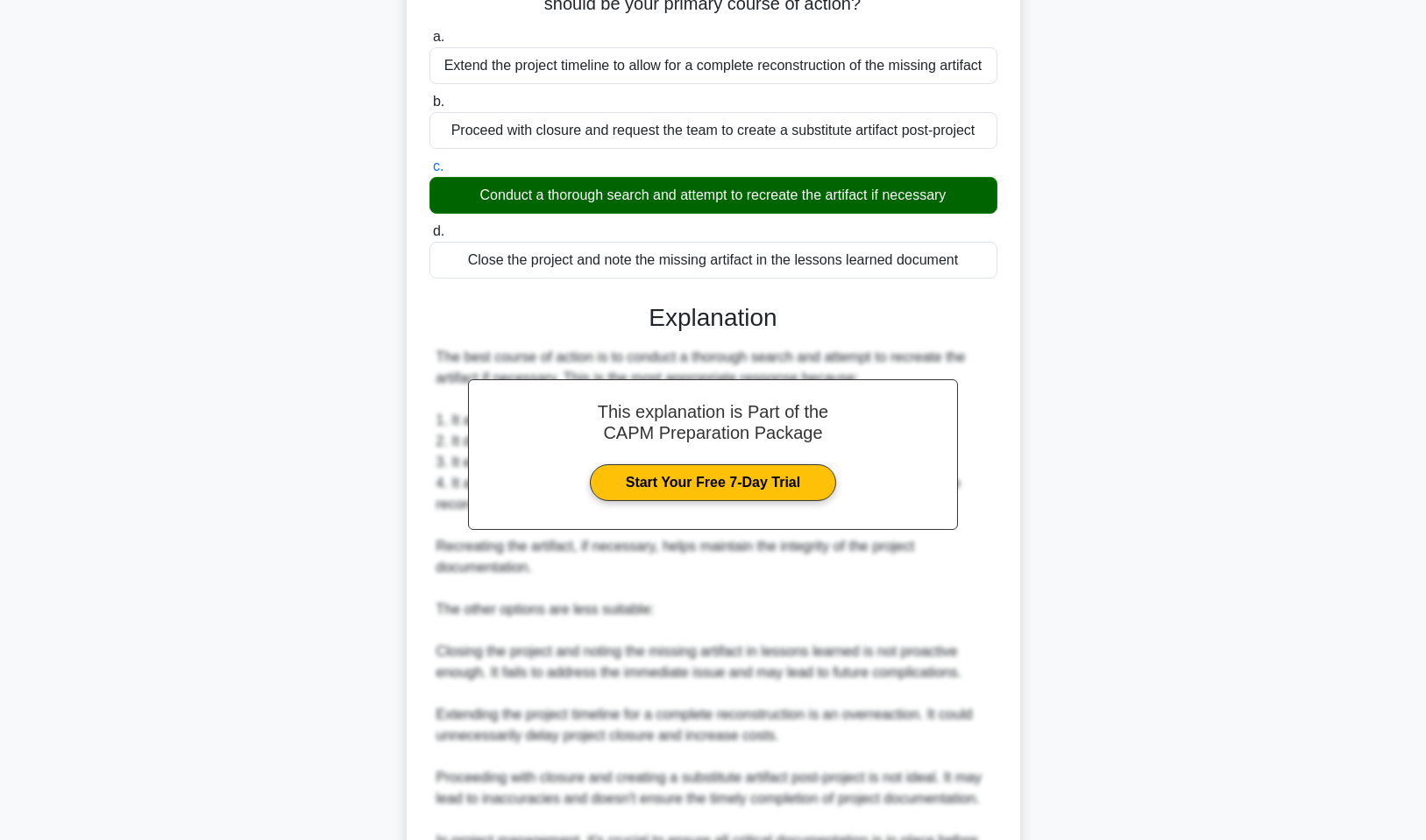
scroll to position [385, 0]
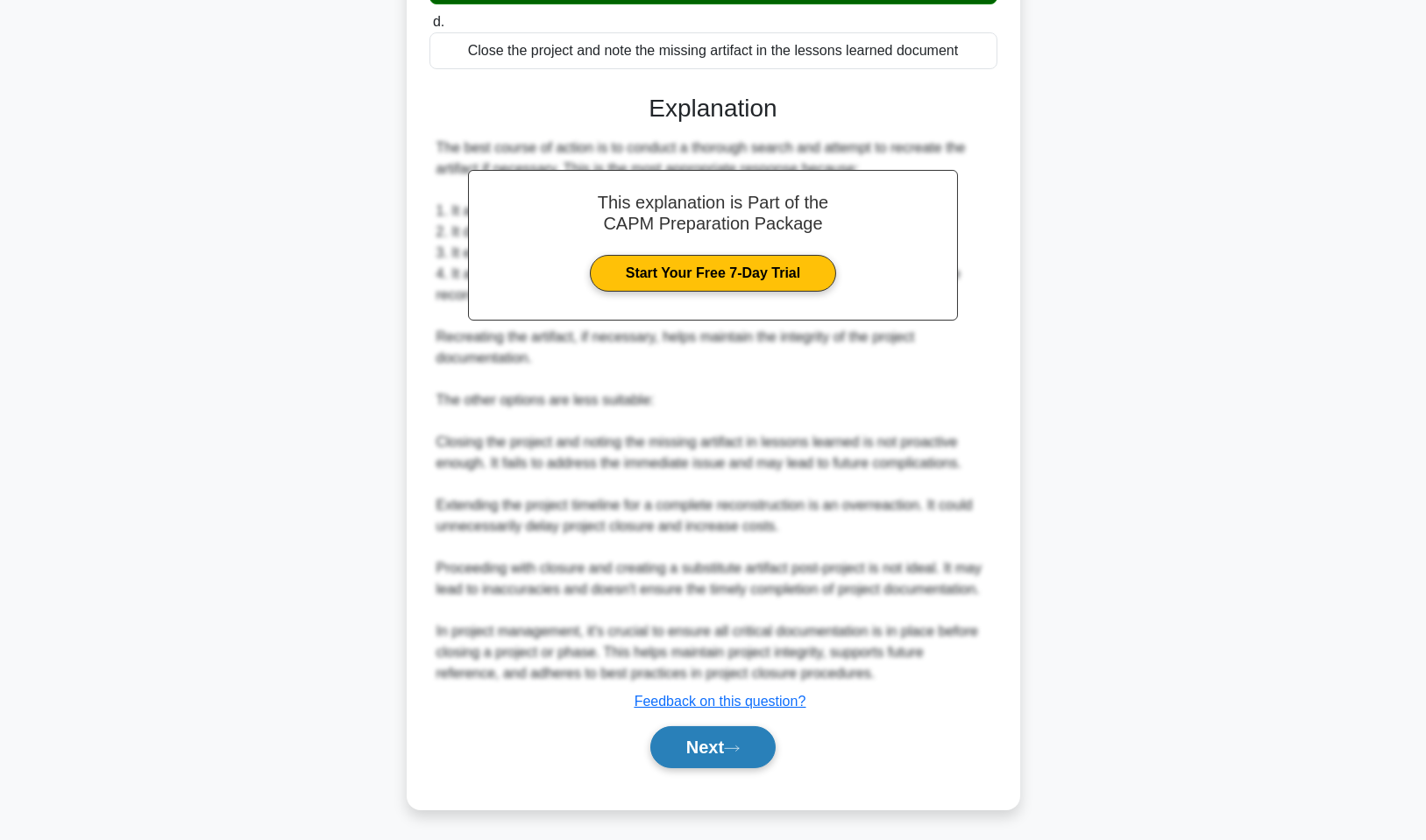
click at [727, 732] on button "Next" at bounding box center [713, 747] width 126 height 42
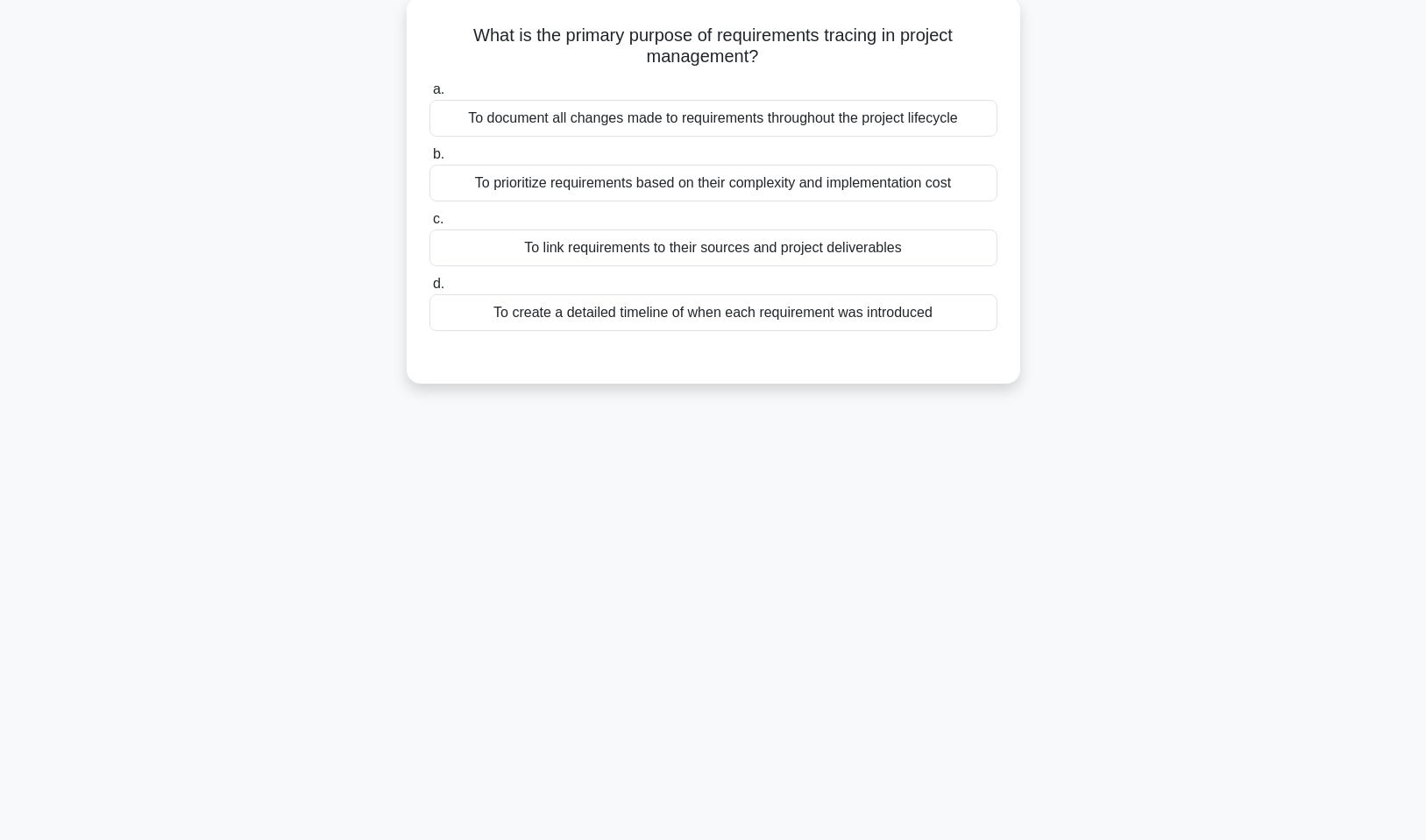
scroll to position [0, 0]
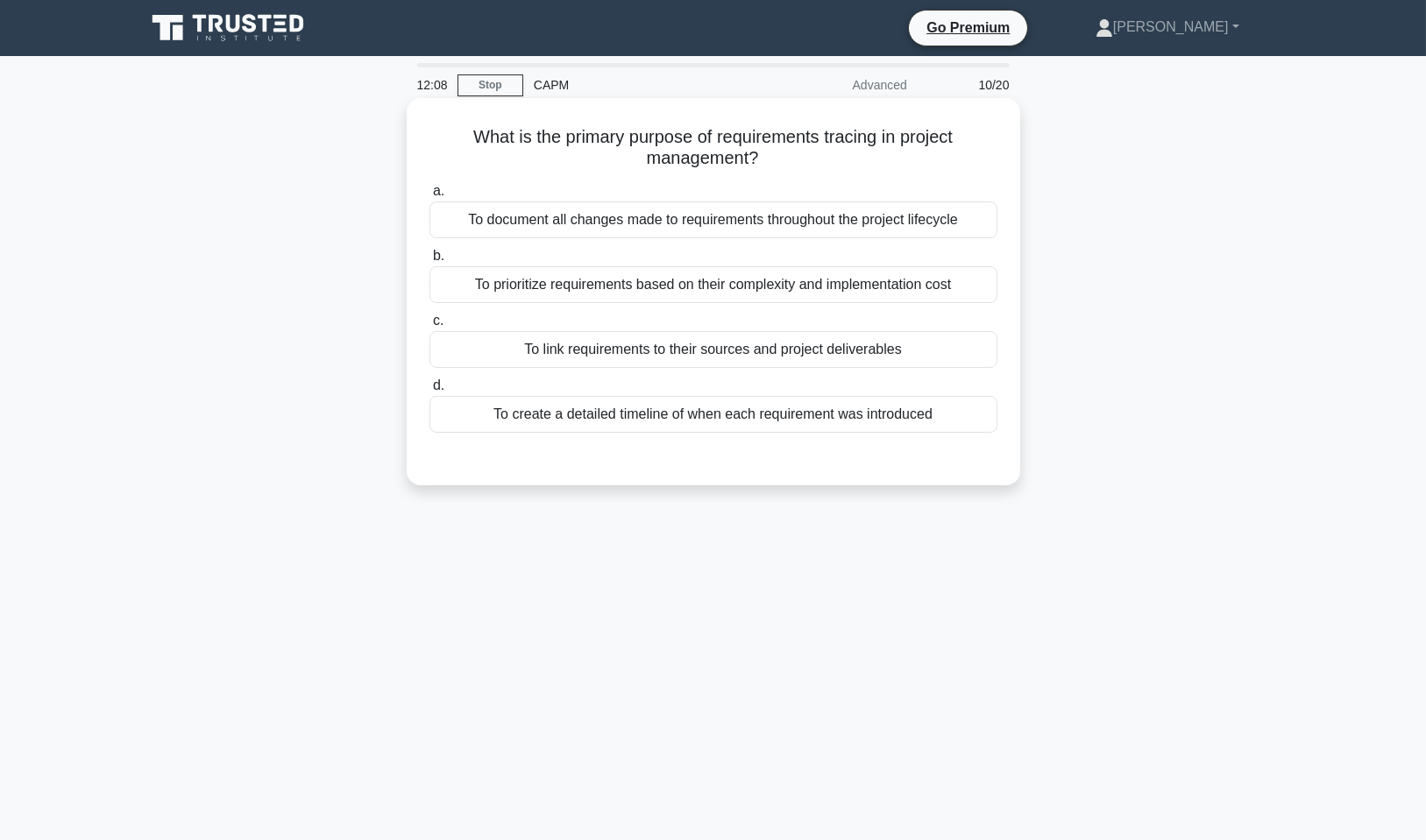
click at [745, 354] on div "To link requirements to their sources and project deliverables" at bounding box center [713, 349] width 568 height 36
click at [429, 327] on input "c. To link requirements to their sources and project deliverables" at bounding box center [429, 321] width 0 height 12
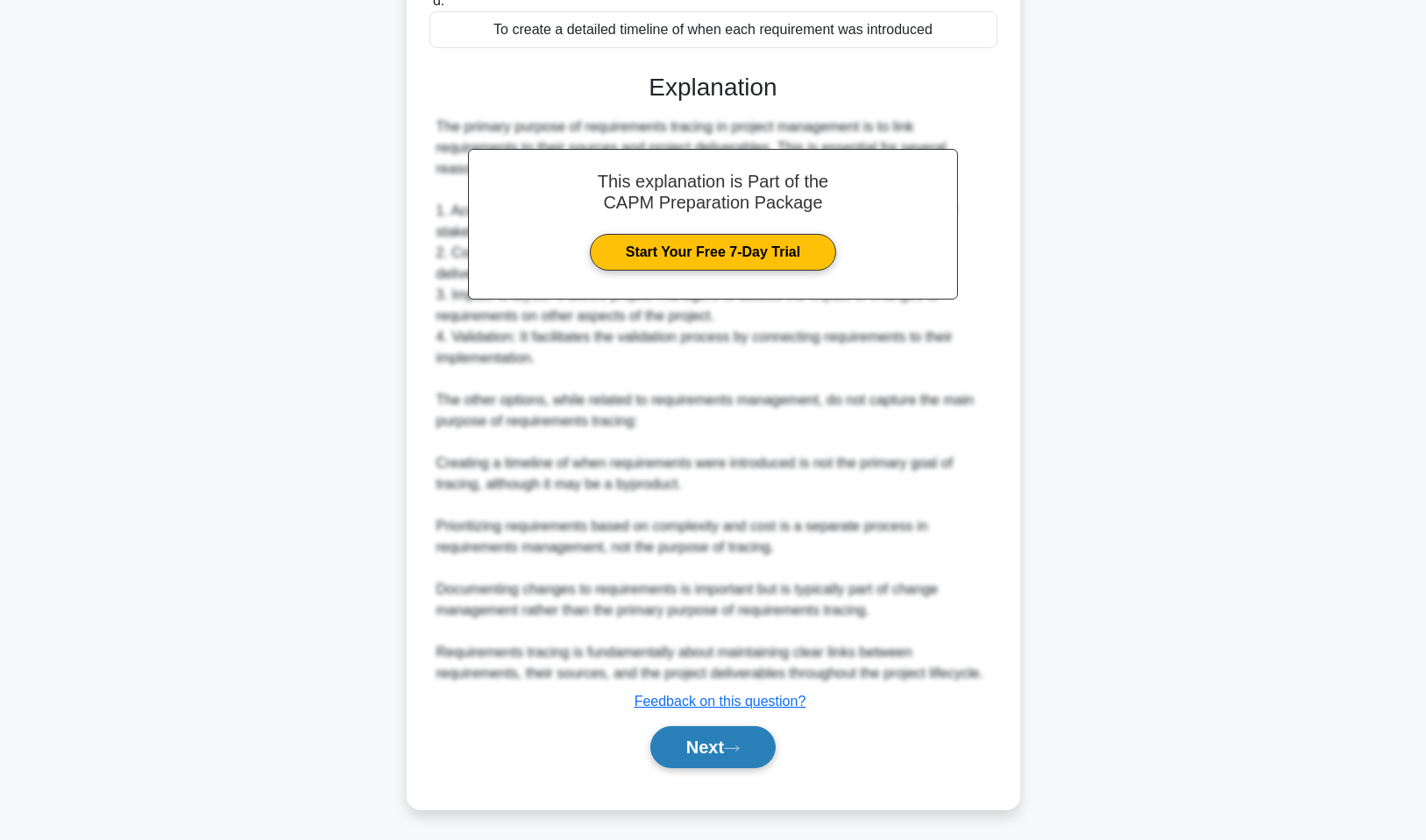
click at [752, 751] on button "Next" at bounding box center [713, 747] width 126 height 42
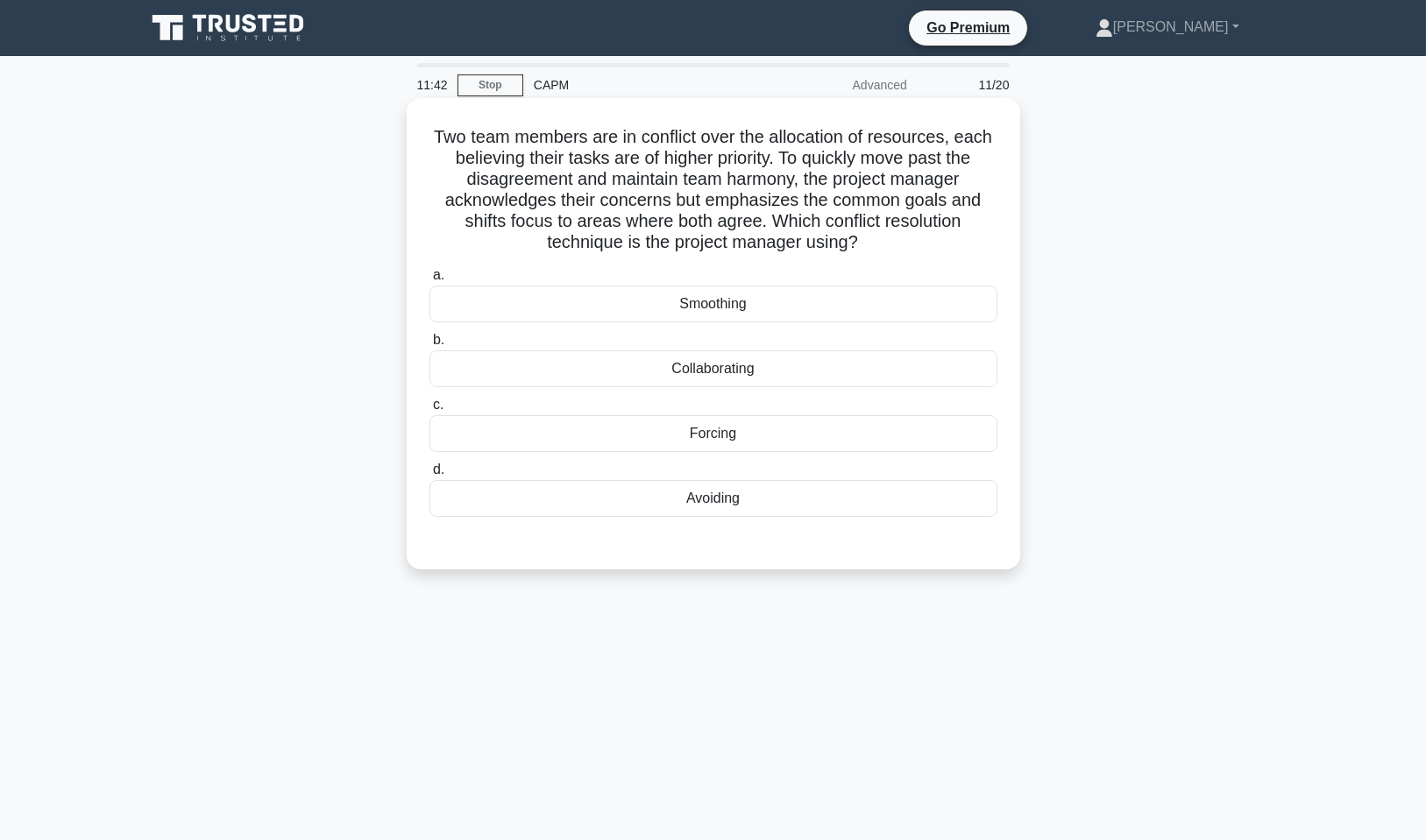
click at [795, 301] on div "Smoothing" at bounding box center [713, 304] width 568 height 36
click at [429, 281] on input "a. Smoothing" at bounding box center [429, 276] width 0 height 12
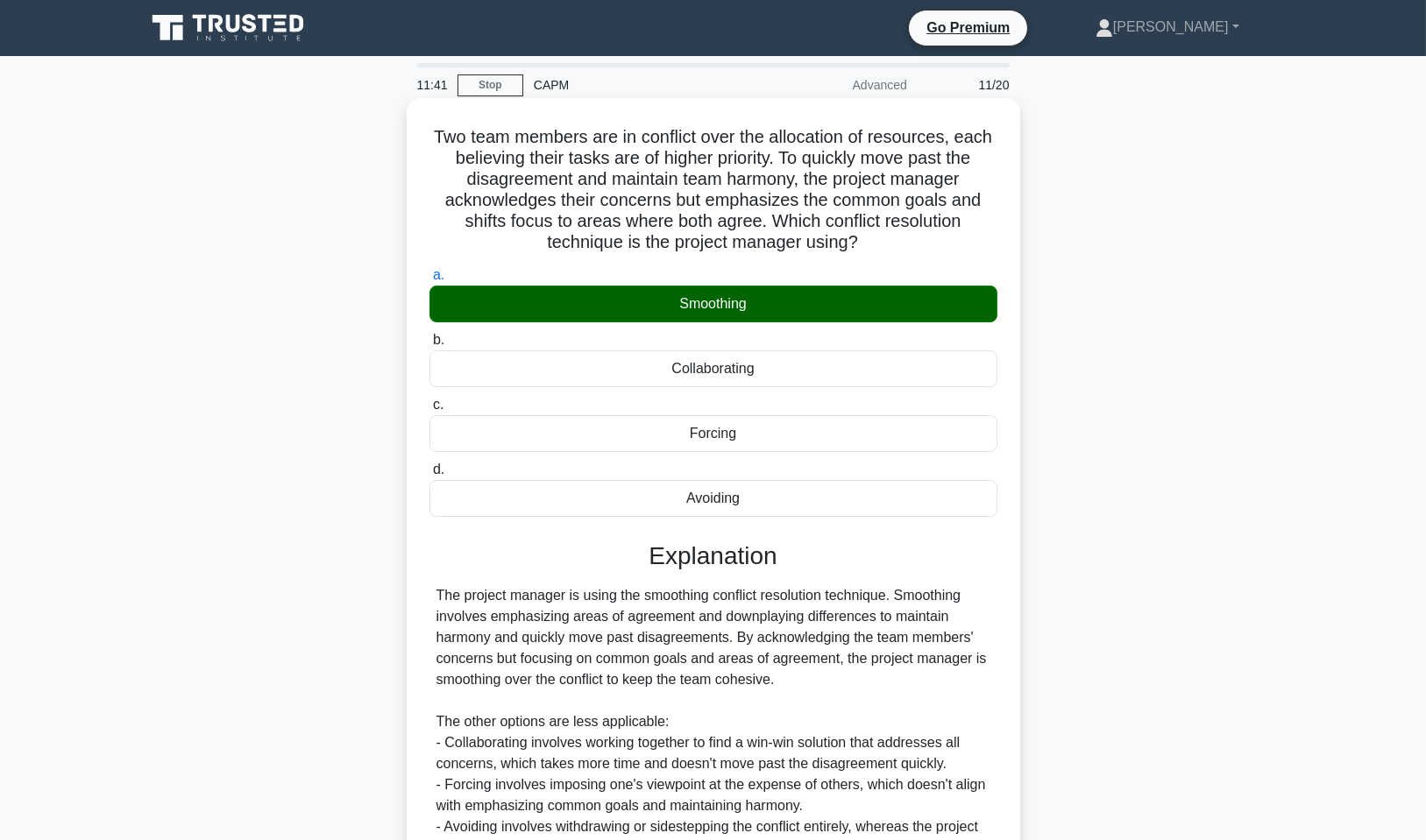
scroll to position [174, 0]
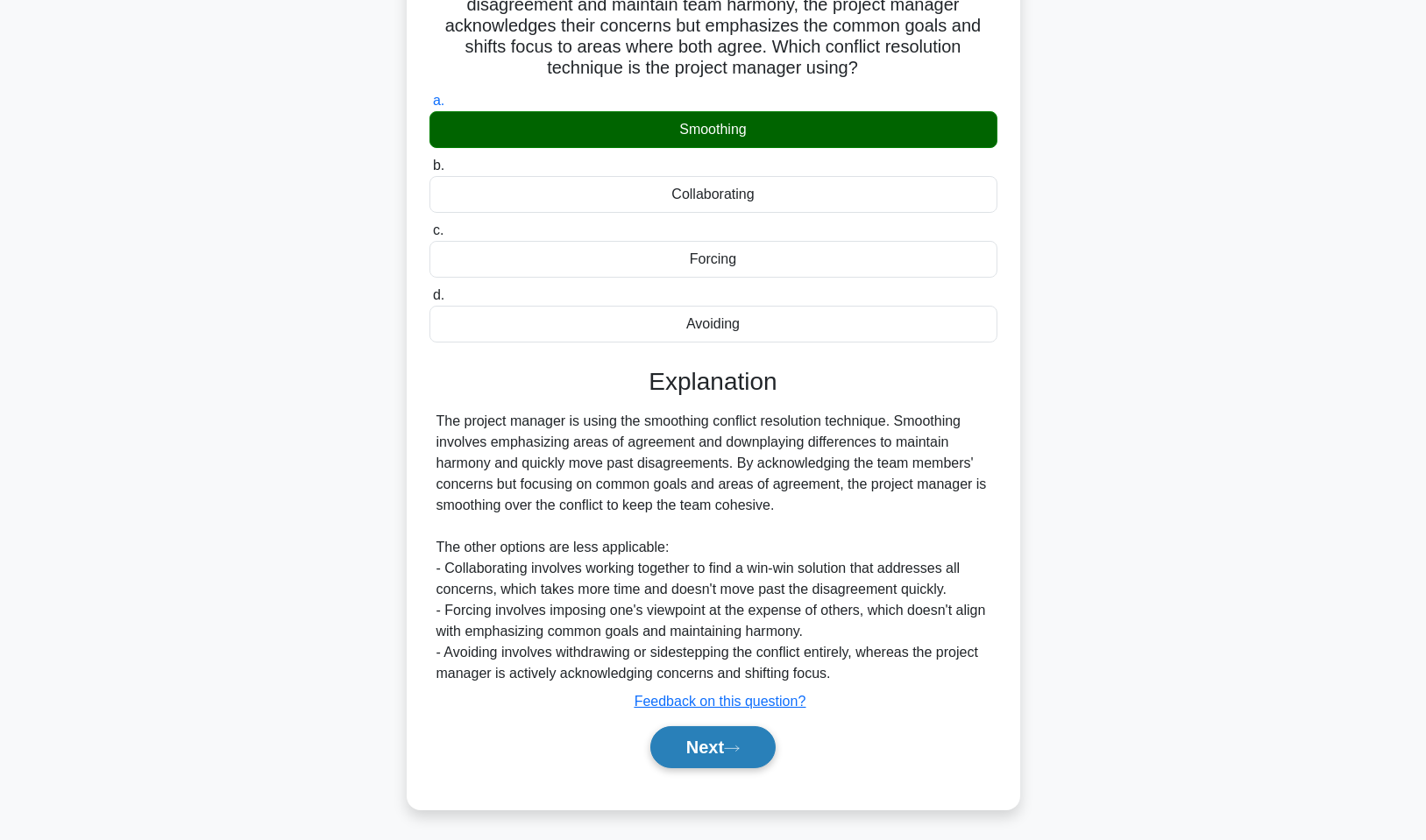
click at [747, 755] on button "Next" at bounding box center [713, 747] width 126 height 42
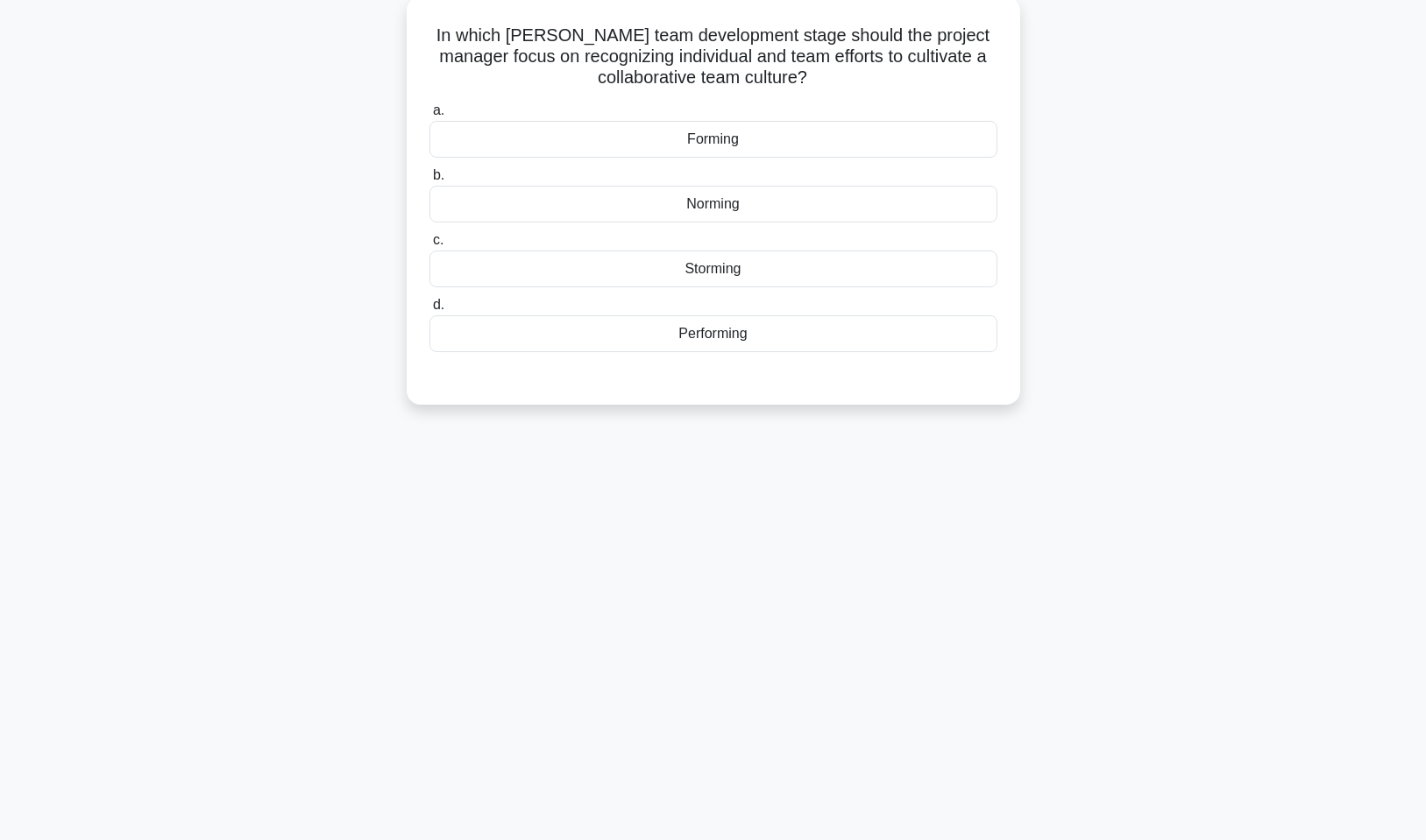
scroll to position [0, 0]
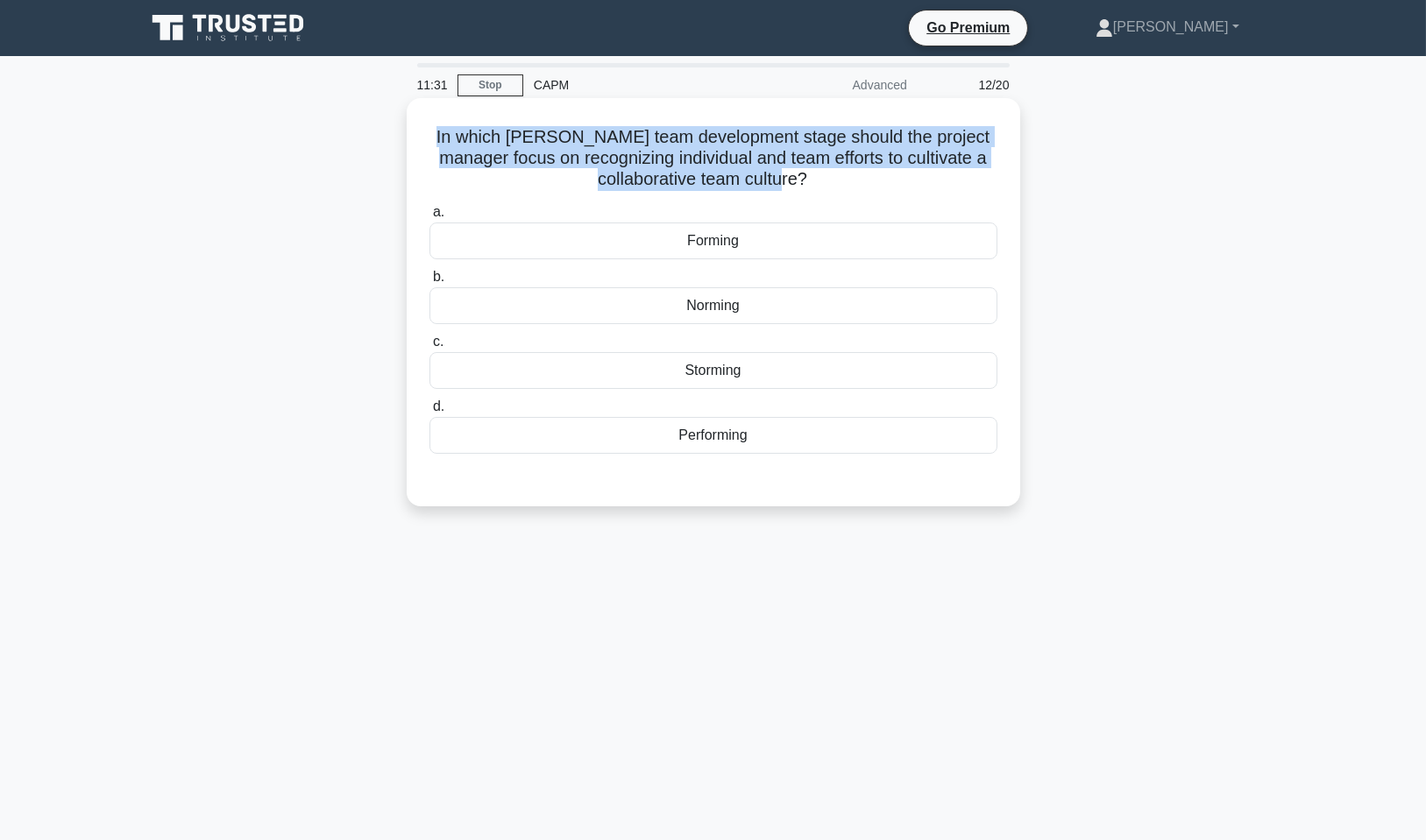
drag, startPoint x: 818, startPoint y: 177, endPoint x: 446, endPoint y: 136, distance: 374.3
click at [446, 136] on h5 "In which Tuckman's team development stage should the project manager focus on r…" at bounding box center [713, 158] width 571 height 65
copy h5 "In which Tuckman's team development stage should the project manager focus on r…"
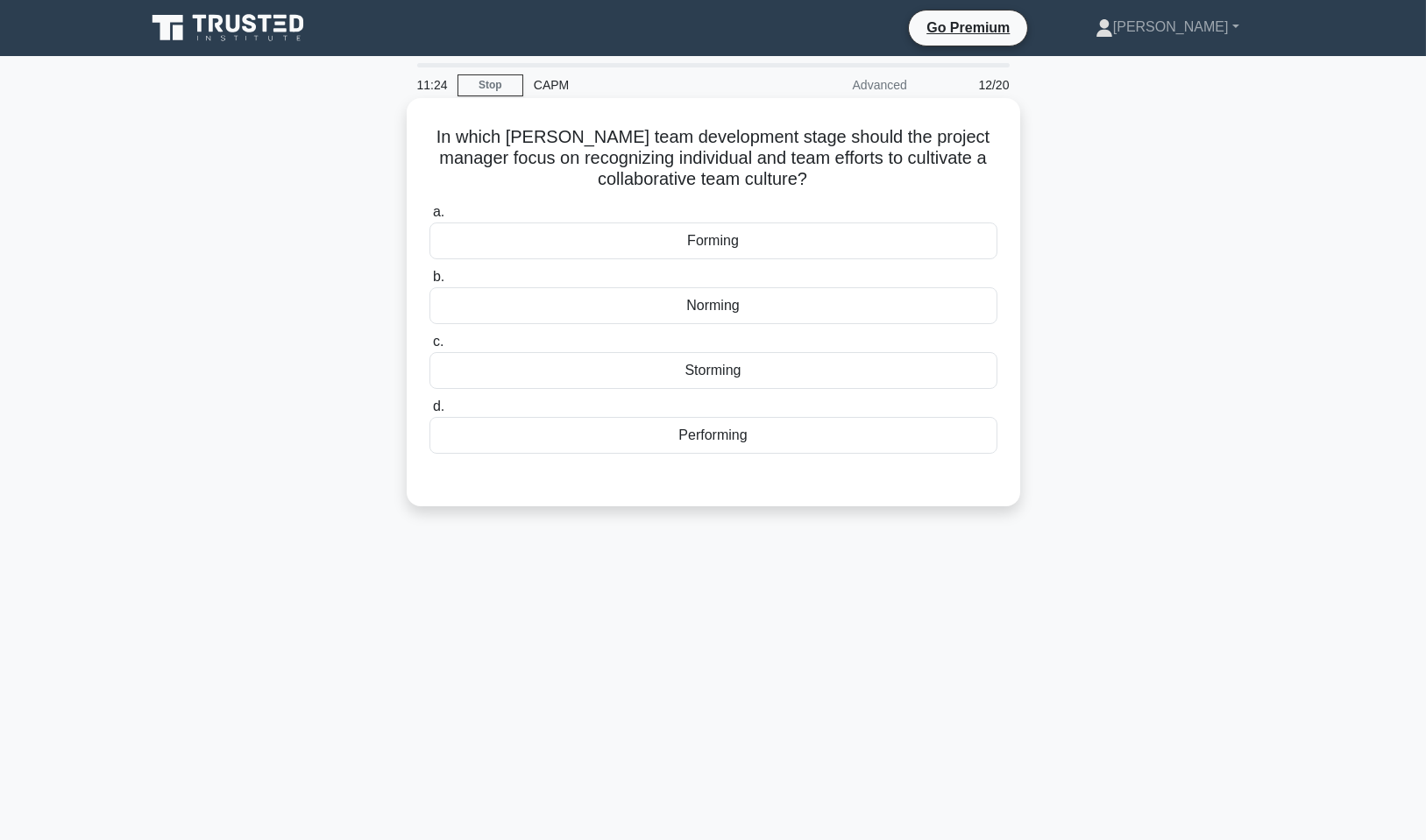
click at [731, 301] on div "Norming" at bounding box center [713, 306] width 568 height 36
click at [429, 283] on input "b. Norming" at bounding box center [429, 277] width 0 height 12
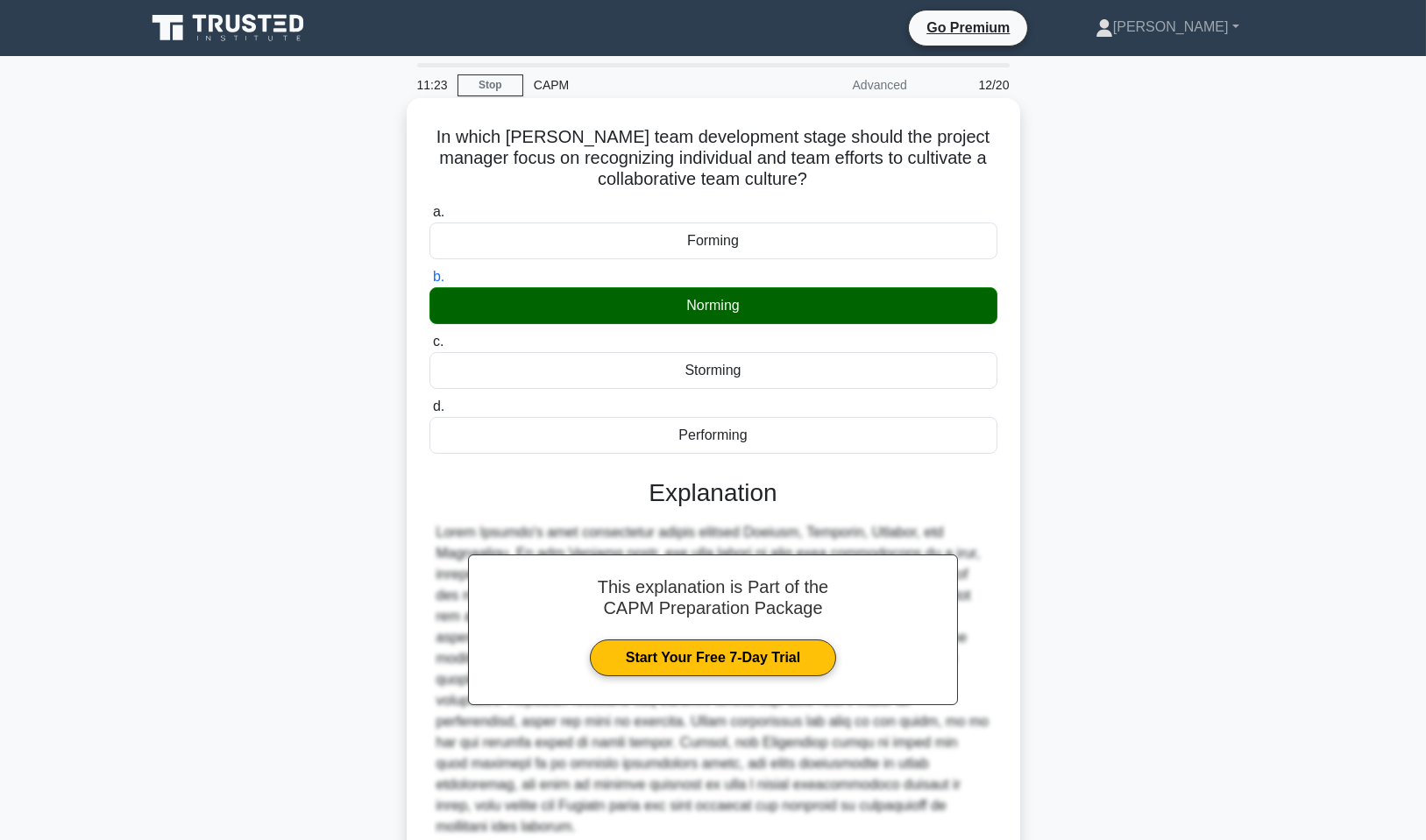
scroll to position [133, 0]
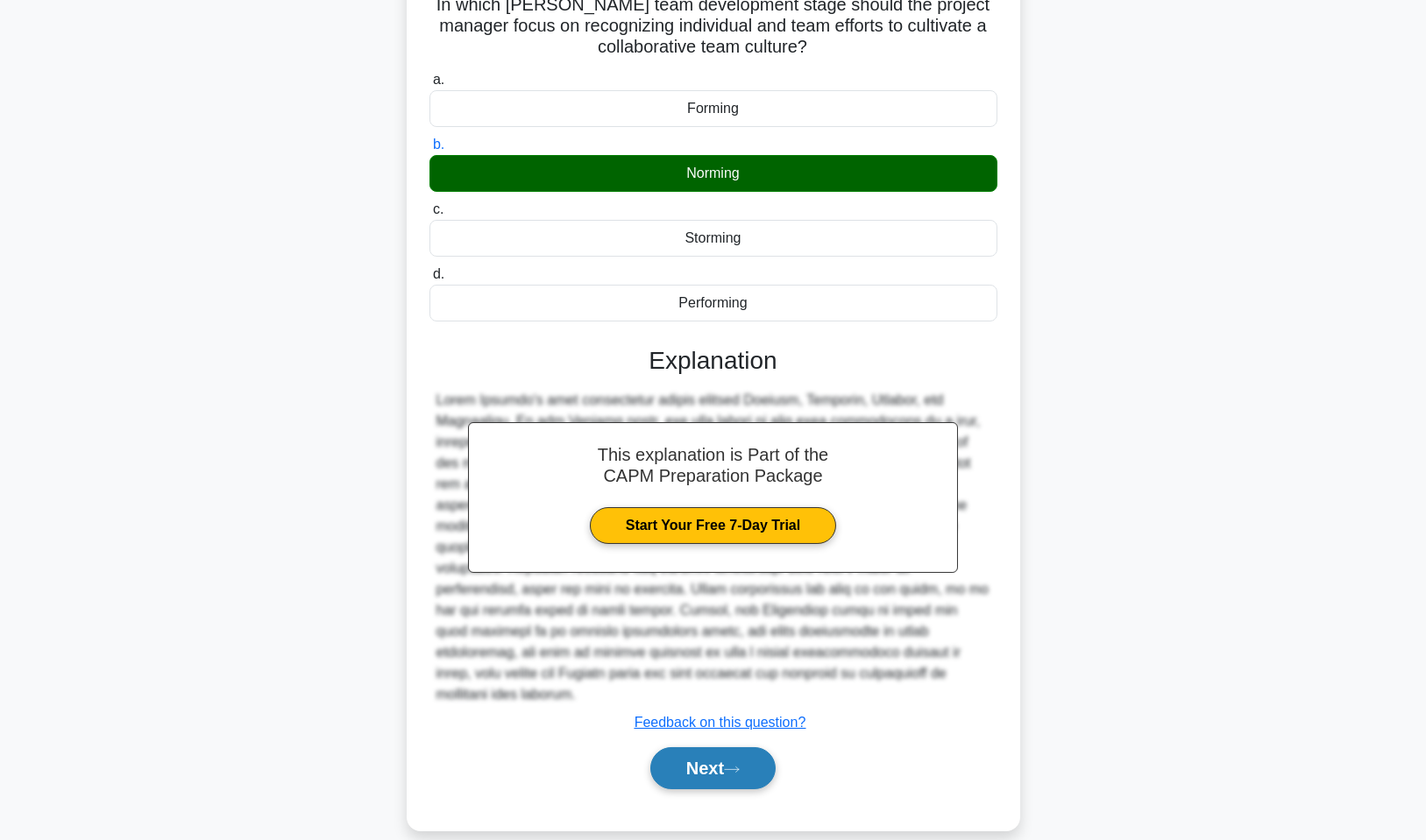
click at [759, 748] on button "Next" at bounding box center [713, 768] width 126 height 42
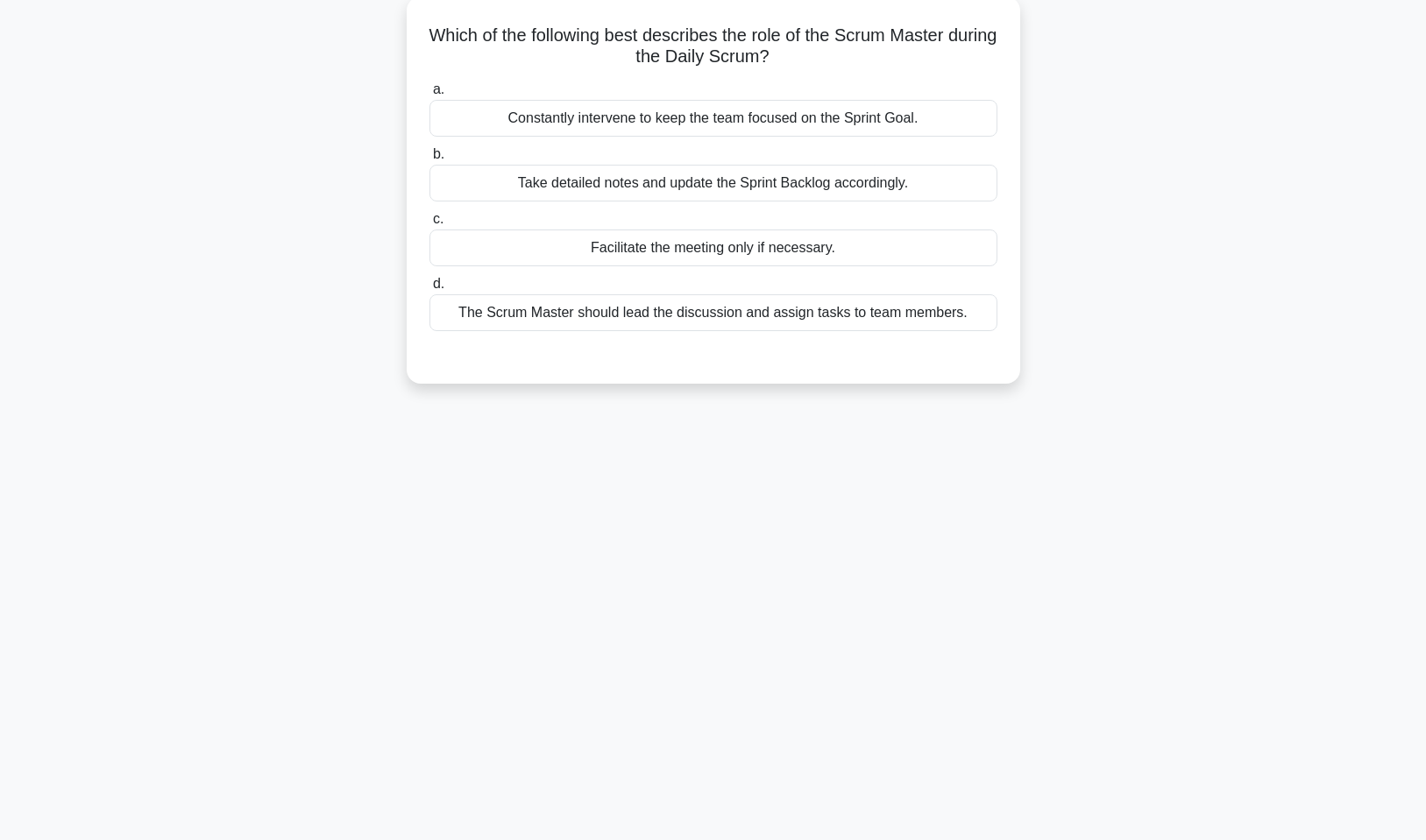
scroll to position [0, 0]
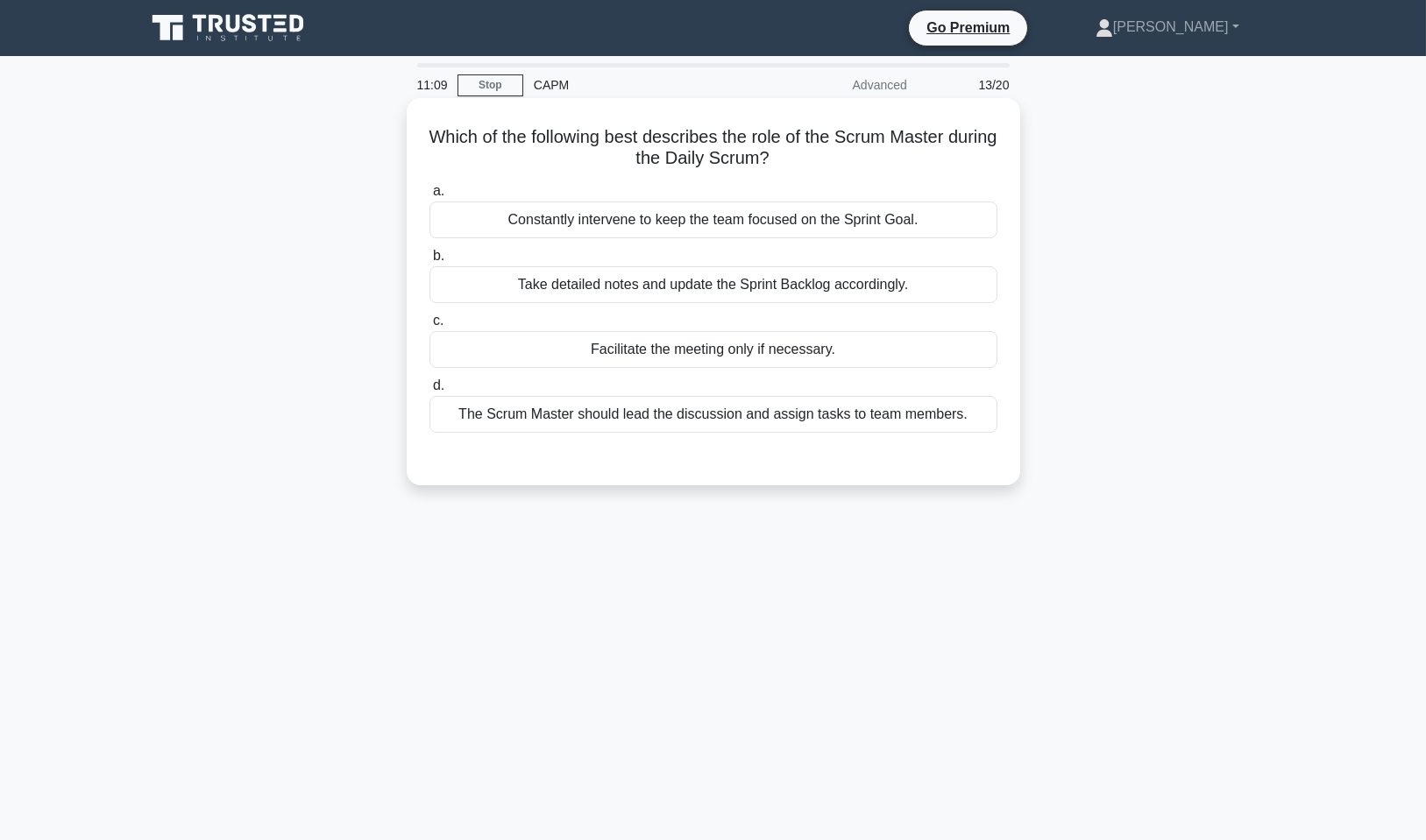
click at [687, 410] on div "The Scrum Master should lead the discussion and assign tasks to team members." at bounding box center [713, 414] width 568 height 36
click at [429, 392] on input "d. The Scrum Master should lead the discussion and assign tasks to team members." at bounding box center [429, 386] width 0 height 12
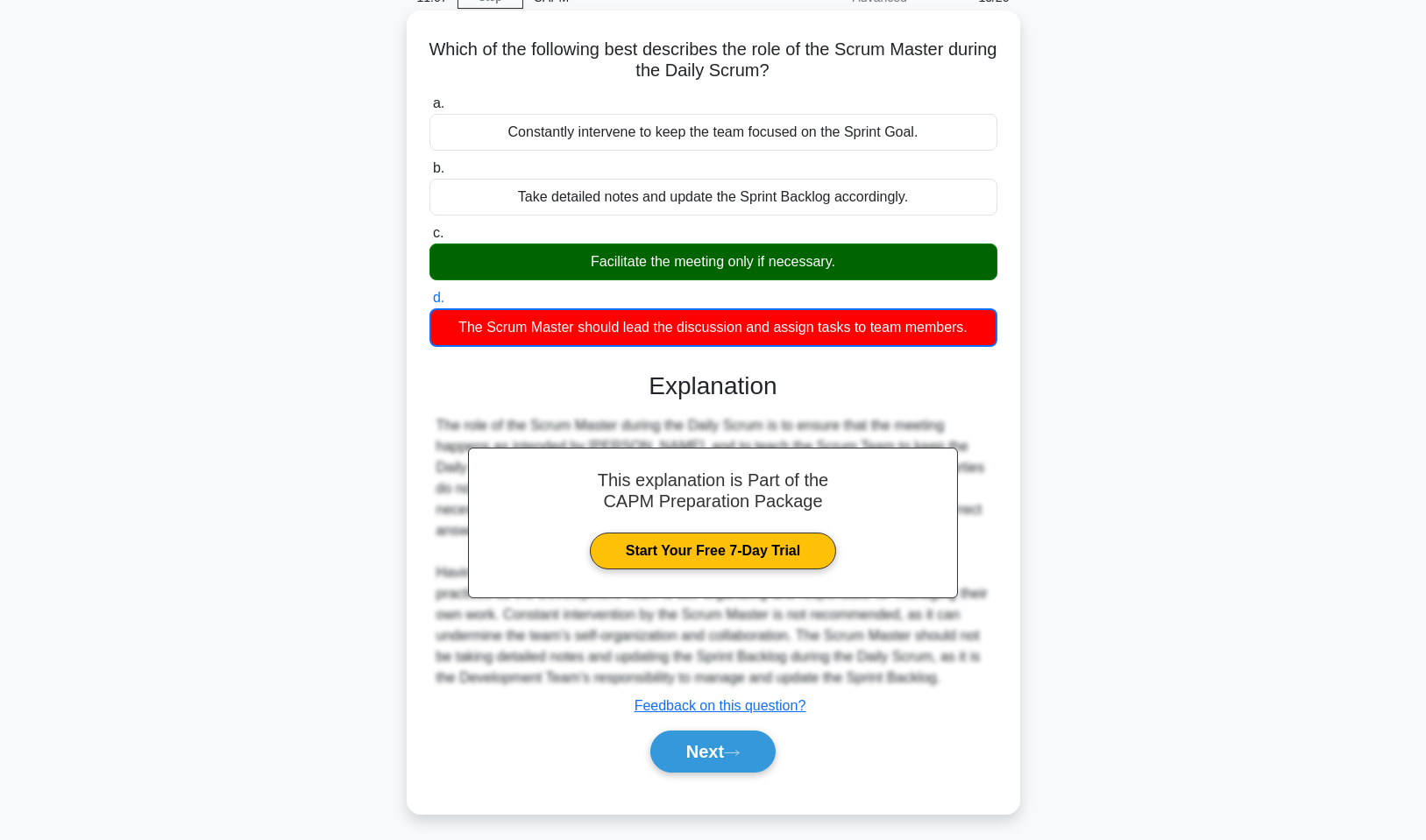
scroll to position [106, 0]
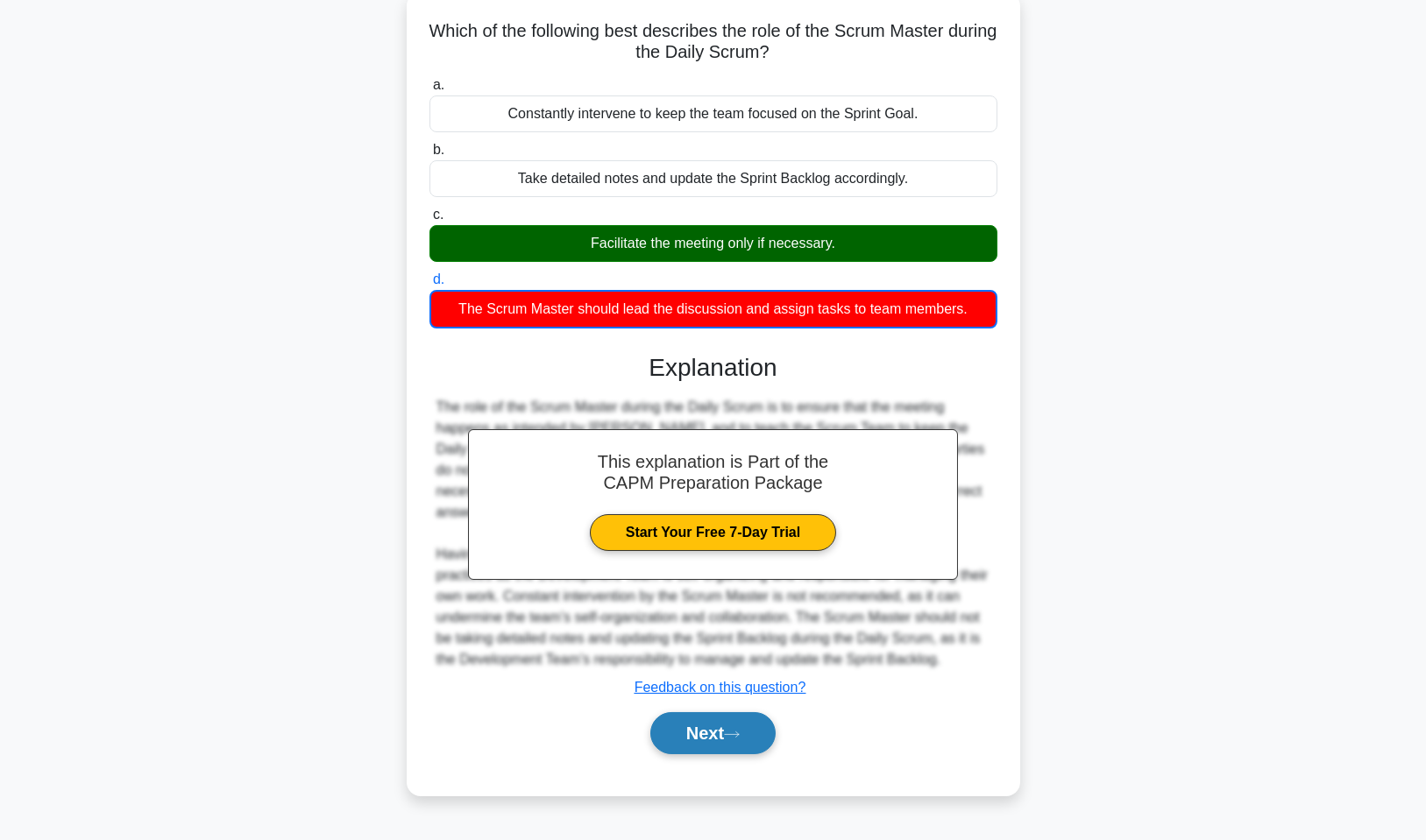
click at [759, 726] on button "Next" at bounding box center [713, 733] width 126 height 42
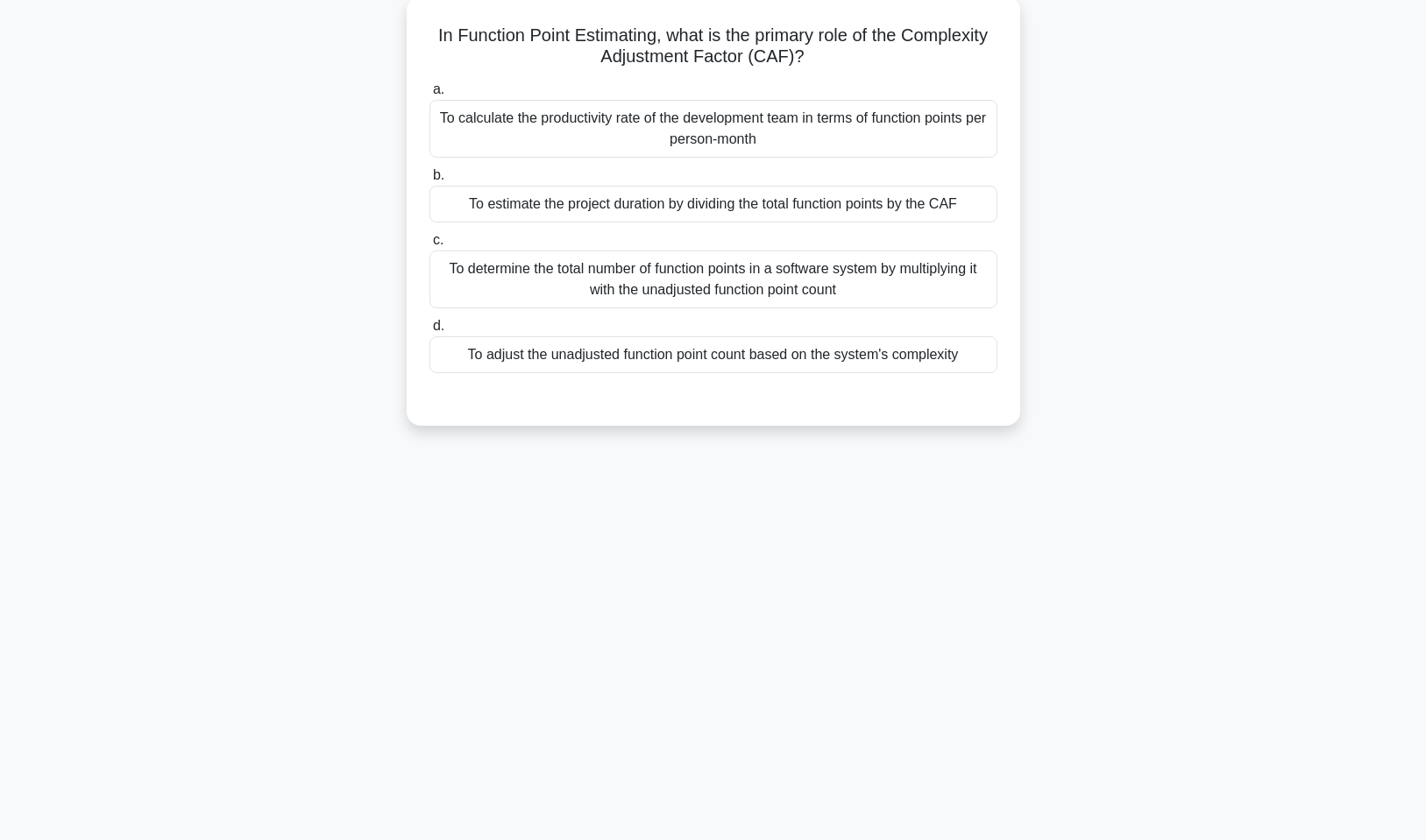
scroll to position [0, 0]
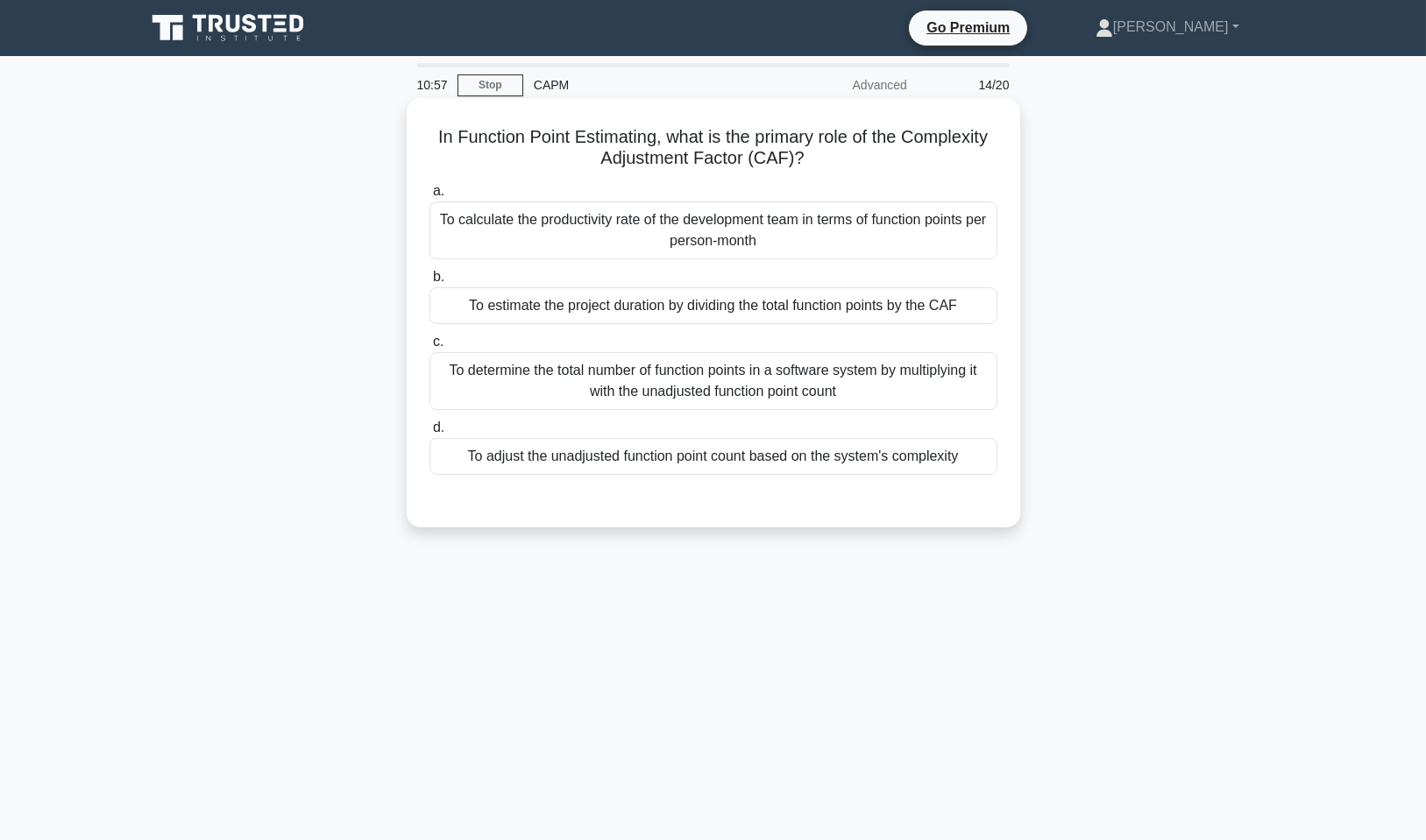
click at [695, 229] on div "To calculate the productivity rate of the development team in terms of function…" at bounding box center [713, 230] width 568 height 58
click at [429, 197] on input "a. To calculate the productivity rate of the development team in terms of funct…" at bounding box center [429, 192] width 0 height 12
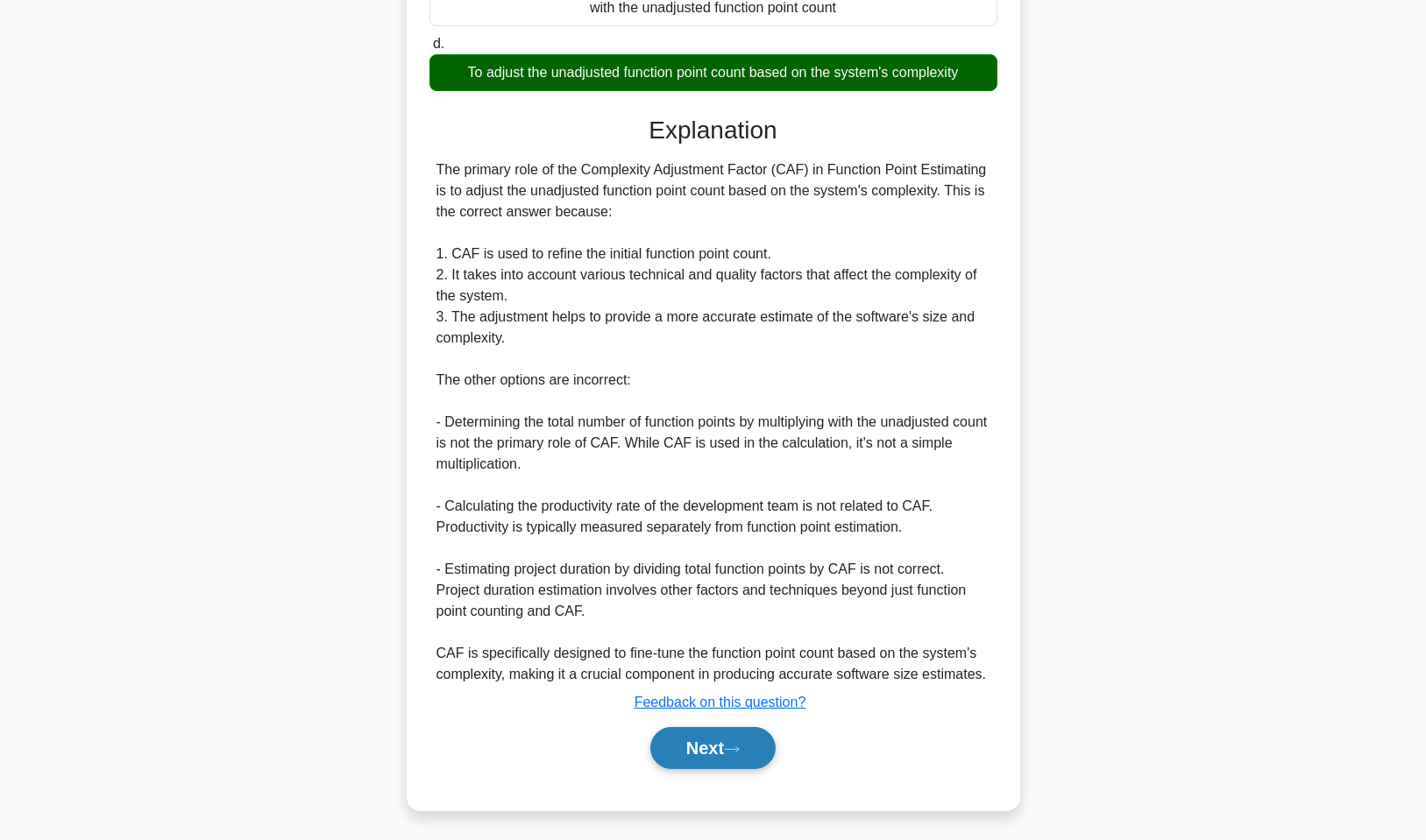
click at [734, 741] on button "Next" at bounding box center [713, 748] width 126 height 42
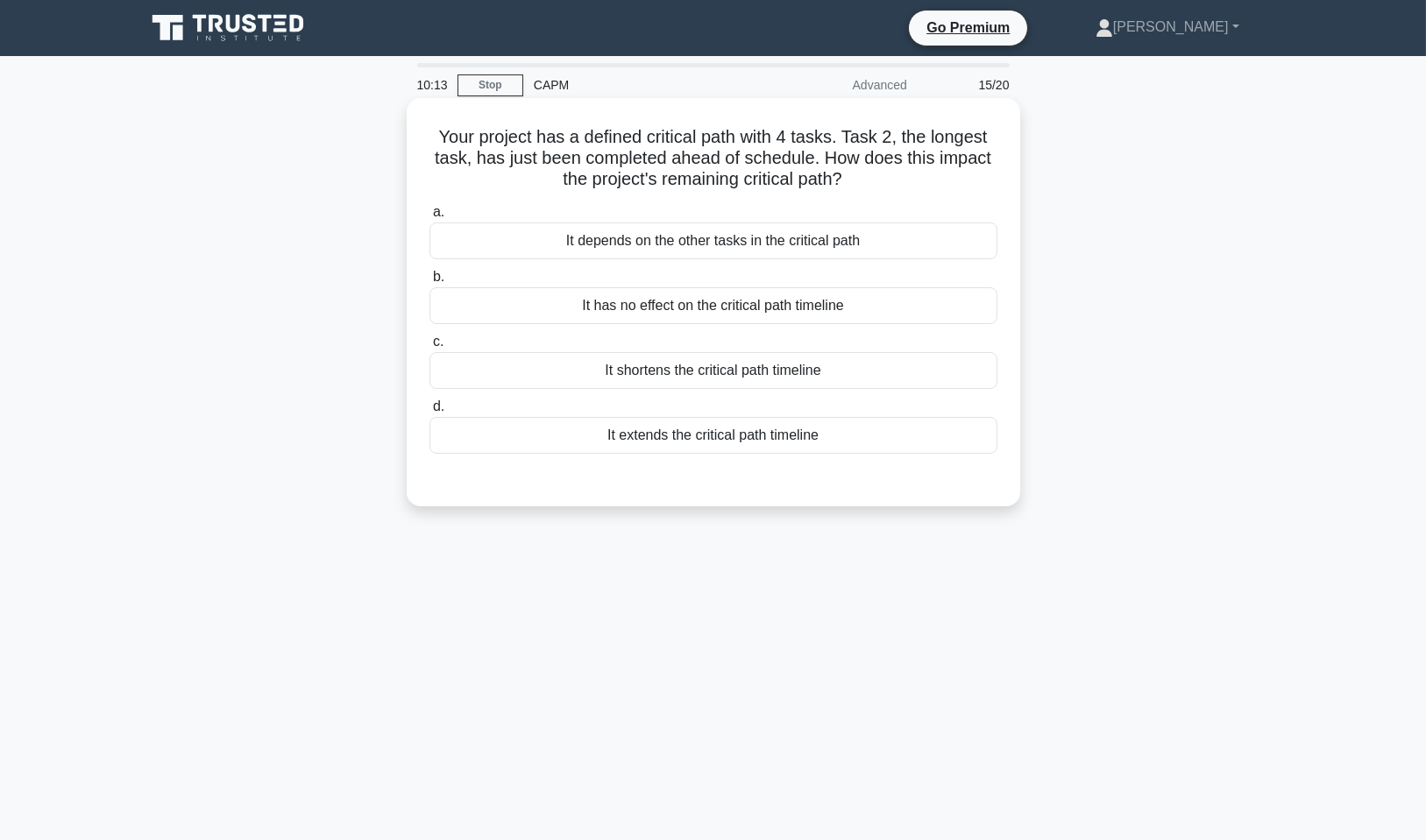
click at [802, 376] on div "It shortens the critical path timeline" at bounding box center [713, 370] width 568 height 36
click at [429, 348] on input "c. It shortens the critical path timeline" at bounding box center [429, 342] width 0 height 12
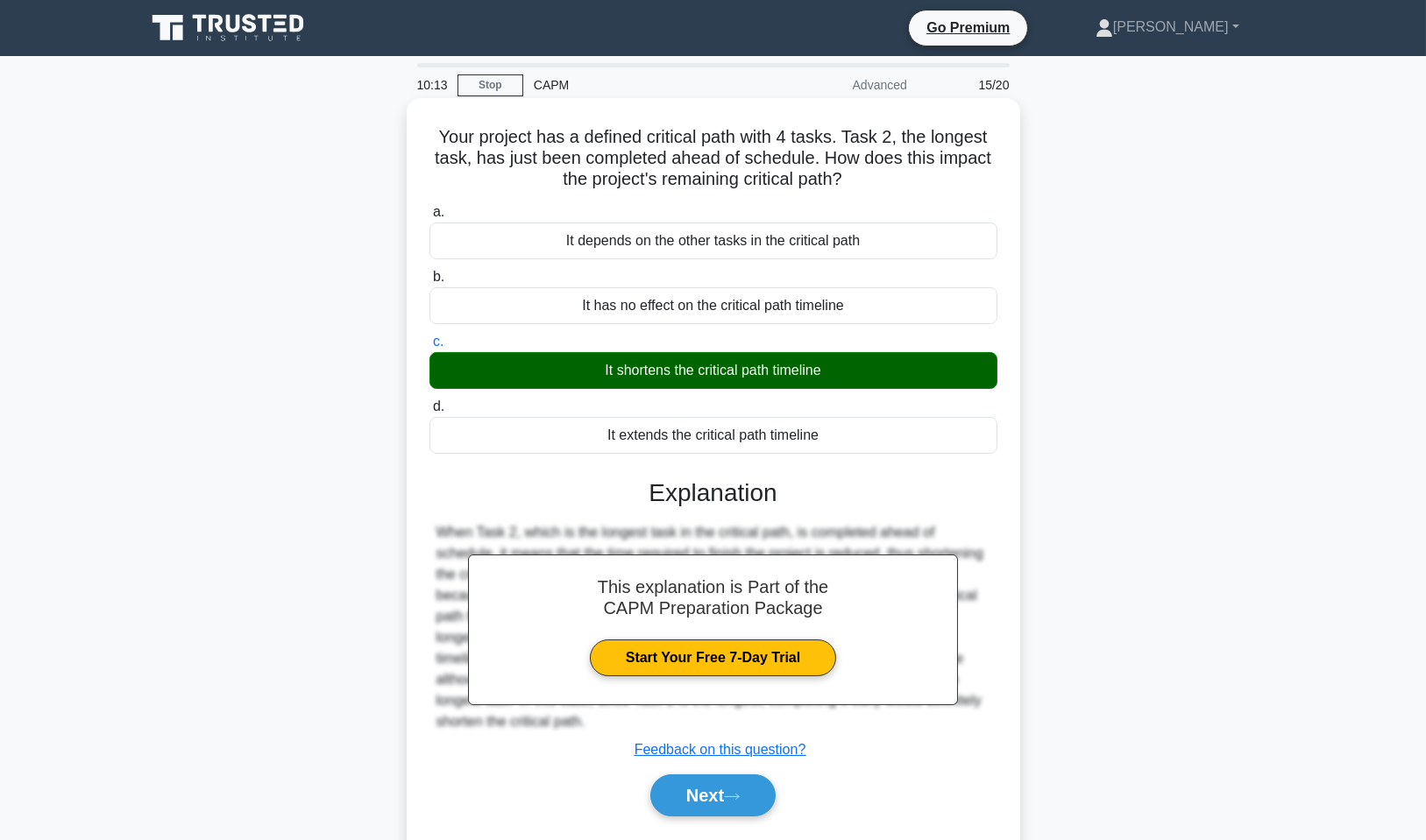
scroll to position [106, 0]
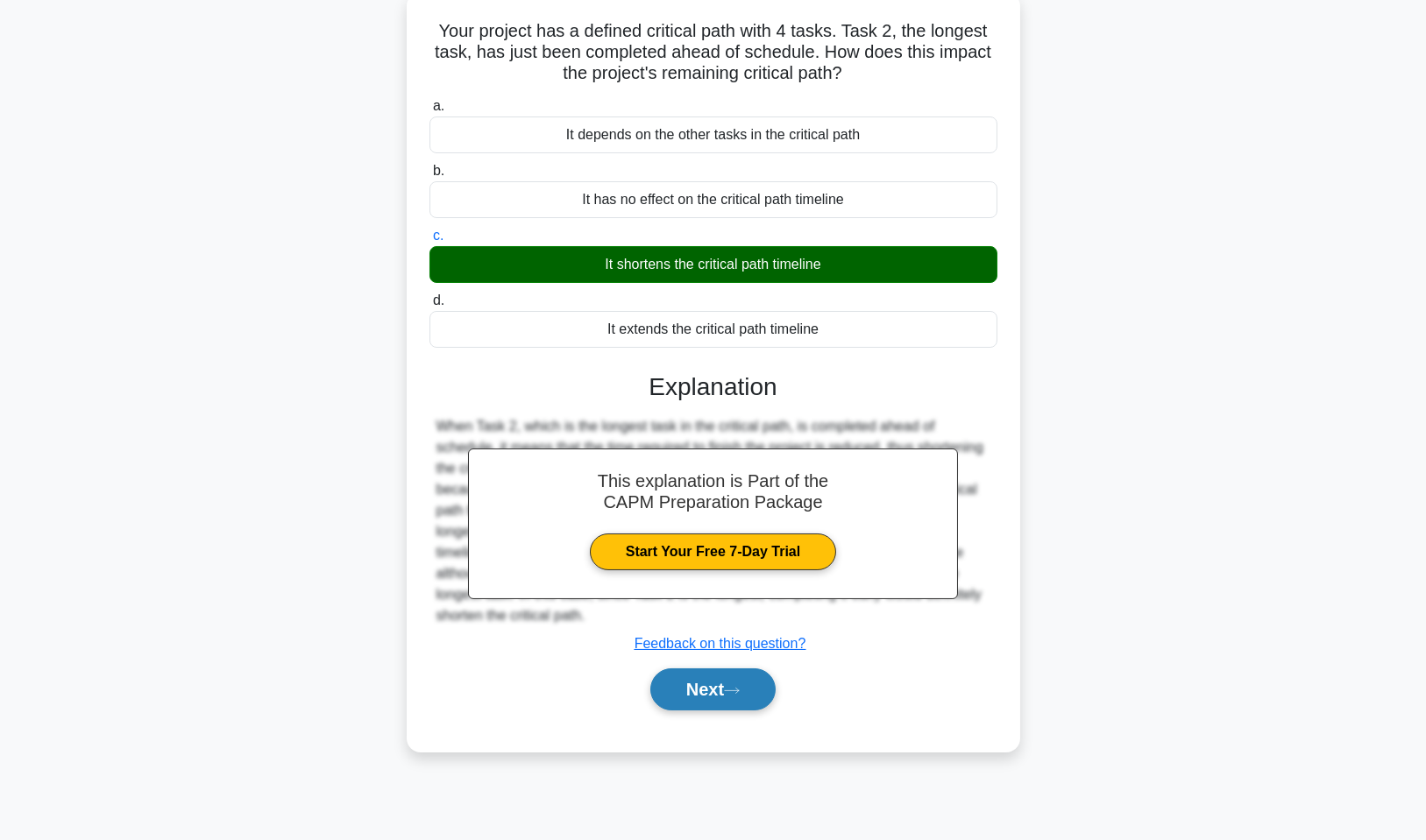
click at [695, 688] on button "Next" at bounding box center [713, 689] width 126 height 42
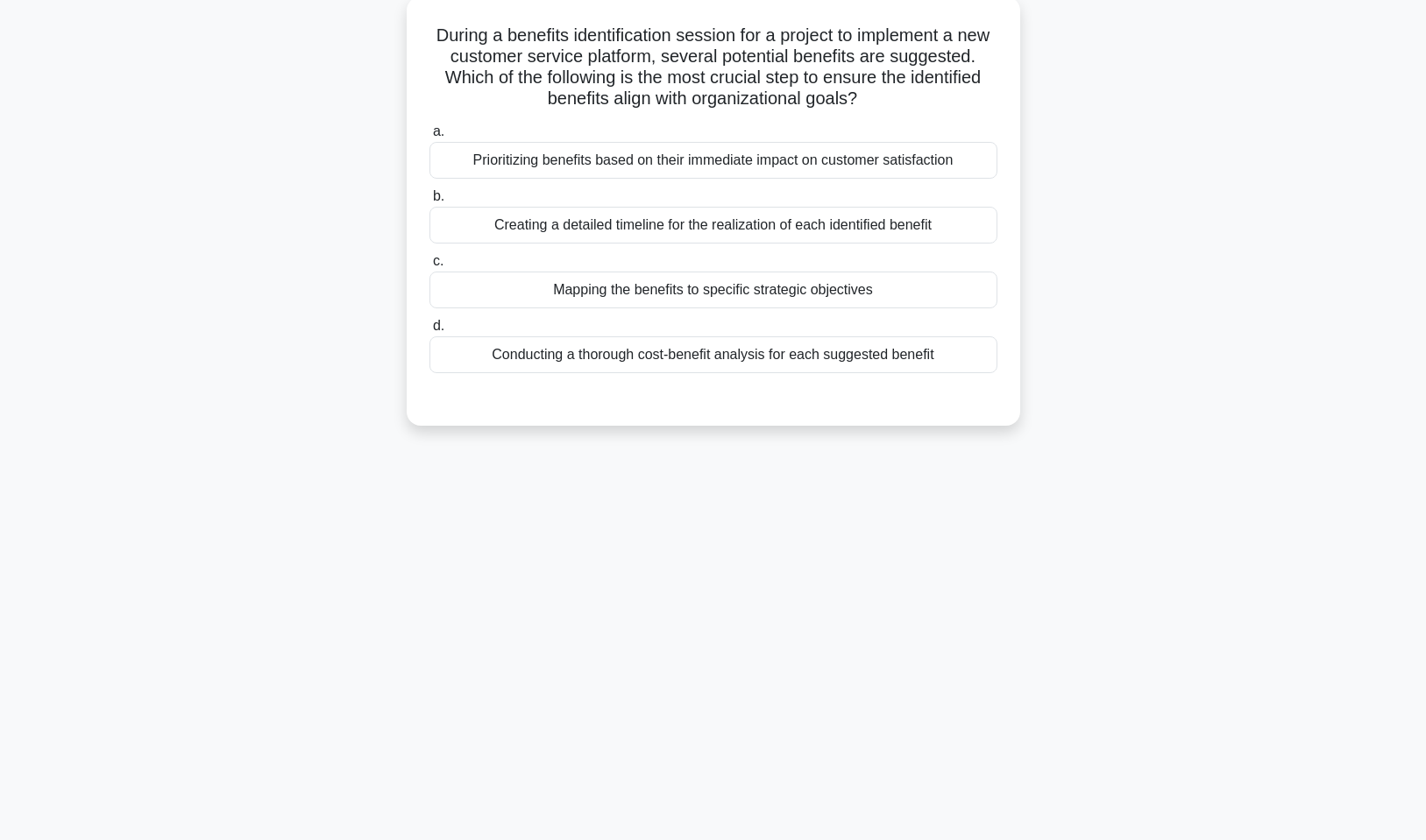
scroll to position [0, 0]
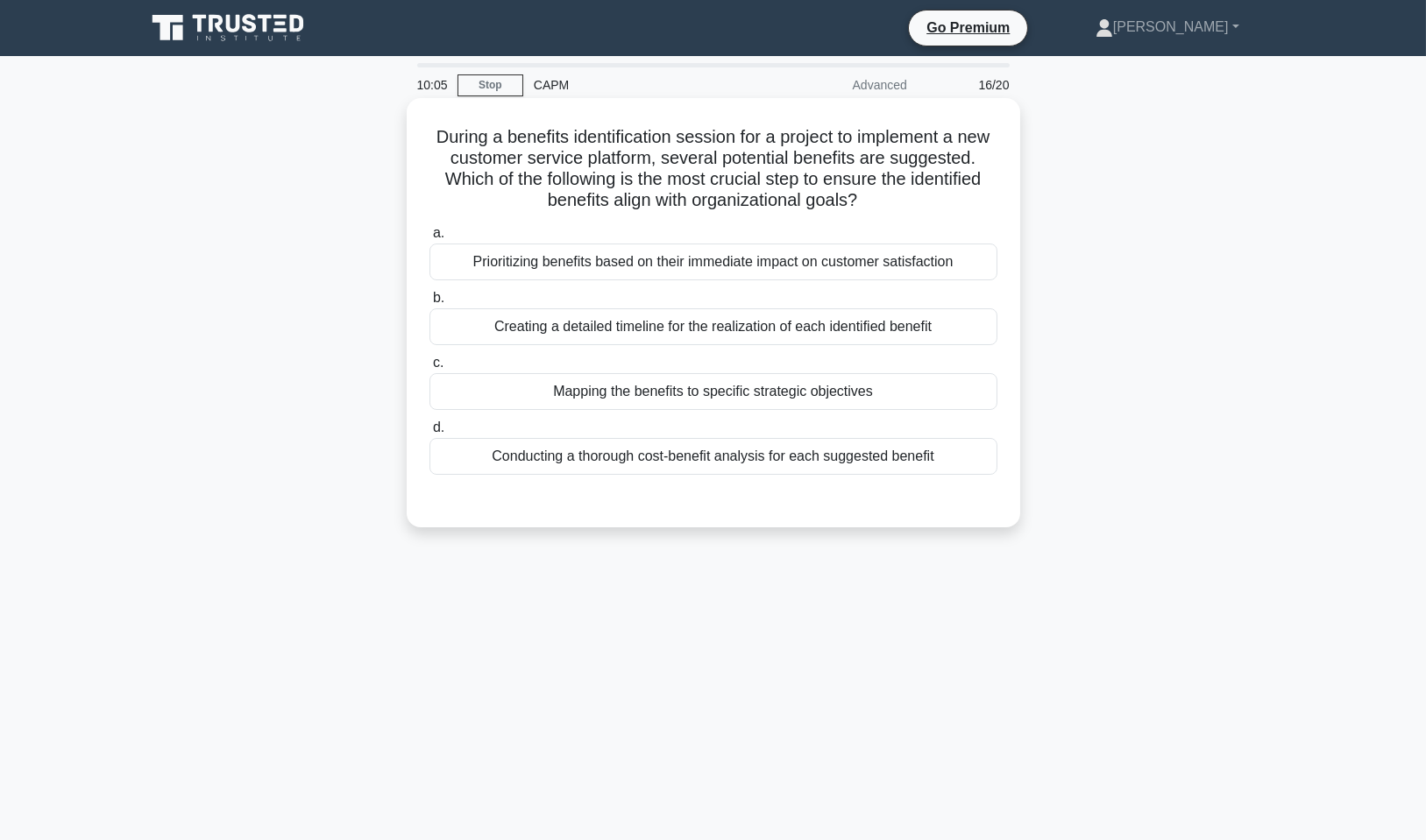
click at [750, 391] on div "Mapping the benefits to specific strategic objectives" at bounding box center [713, 391] width 568 height 36
click at [429, 368] on input "c. Mapping the benefits to specific strategic objectives" at bounding box center [429, 364] width 0 height 12
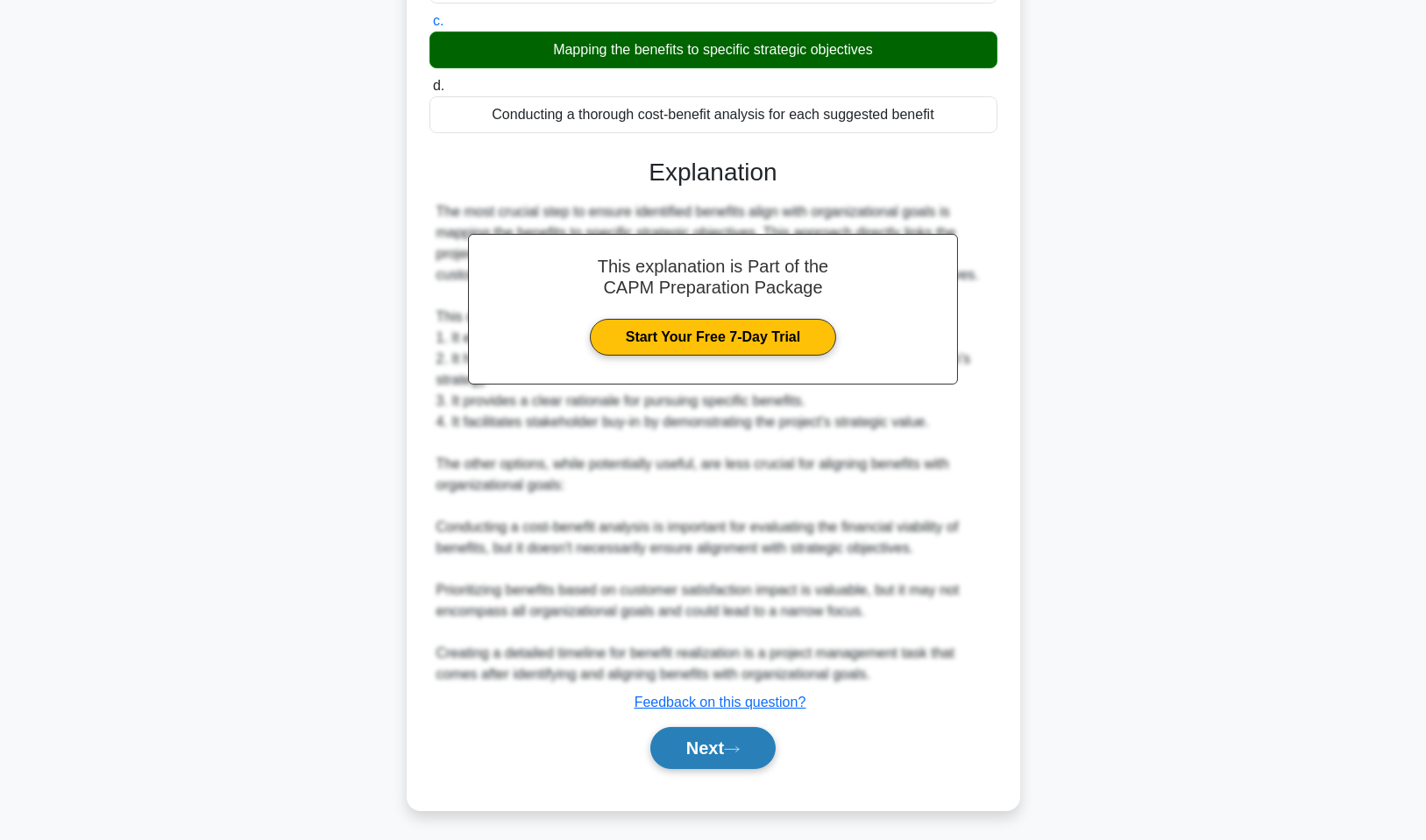
click at [734, 745] on icon at bounding box center [732, 750] width 16 height 10
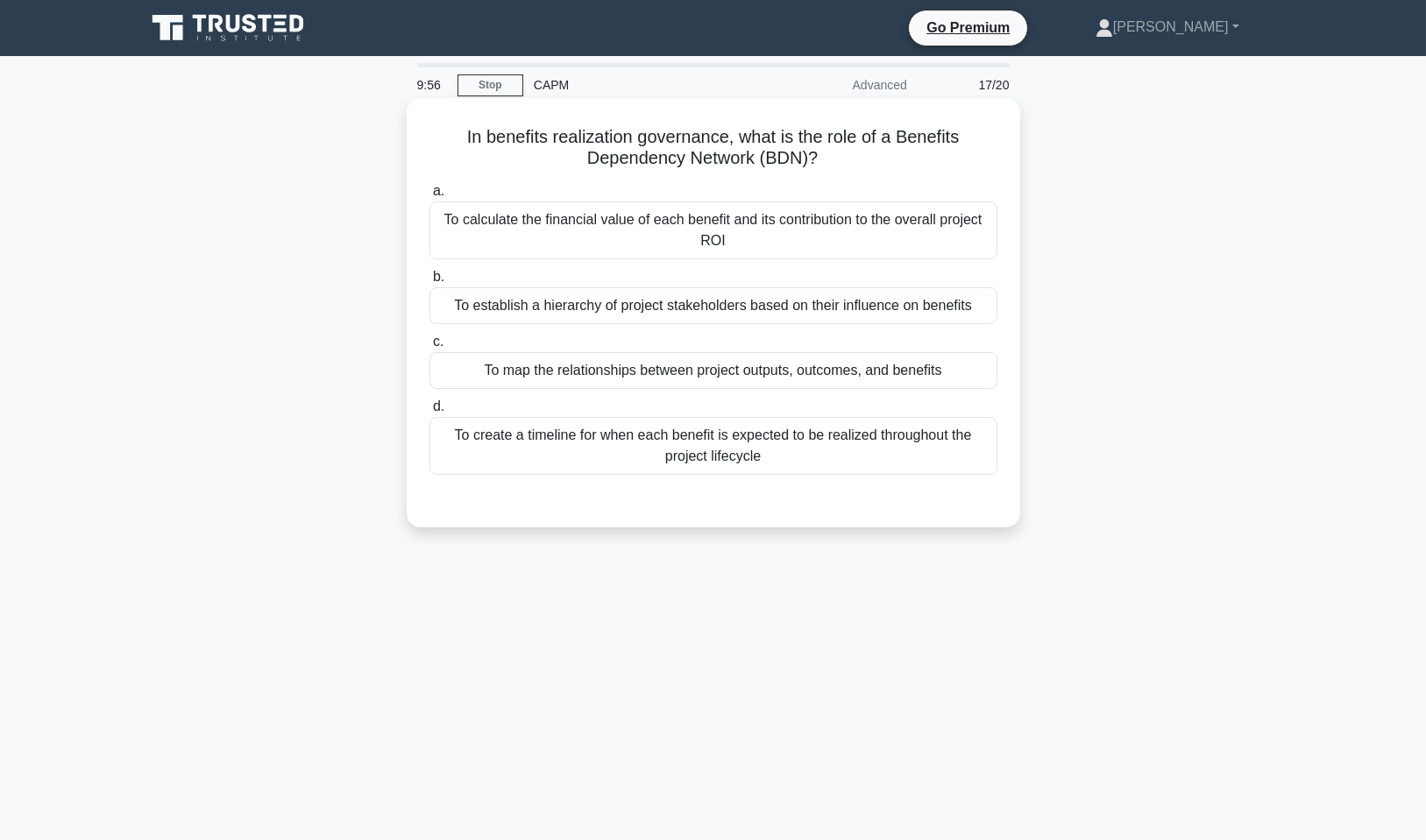
drag, startPoint x: 821, startPoint y: 157, endPoint x: 463, endPoint y: 135, distance: 358.7
click at [463, 135] on h5 "In benefits realization governance, what is the role of a Benefits Dependency N…" at bounding box center [713, 147] width 571 height 44
copy h5 "In benefits realization governance, what is the role of a Benefits Dependency N…"
click at [632, 367] on div "To map the relationships between project outputs, outcomes, and benefits" at bounding box center [713, 370] width 568 height 36
click at [429, 348] on input "c. To map the relationships between project outputs, outcomes, and benefits" at bounding box center [429, 342] width 0 height 12
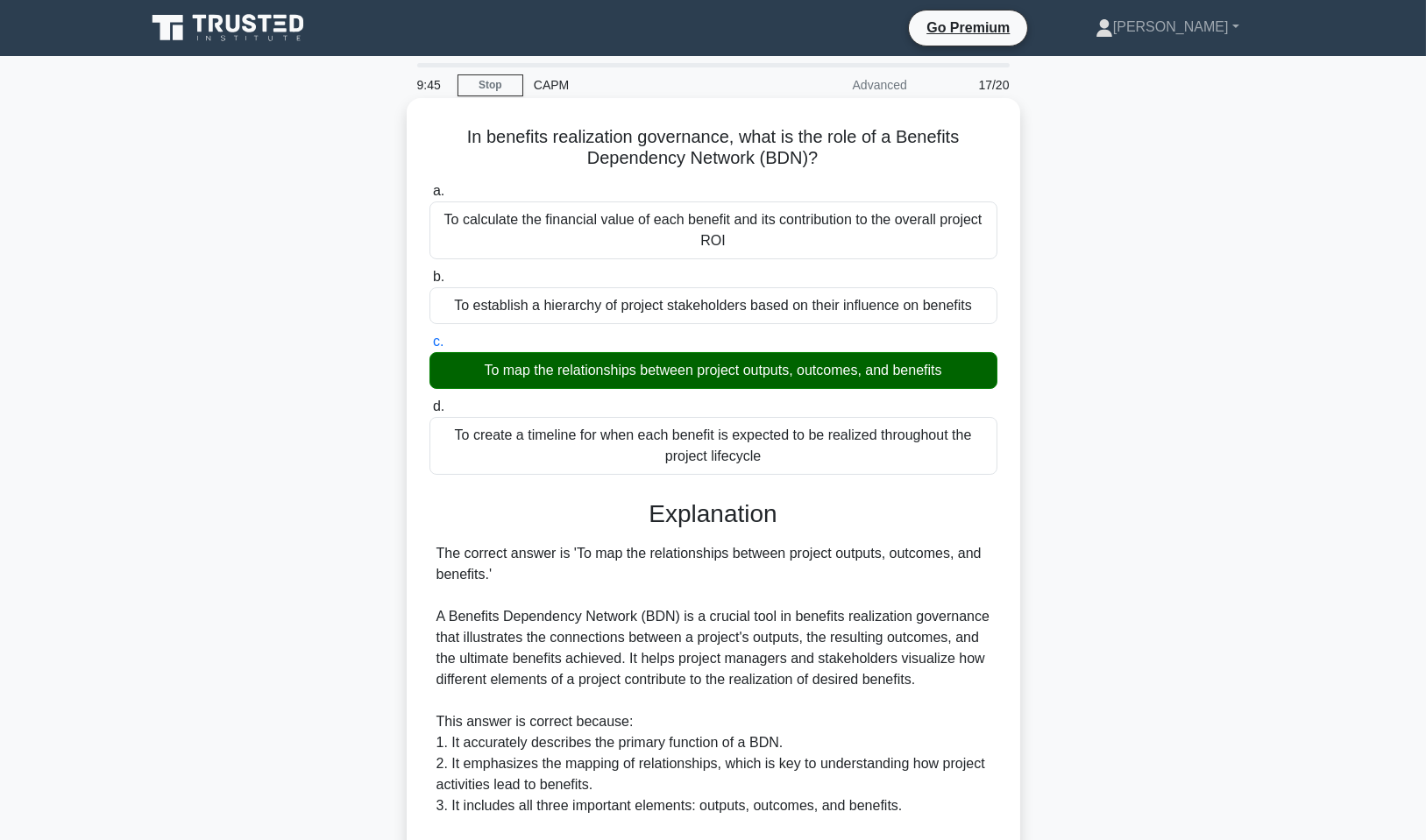
scroll to position [263, 0]
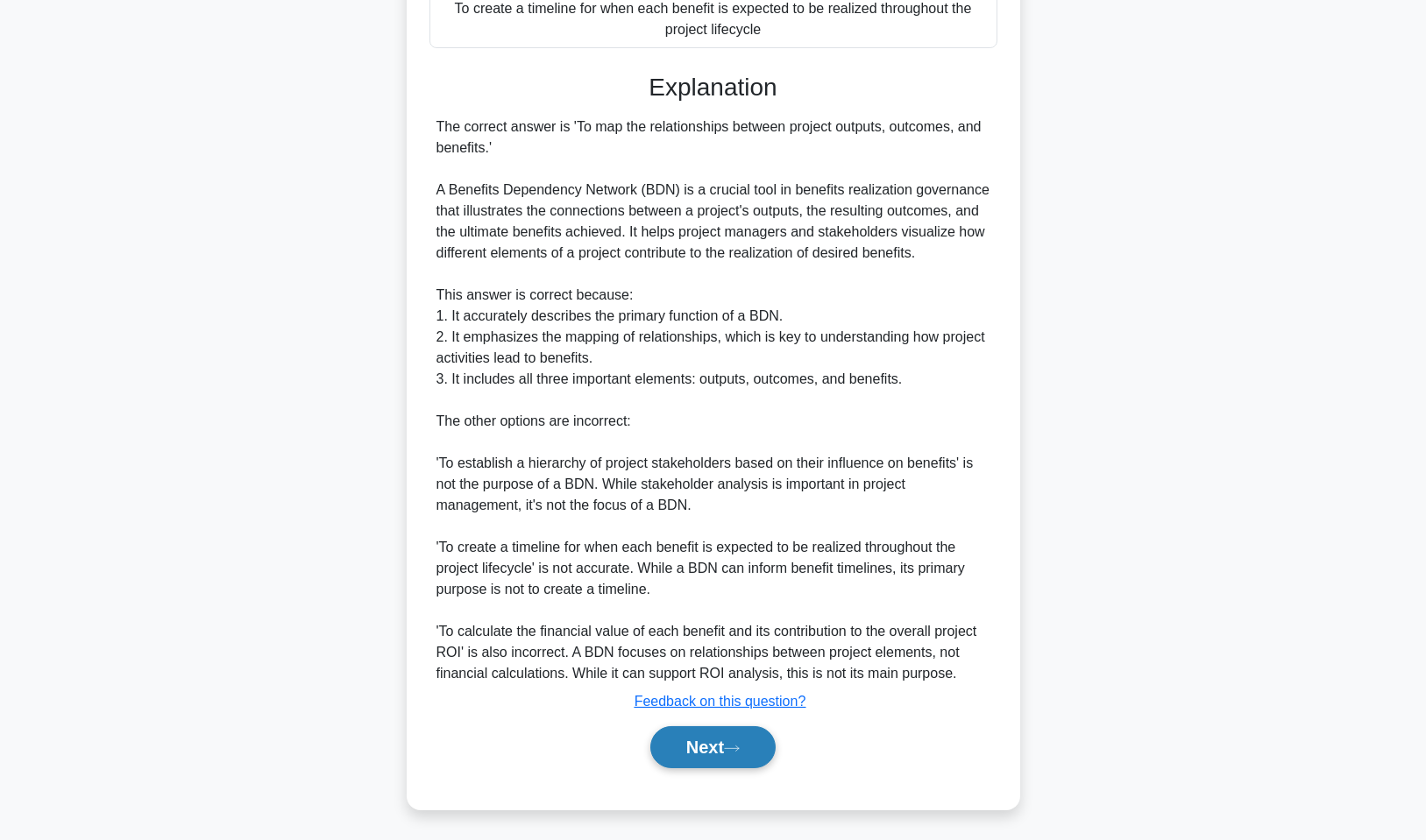
click at [680, 758] on button "Next" at bounding box center [713, 747] width 126 height 42
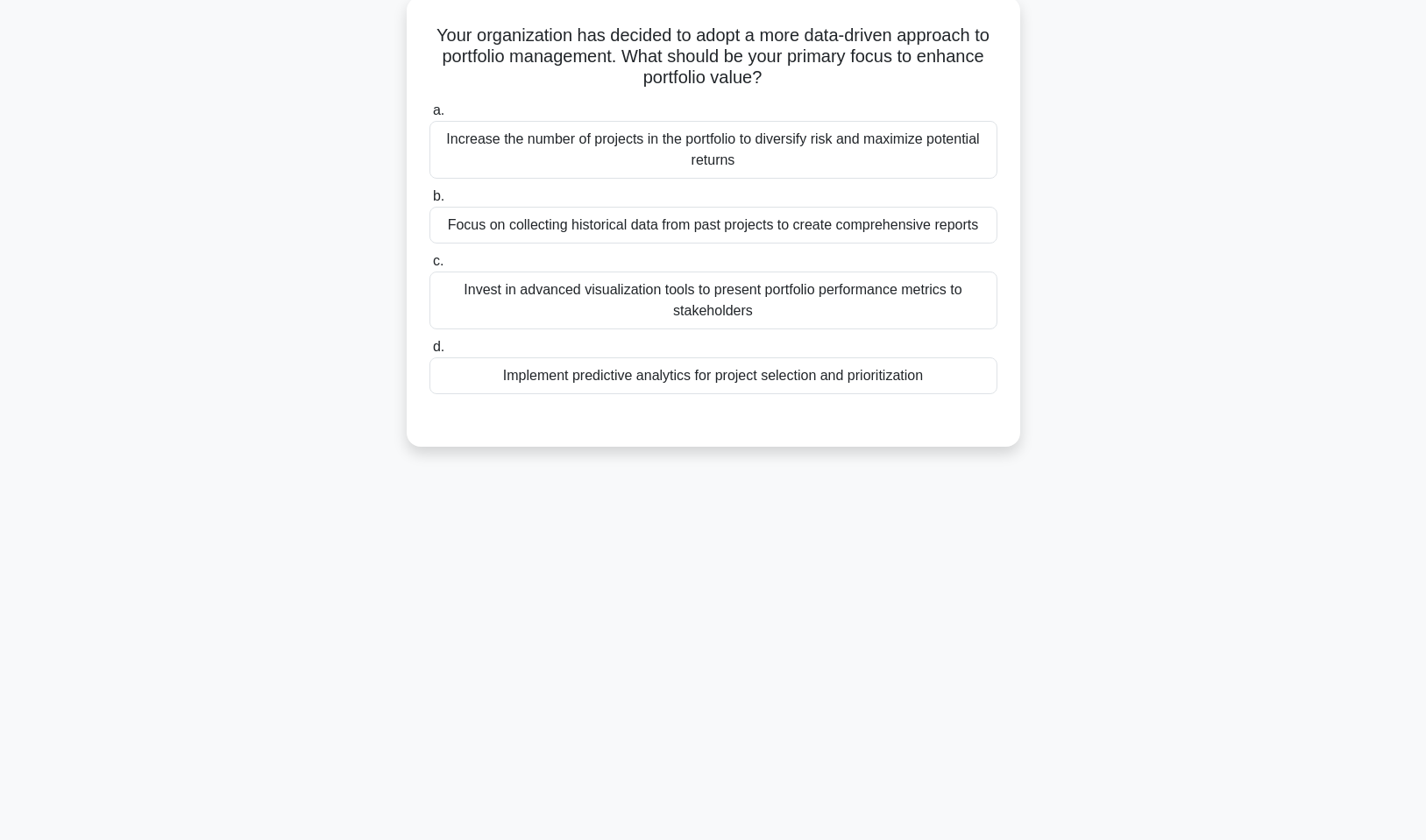
scroll to position [0, 0]
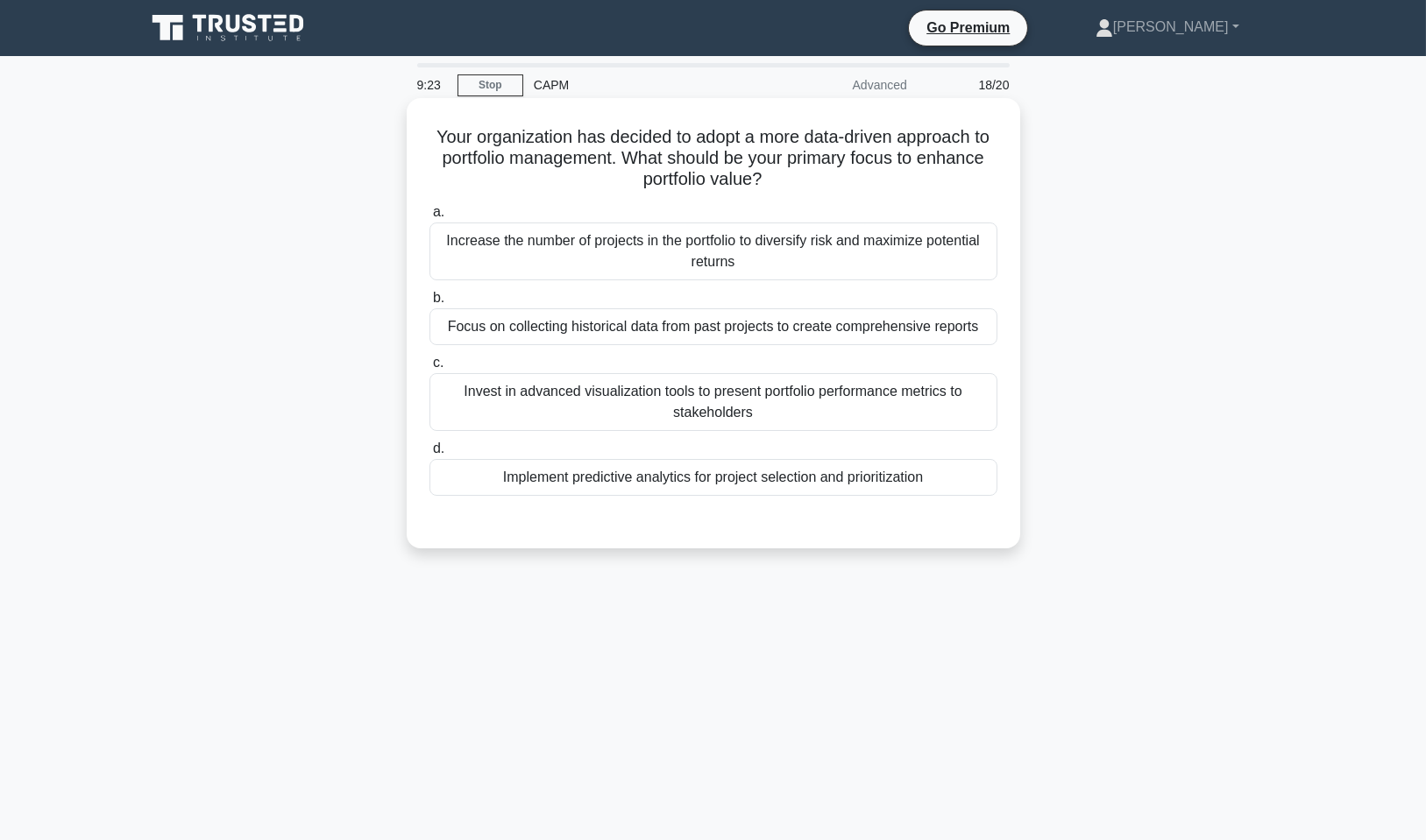
click at [747, 479] on div "Implement predictive analytics for project selection and prioritization" at bounding box center [713, 476] width 568 height 36
click at [429, 455] on input "d. Implement predictive analytics for project selection and prioritization" at bounding box center [429, 449] width 0 height 12
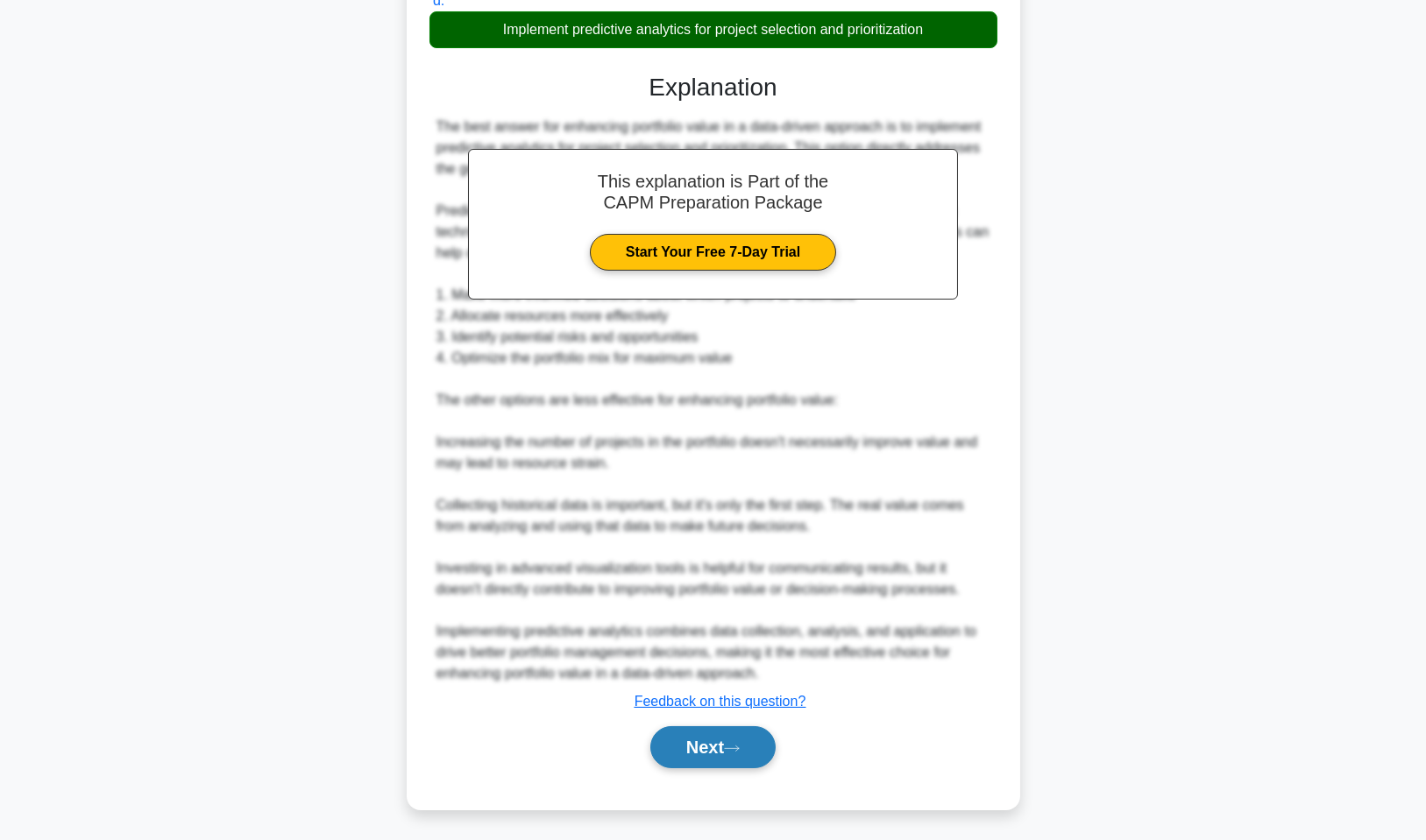
click at [758, 744] on button "Next" at bounding box center [713, 747] width 126 height 42
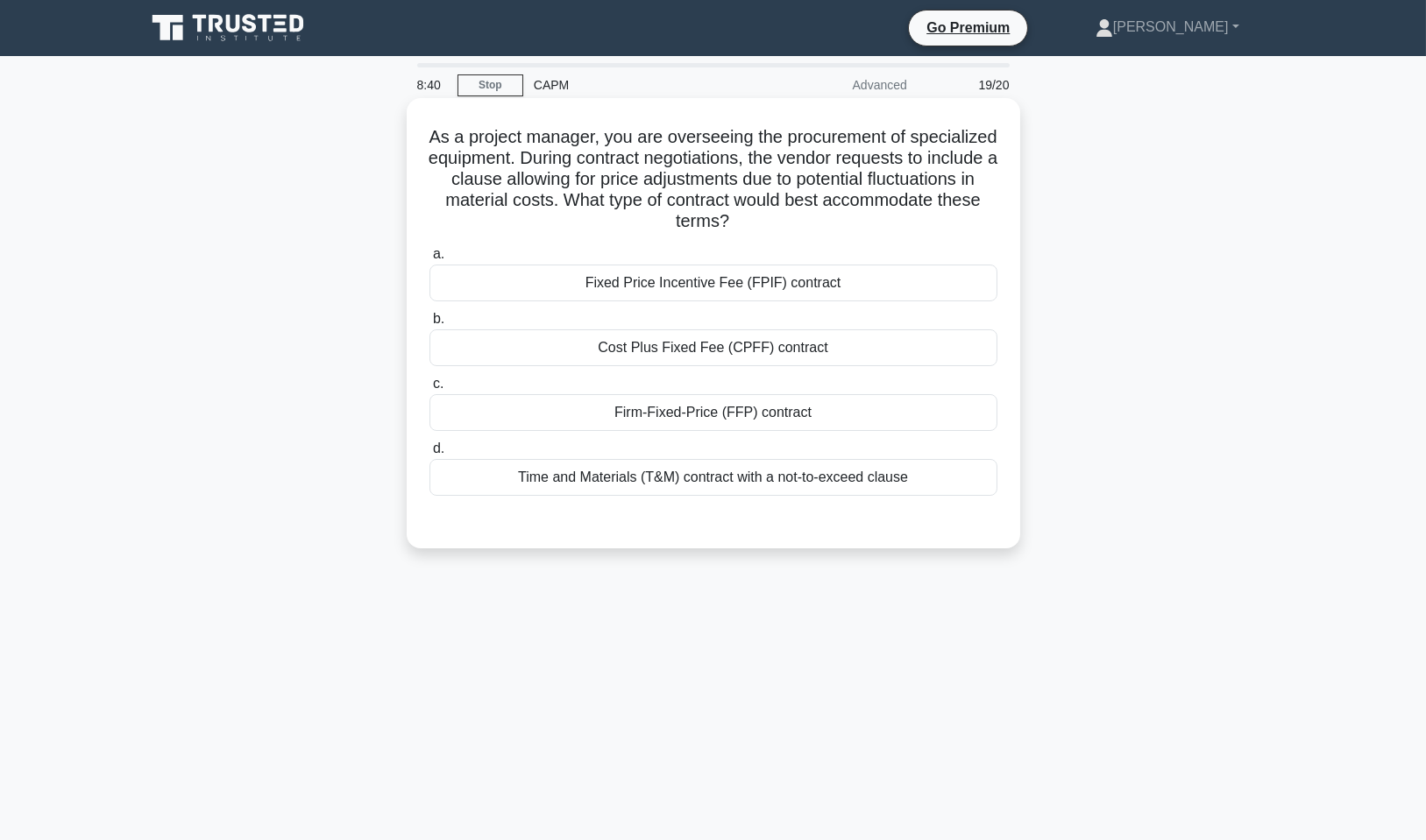
click at [671, 479] on div "Time and Materials (T&M) contract with a not-to-exceed clause" at bounding box center [713, 476] width 568 height 36
click at [429, 455] on input "d. Time and Materials (T&M) contract with a not-to-exceed clause" at bounding box center [429, 449] width 0 height 12
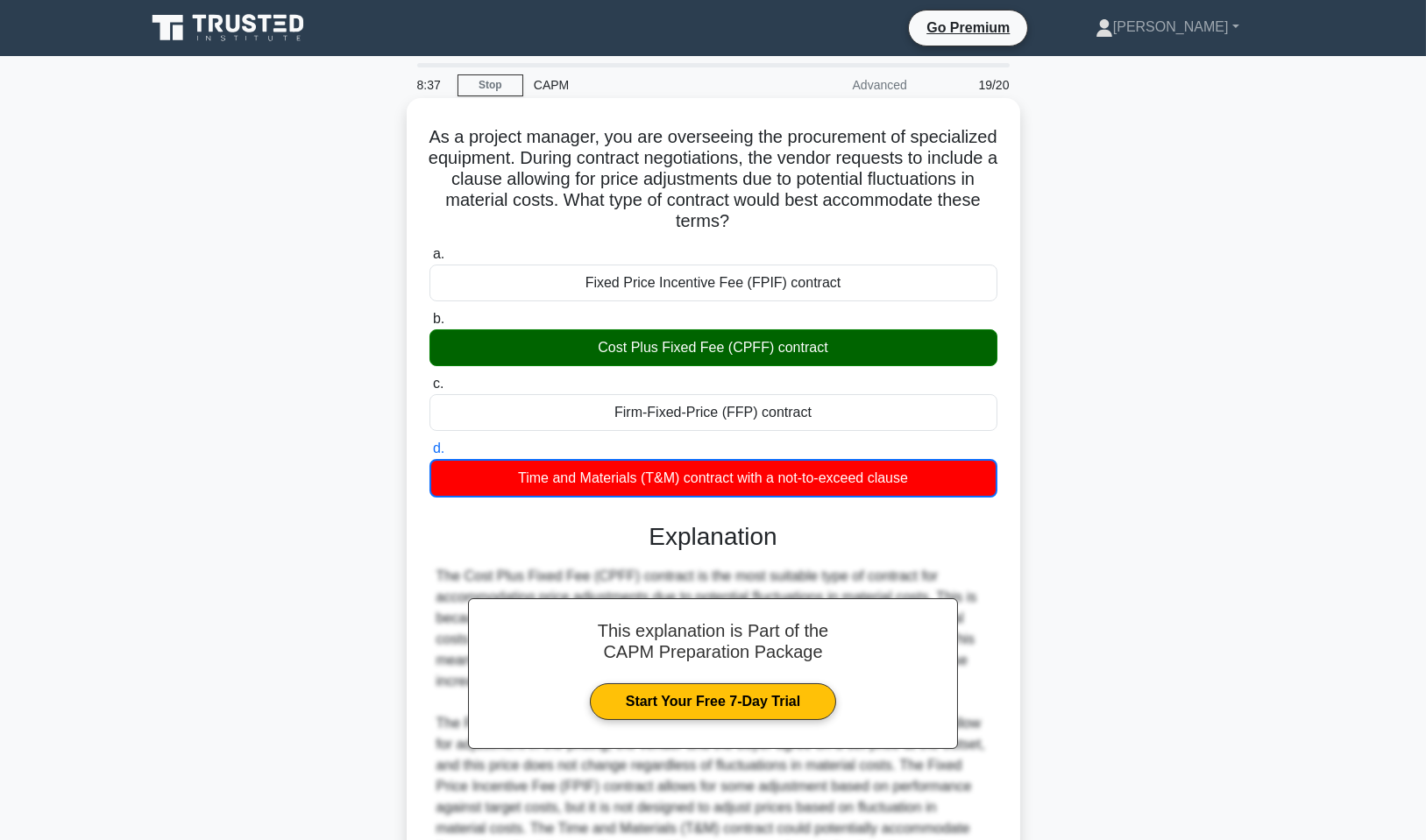
scroll to position [217, 0]
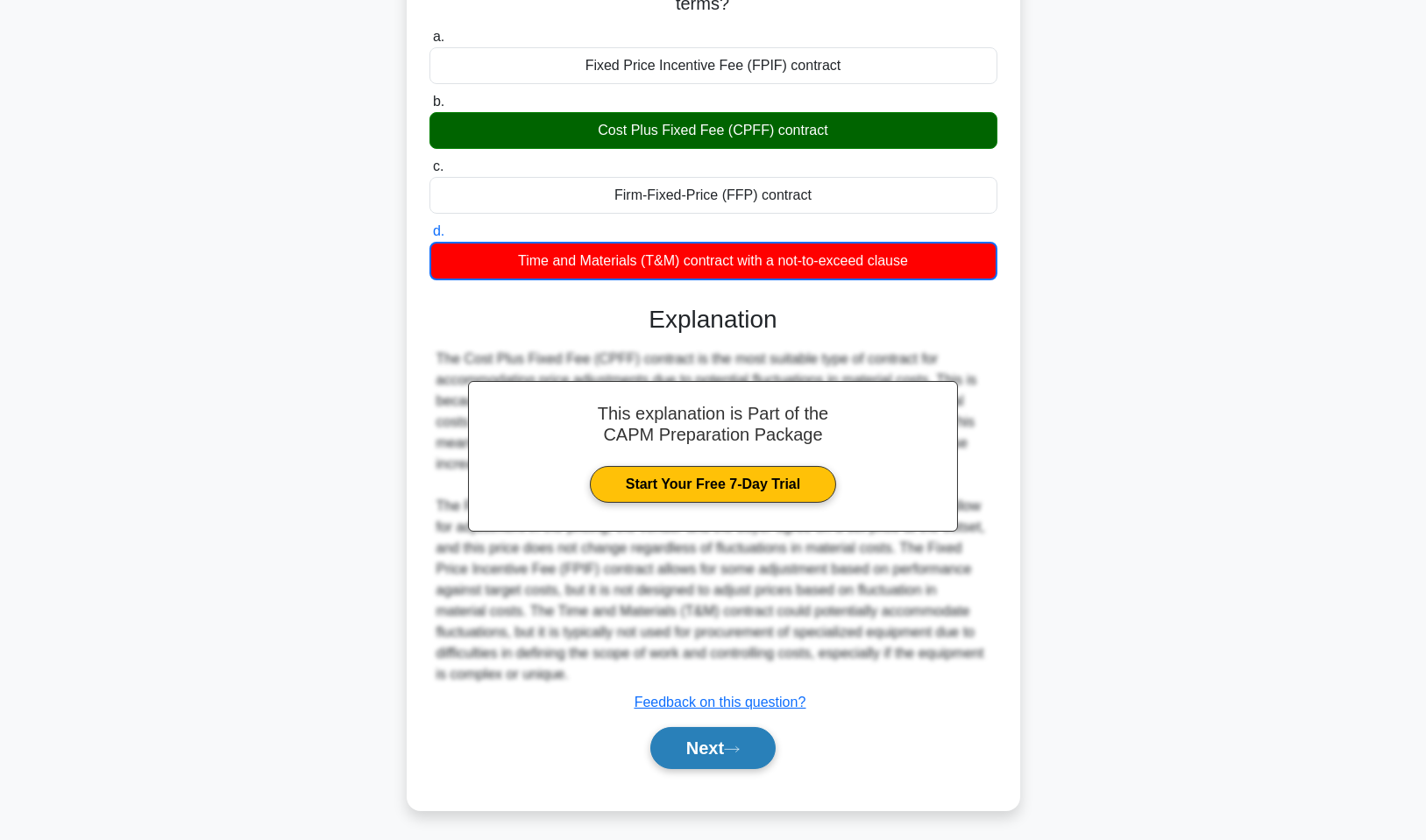
click at [723, 739] on button "Next" at bounding box center [713, 748] width 126 height 42
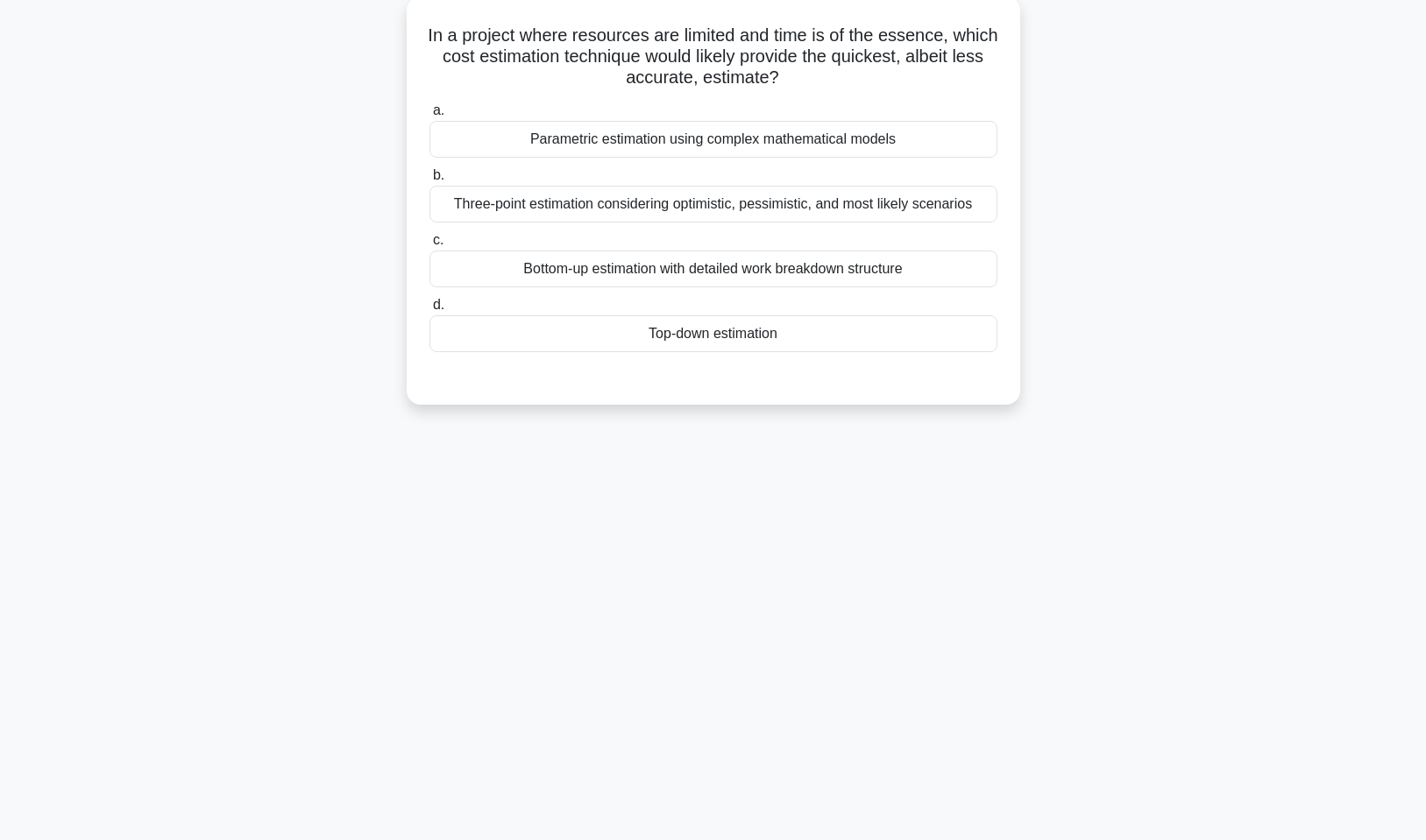
scroll to position [0, 0]
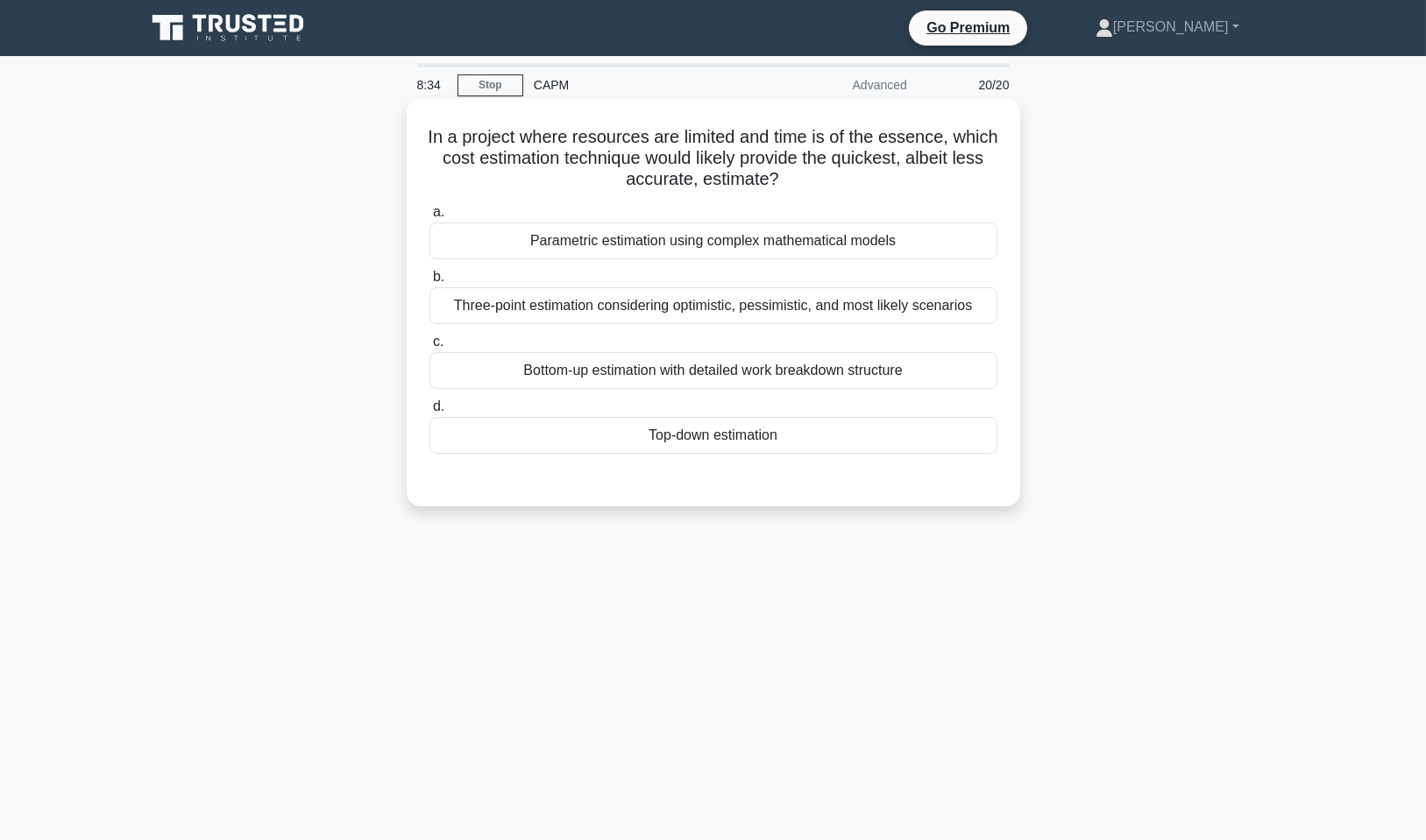
click at [807, 426] on div "Top-down estimation" at bounding box center [713, 435] width 568 height 36
click at [429, 413] on input "d. Top-down estimation" at bounding box center [429, 407] width 0 height 12
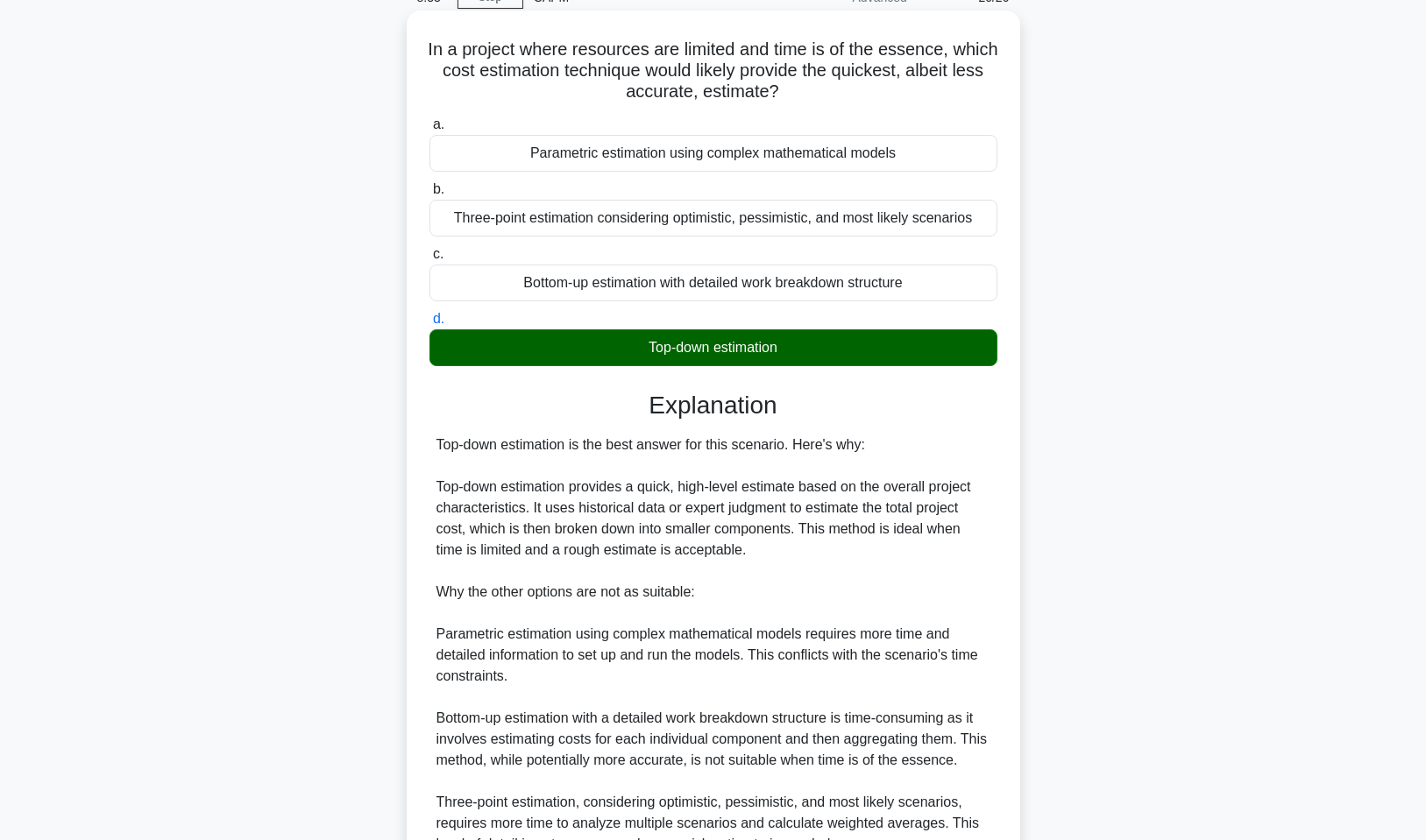
scroll to position [321, 0]
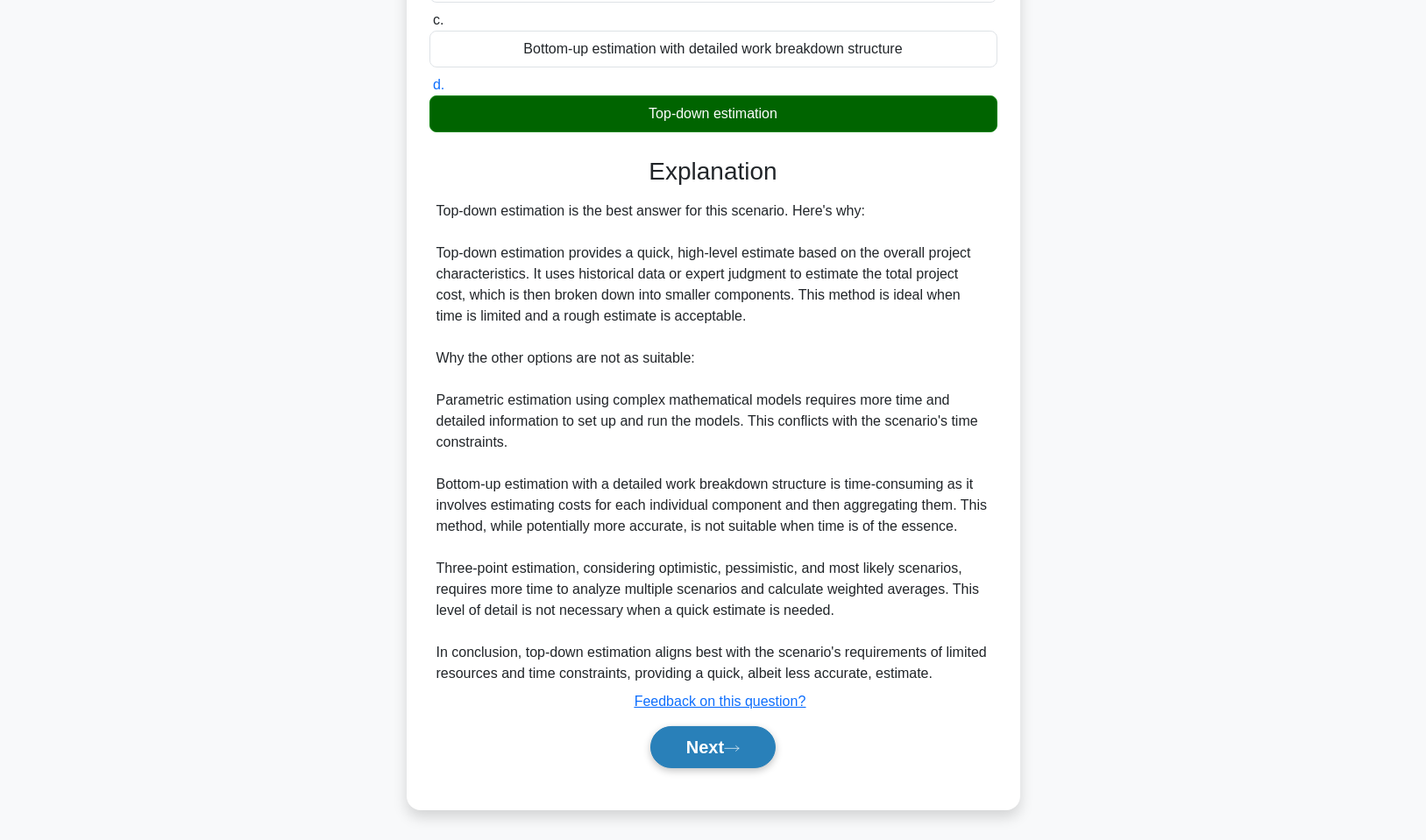
click at [749, 735] on button "Next" at bounding box center [713, 747] width 126 height 42
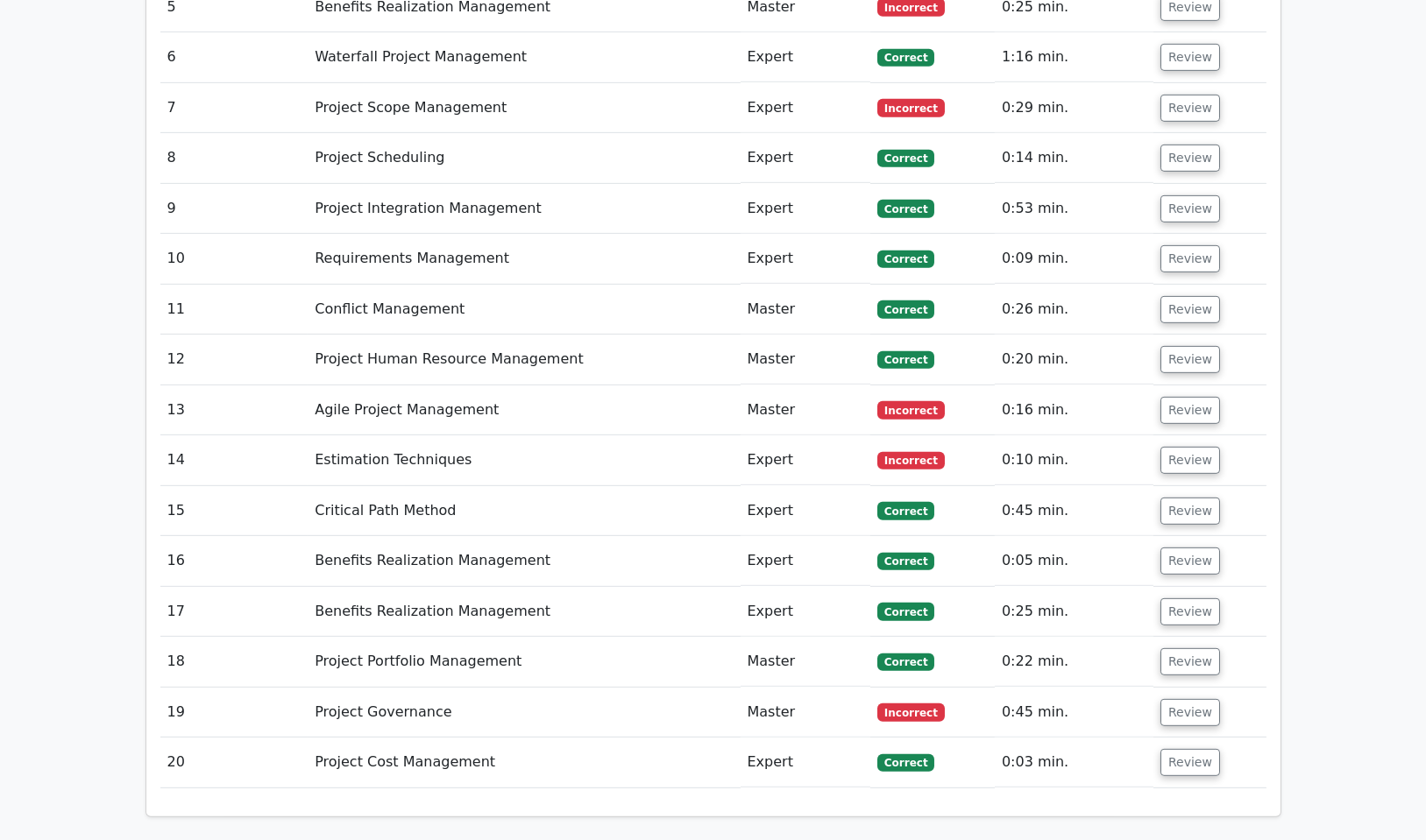
scroll to position [3592, 0]
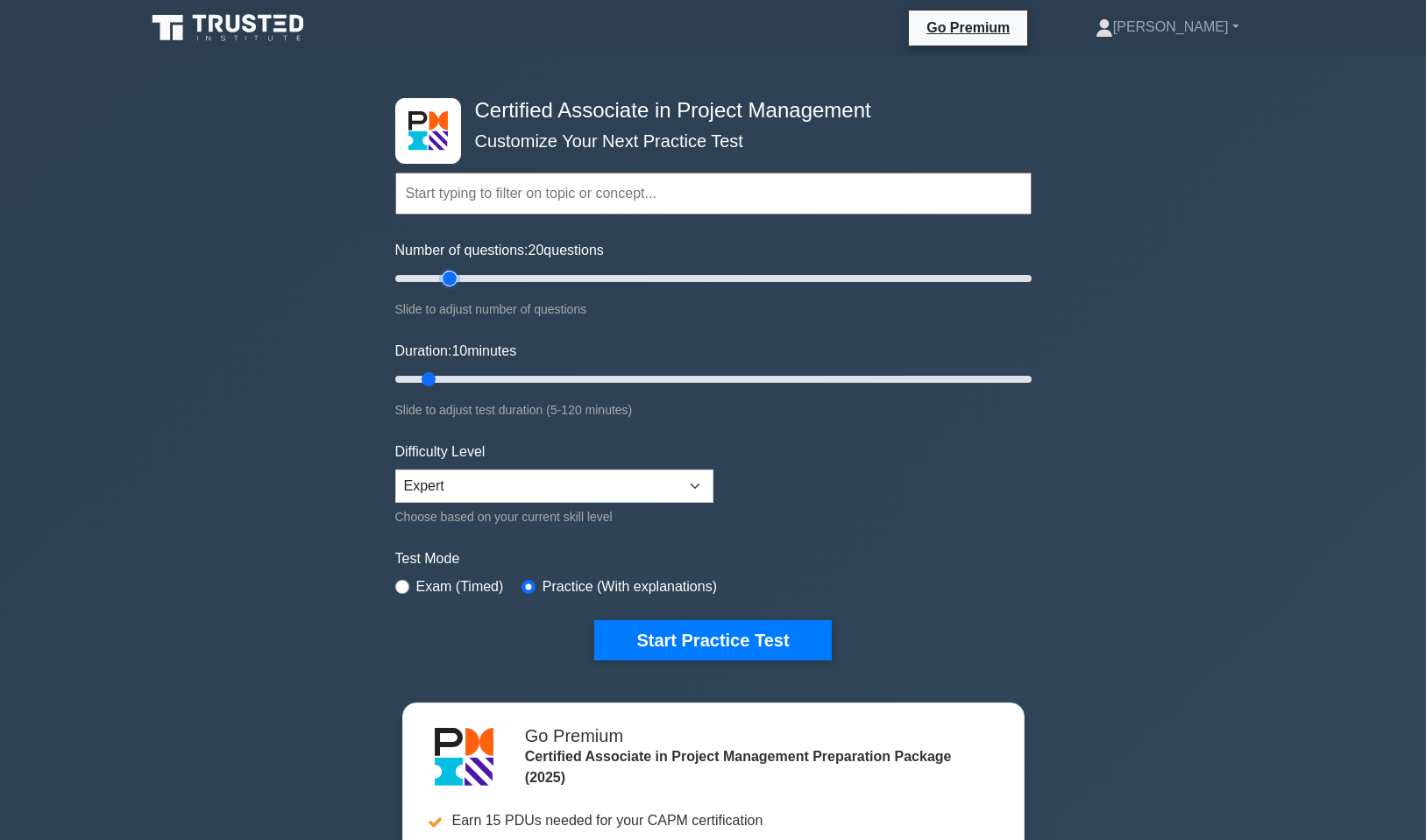
type input "20"
click at [444, 283] on input "Number of questions: 20 questions" at bounding box center [713, 278] width 636 height 21
type input "20"
click at [470, 380] on input "Duration: 20 minutes" at bounding box center [713, 378] width 636 height 21
